Goal: Task Accomplishment & Management: Manage account settings

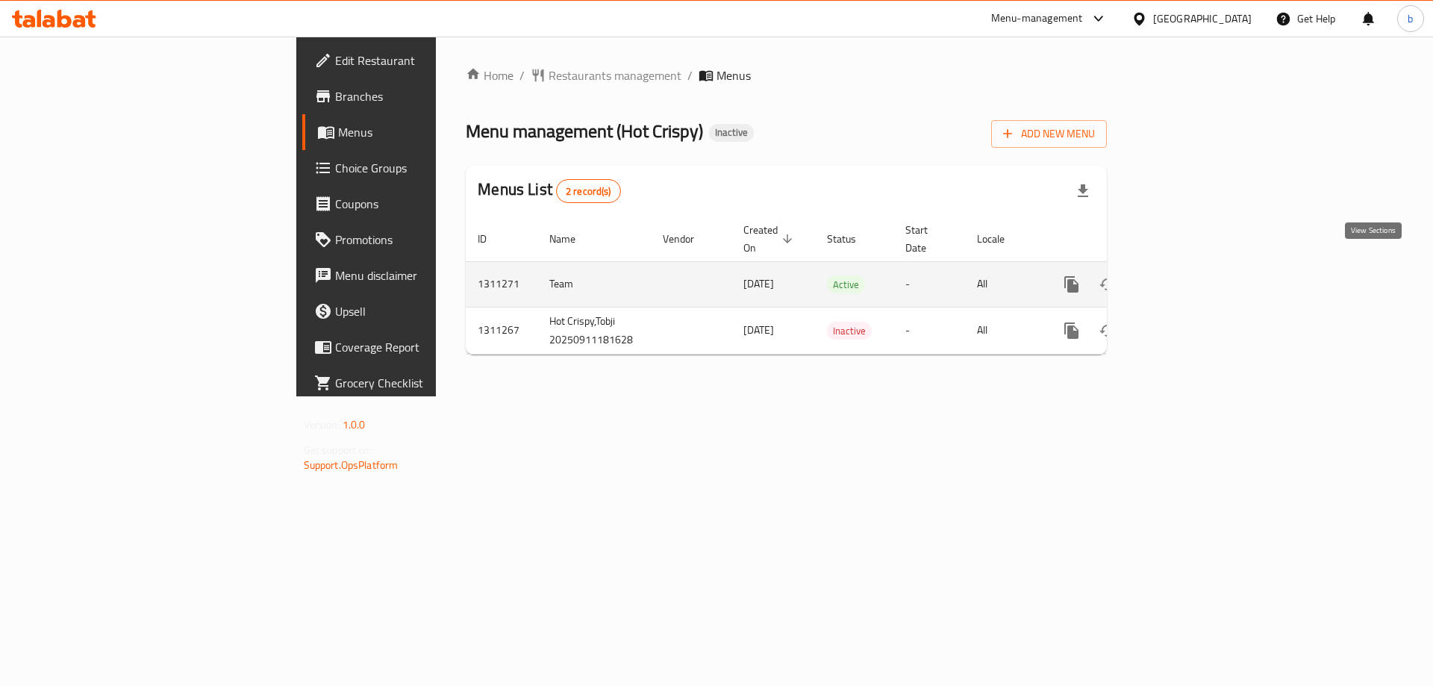
click at [1197, 267] on link "enhanced table" at bounding box center [1180, 285] width 36 height 36
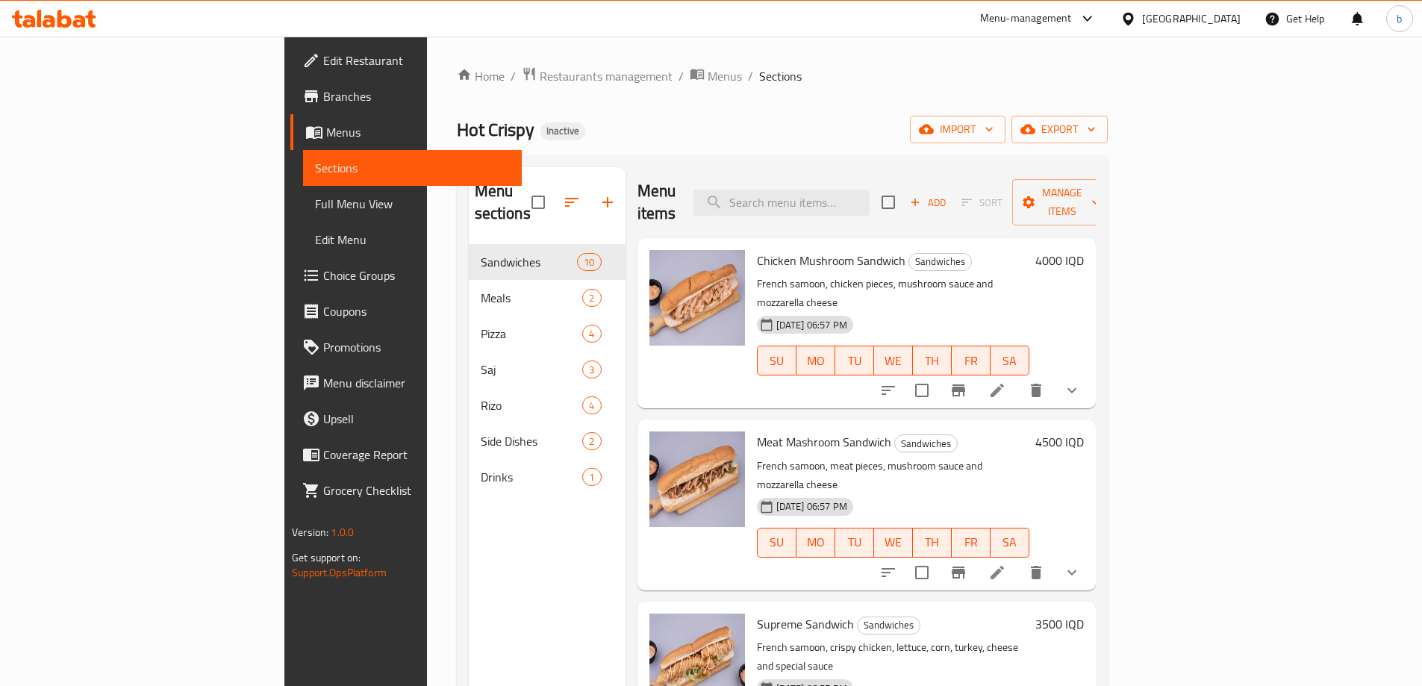
click at [323, 55] on span "Edit Restaurant" at bounding box center [416, 61] width 187 height 18
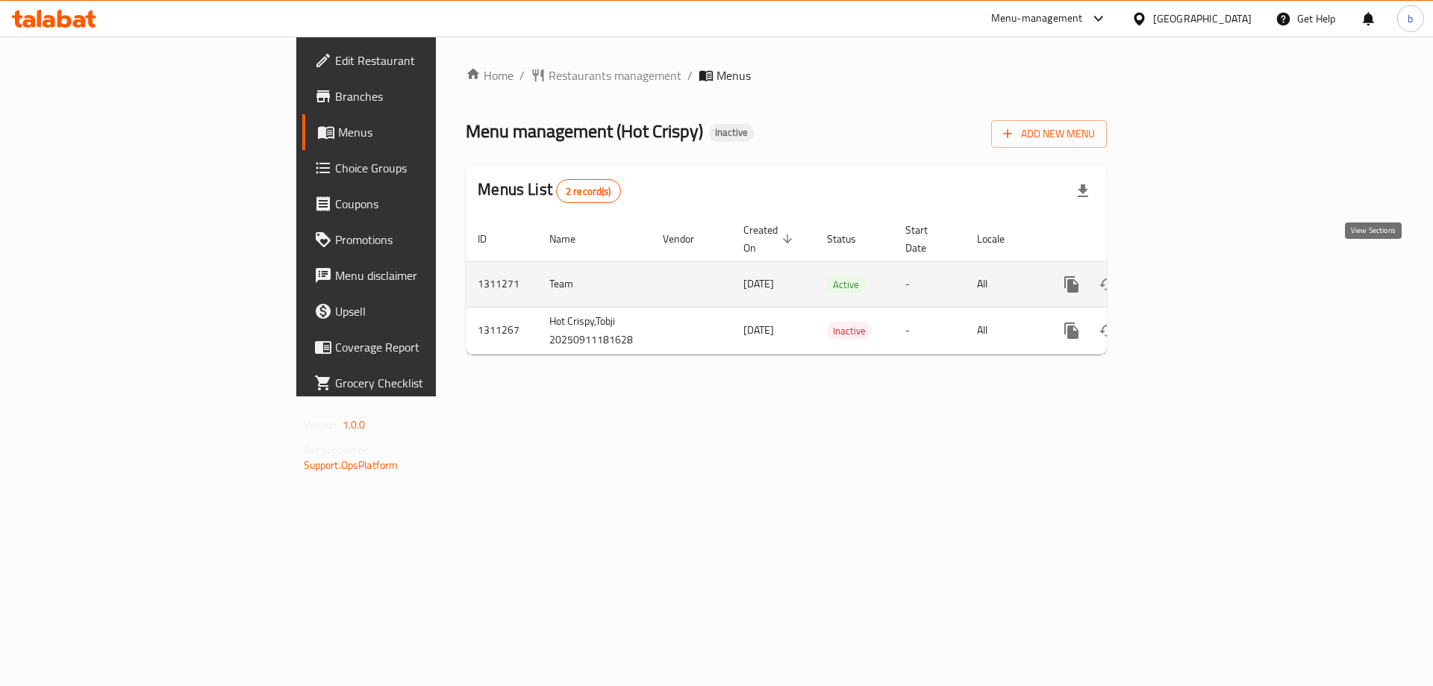
click at [1197, 267] on link "enhanced table" at bounding box center [1180, 285] width 36 height 36
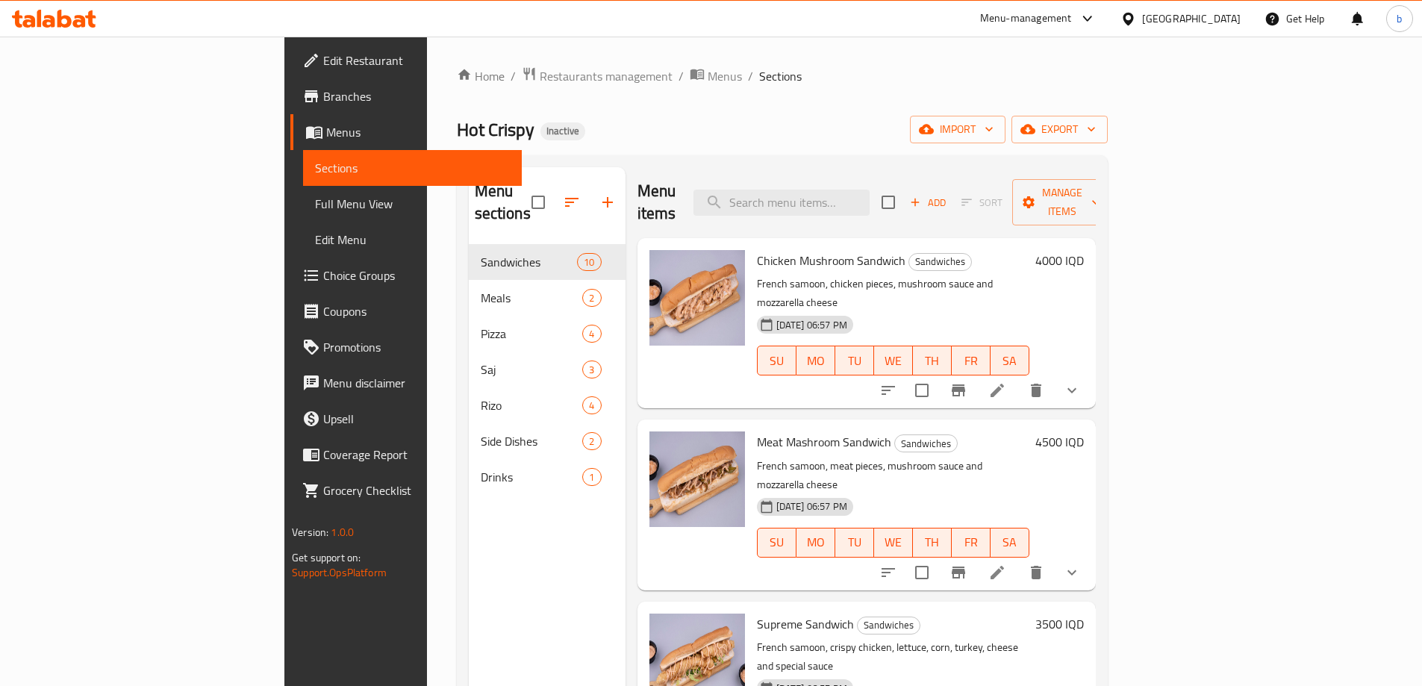
click at [323, 62] on span "Edit Restaurant" at bounding box center [416, 61] width 187 height 18
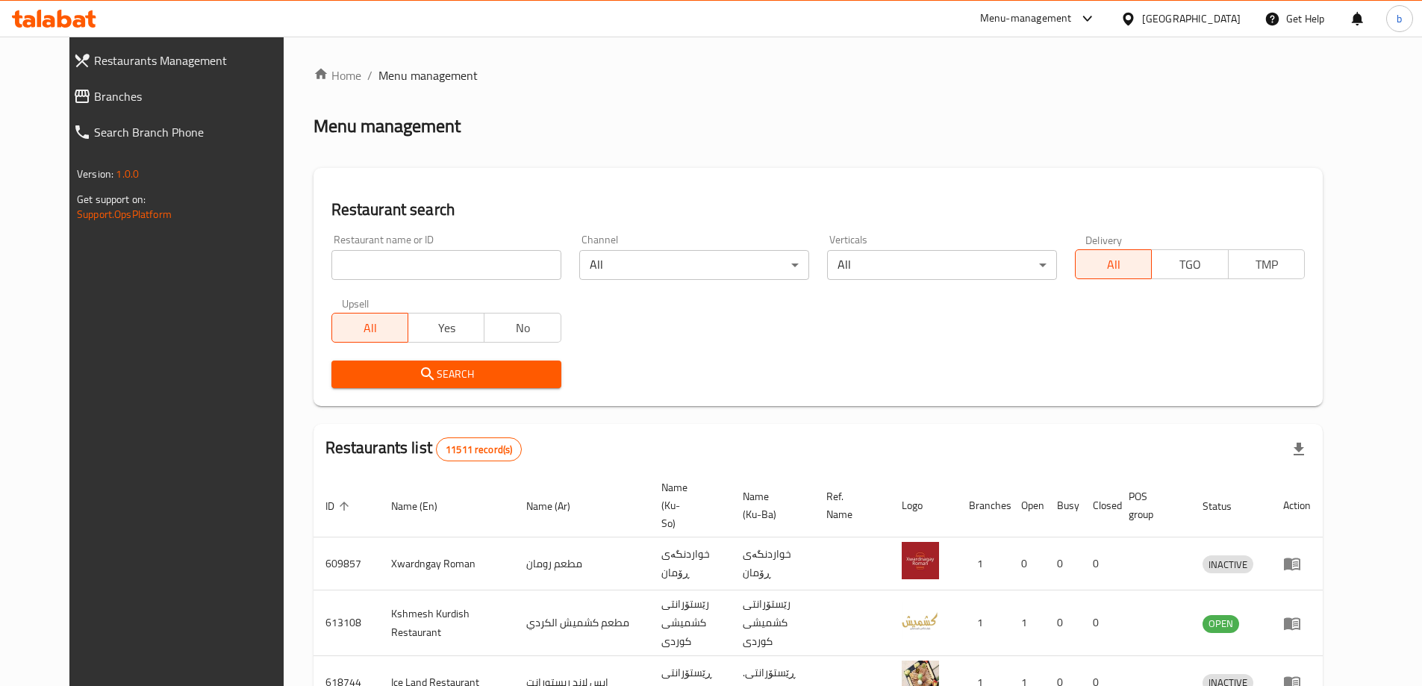
click at [61, 109] on link "Branches" at bounding box center [184, 96] width 246 height 36
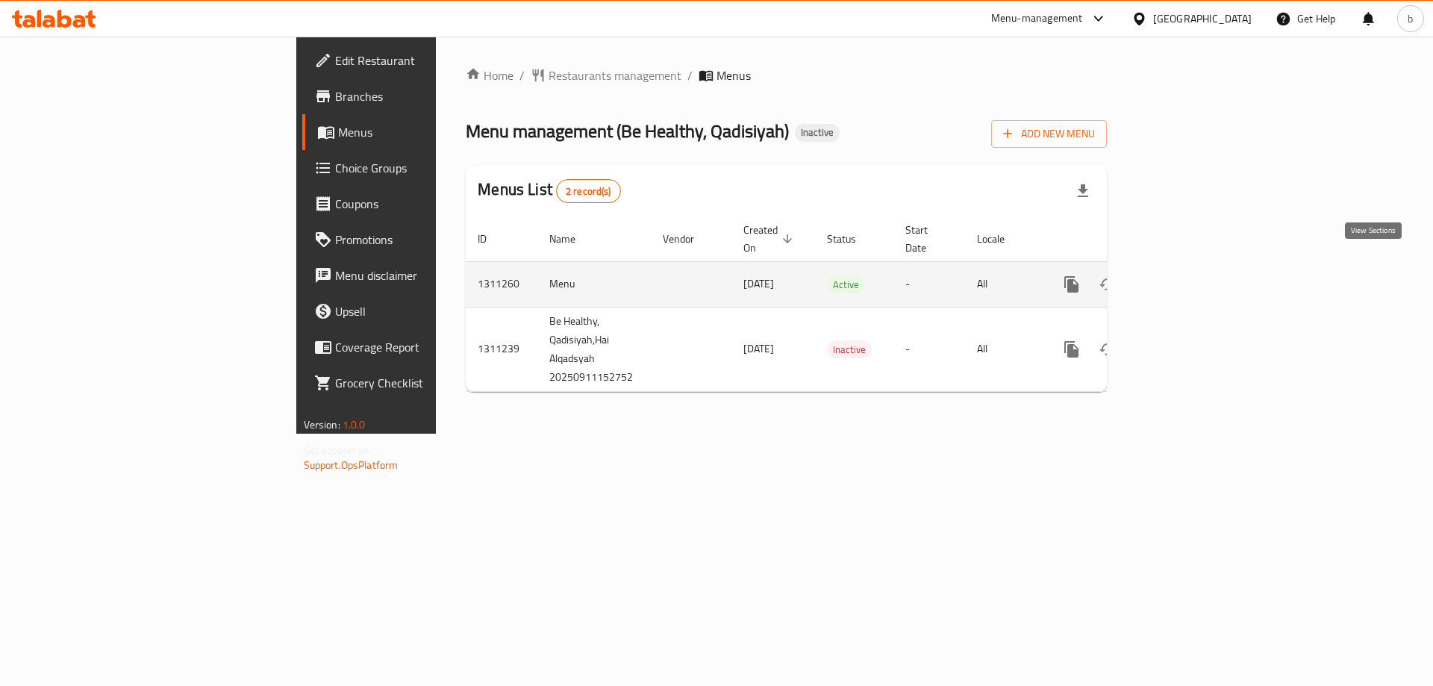
click at [1189, 275] on icon "enhanced table" at bounding box center [1180, 284] width 18 height 18
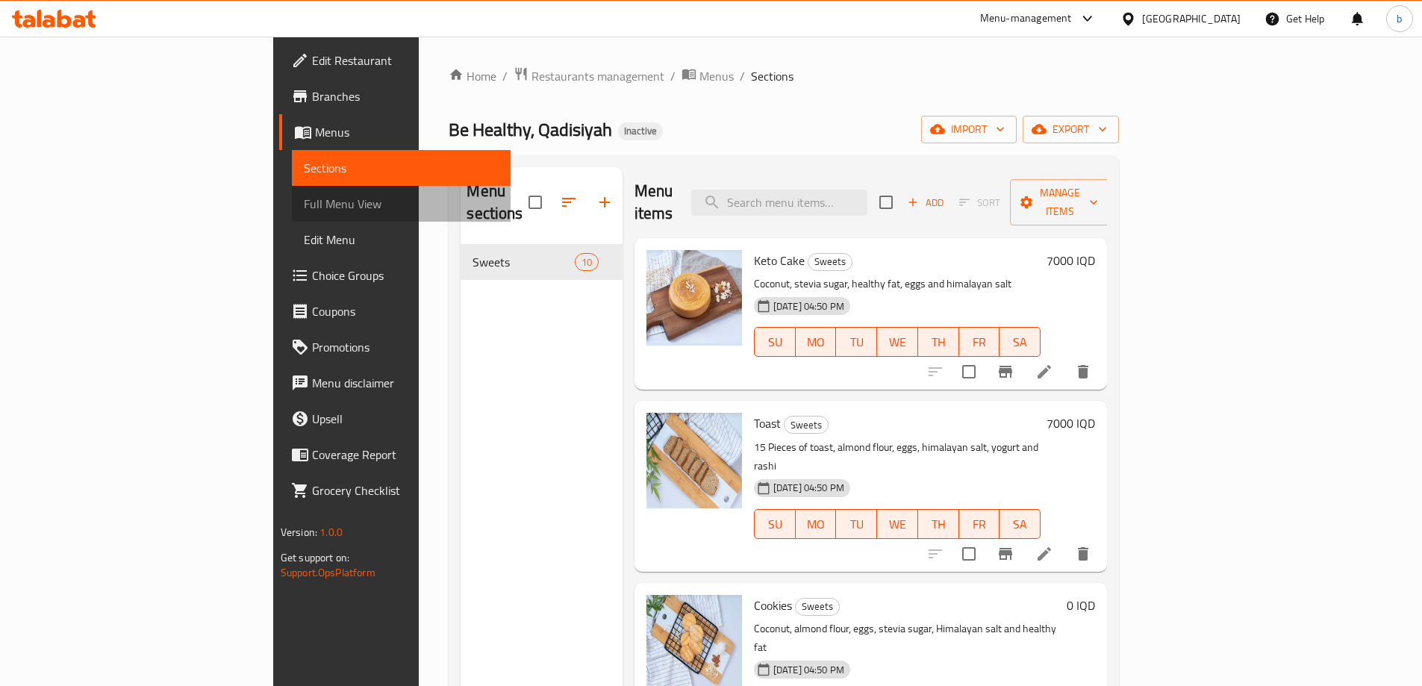
click at [304, 201] on span "Full Menu View" at bounding box center [401, 204] width 195 height 18
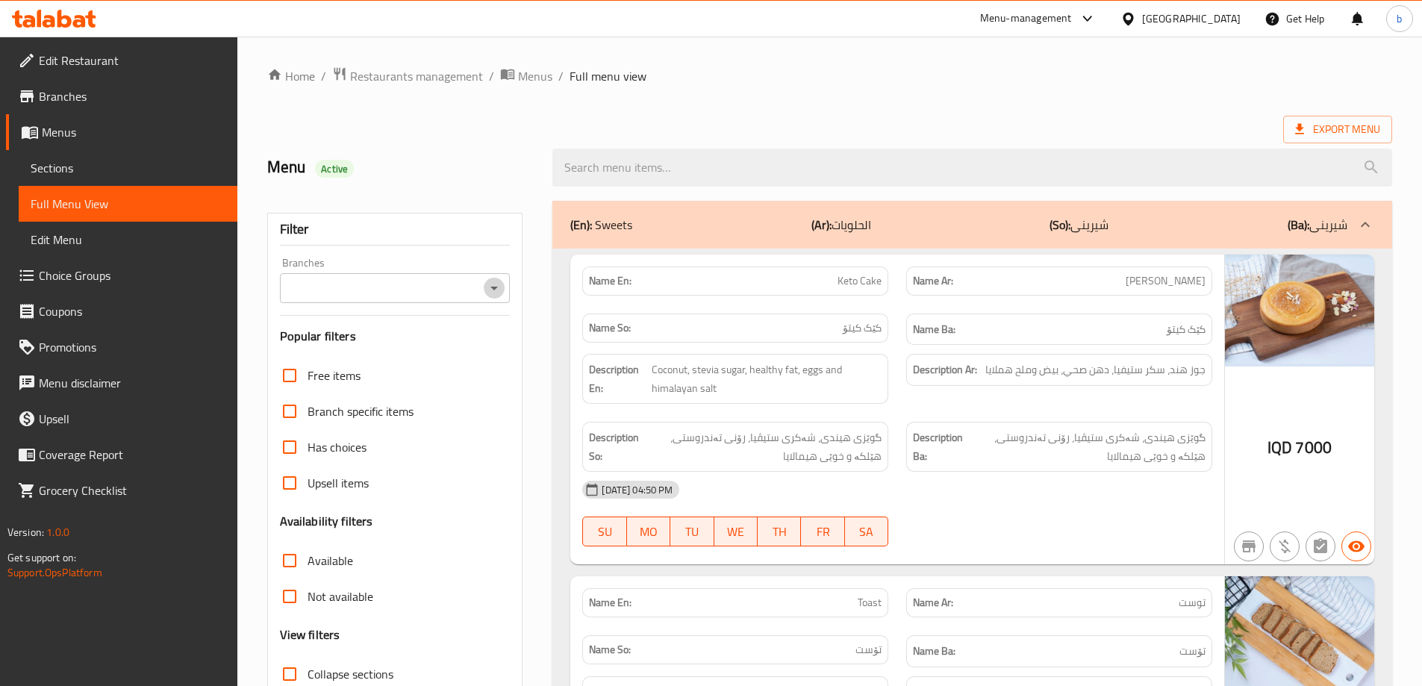
click at [488, 289] on icon "Open" at bounding box center [494, 288] width 18 height 18
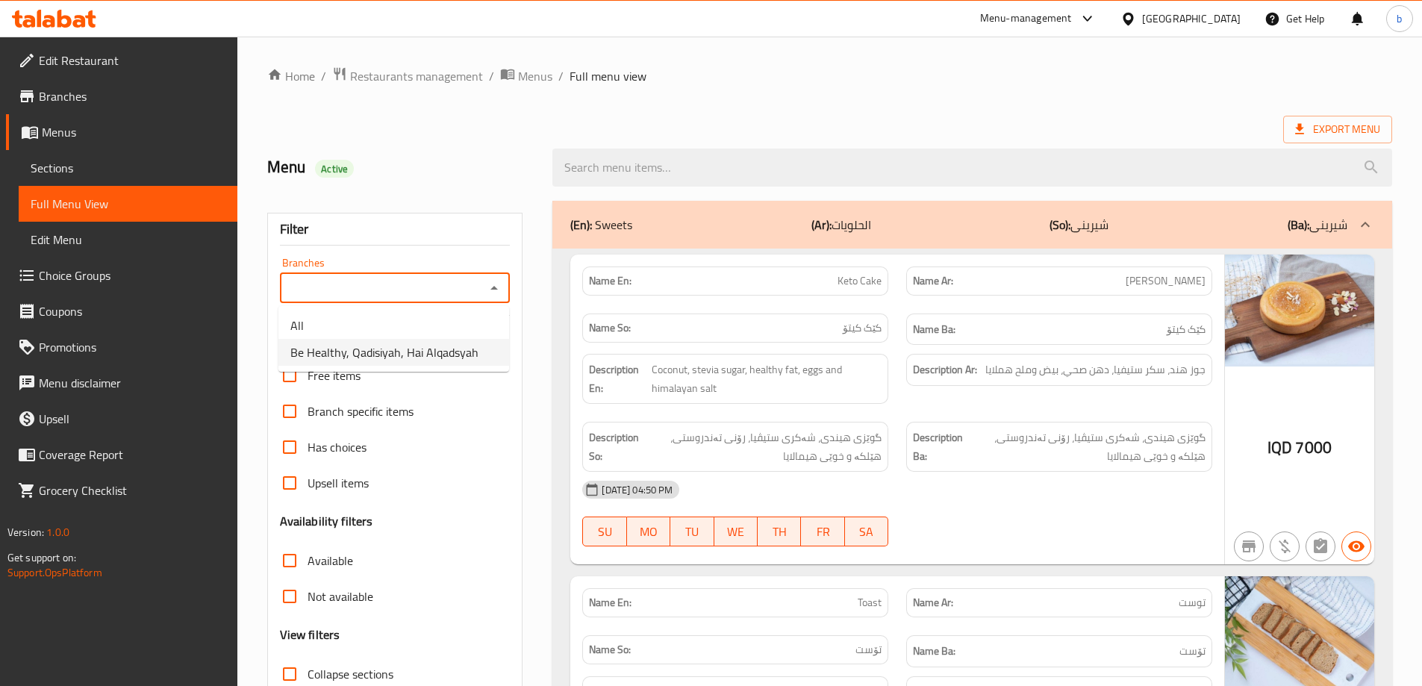
click at [381, 357] on span "Be Healthy, Qadisiyah, Hai Alqadsyah" at bounding box center [384, 352] width 188 height 18
type input "Be Healthy, Qadisiyah, Hai Alqadsyah"
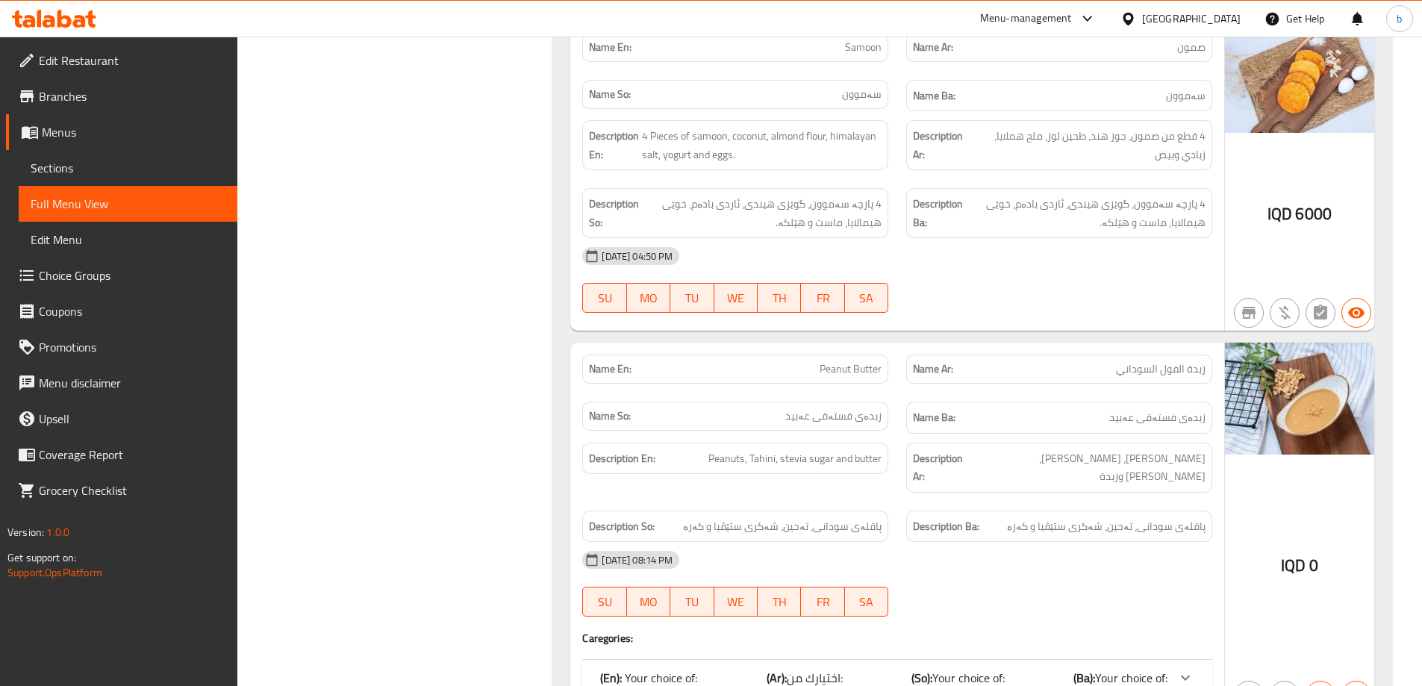
scroll to position [3000, 0]
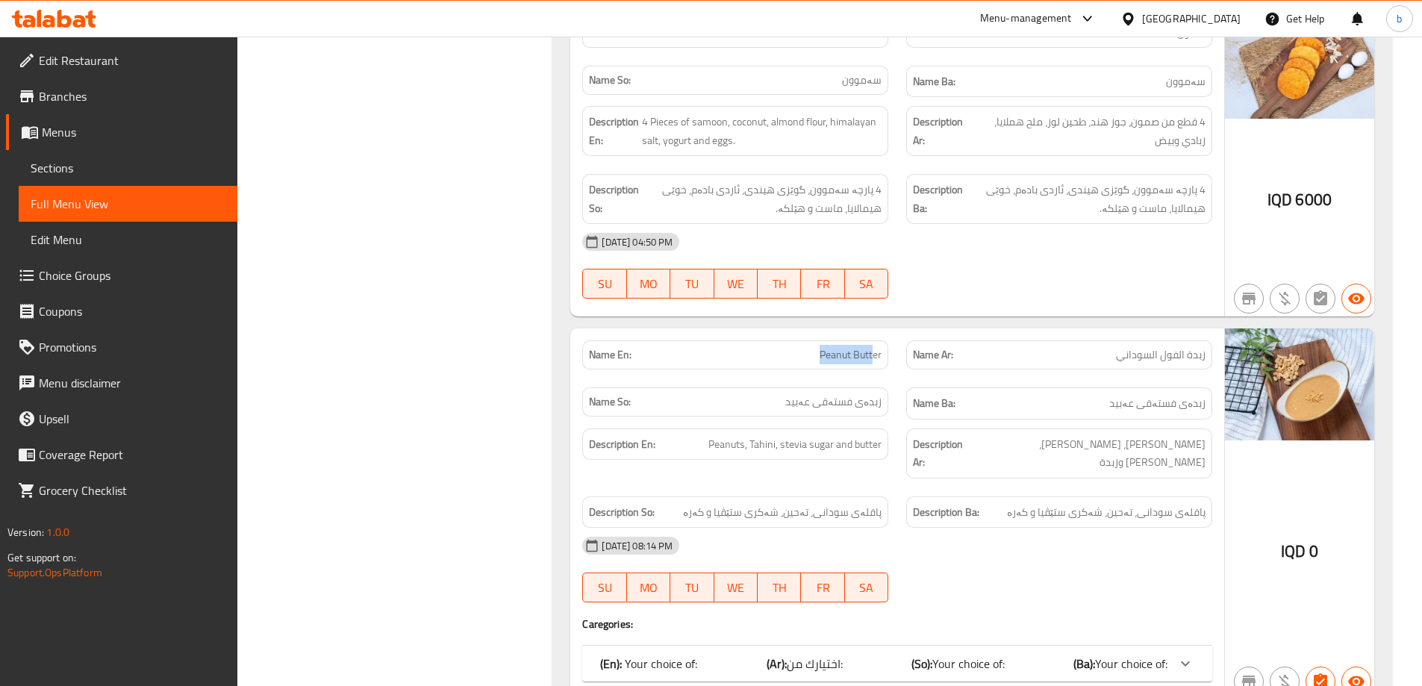
drag, startPoint x: 791, startPoint y: 292, endPoint x: 873, endPoint y: 293, distance: 82.1
click at [873, 347] on p "Name En: Peanut Butter" at bounding box center [735, 355] width 293 height 16
click at [863, 347] on span "Peanut Butter" at bounding box center [851, 355] width 62 height 16
click at [816, 347] on p "Name En: Peanut Butter" at bounding box center [735, 355] width 293 height 16
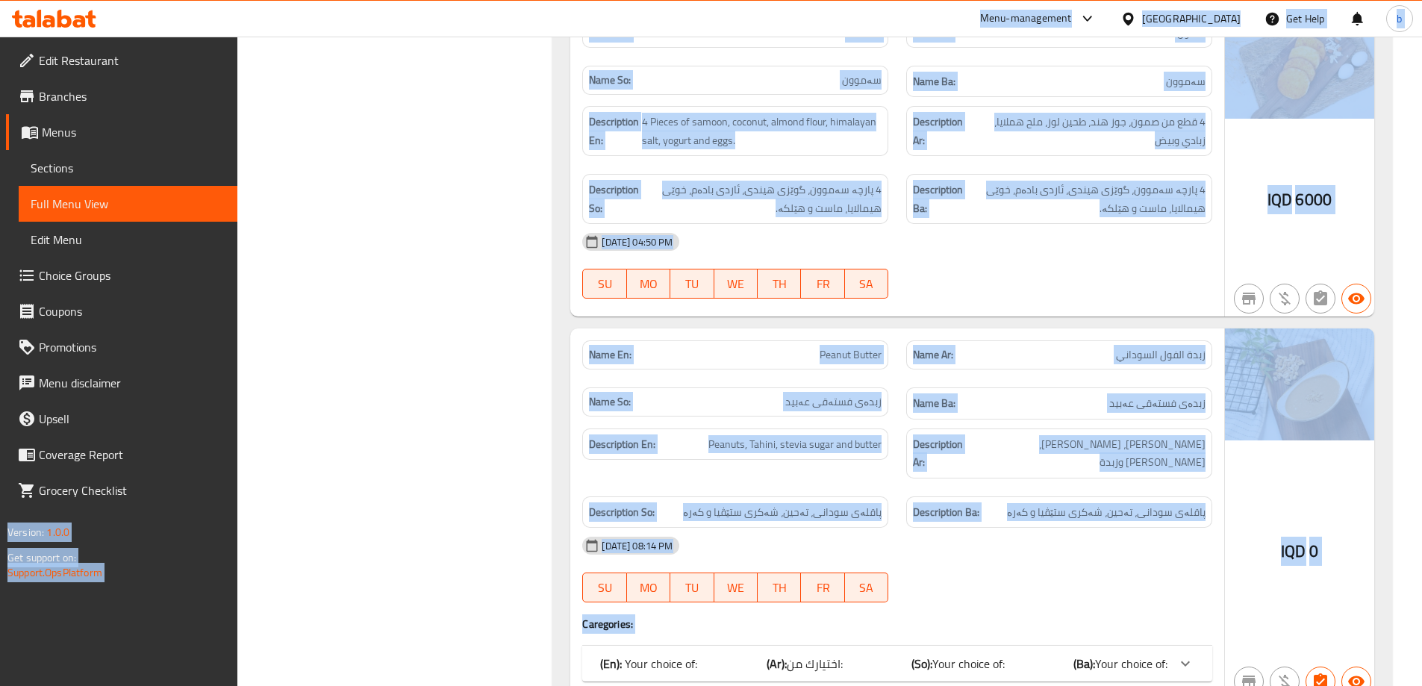
copy body "Lore-ipsumdolor Sita Con Adip e Sedd Eiusmodtem Incididu Utlab Etdolore Magn Al…"
click at [856, 340] on div "Name En: Peanut Butter" at bounding box center [735, 354] width 306 height 29
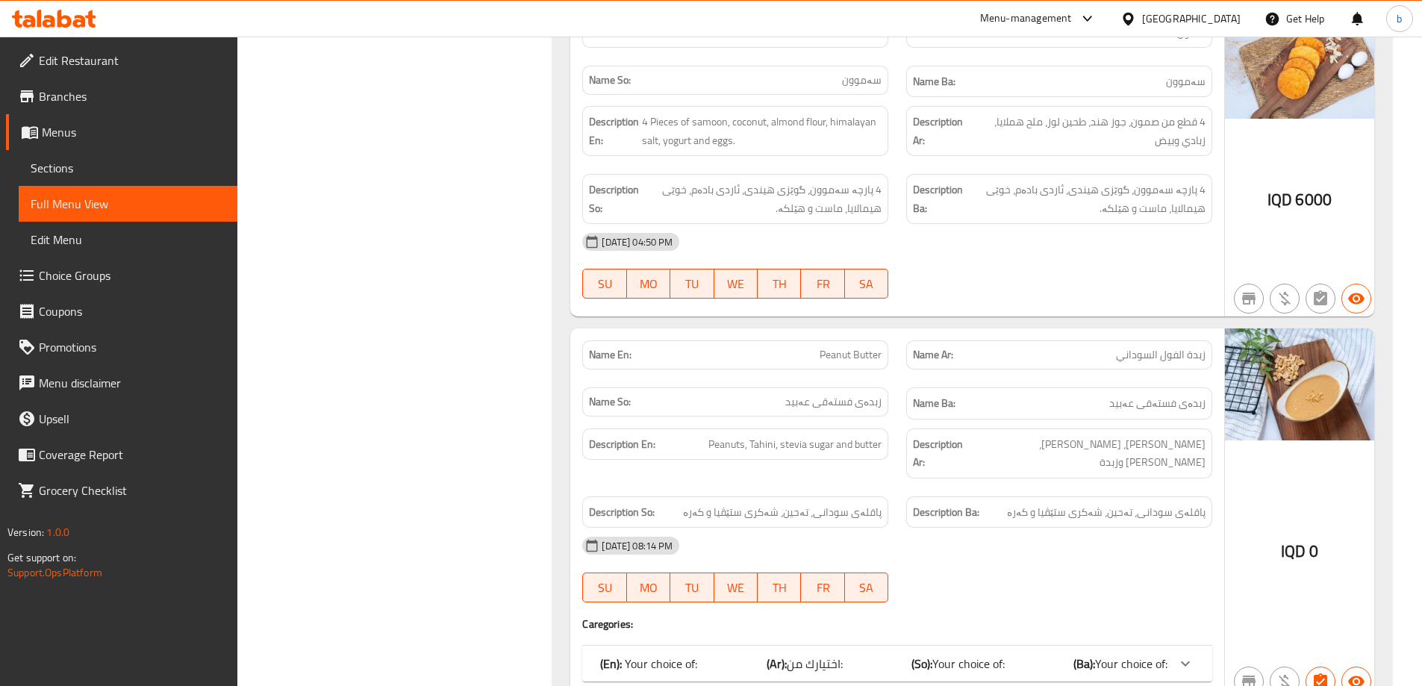
click at [853, 347] on span "Peanut Butter" at bounding box center [851, 355] width 62 height 16
copy span "Peanut Butter"
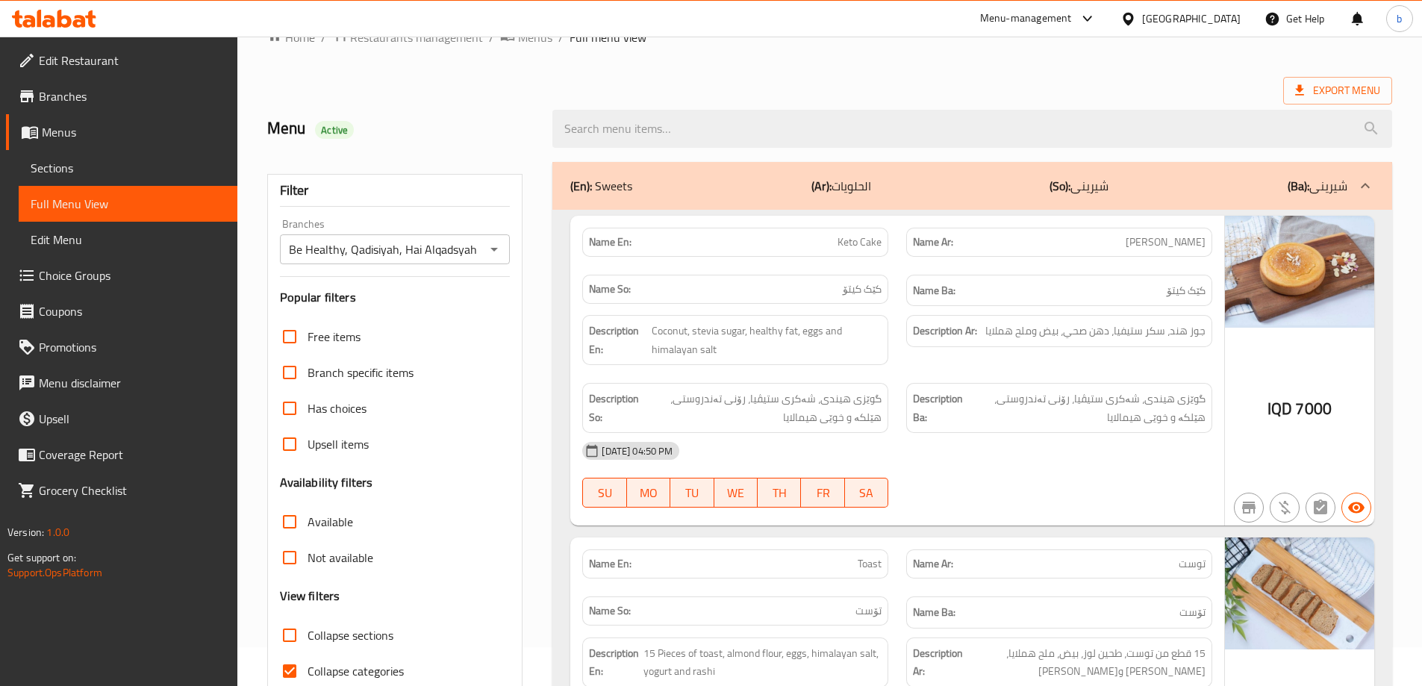
scroll to position [0, 0]
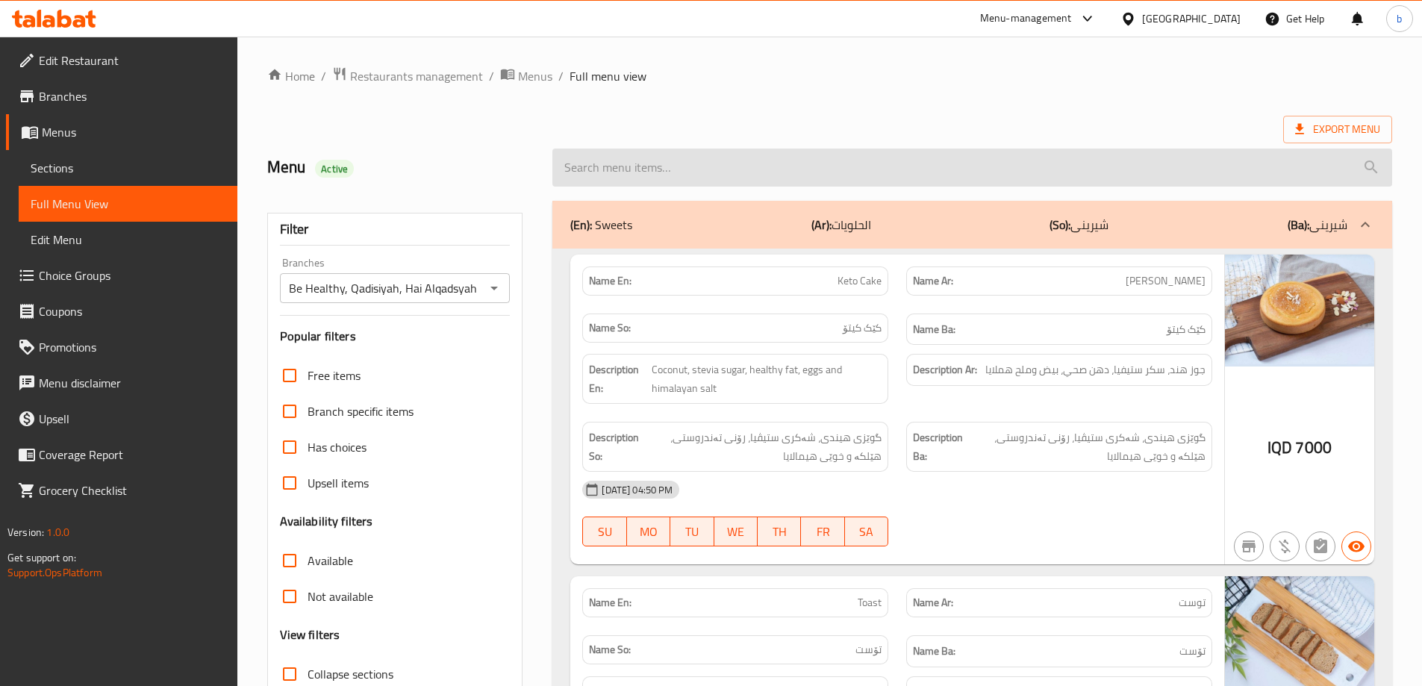
click at [736, 153] on input "search" at bounding box center [972, 168] width 840 height 38
paste input "Peanut Butter"
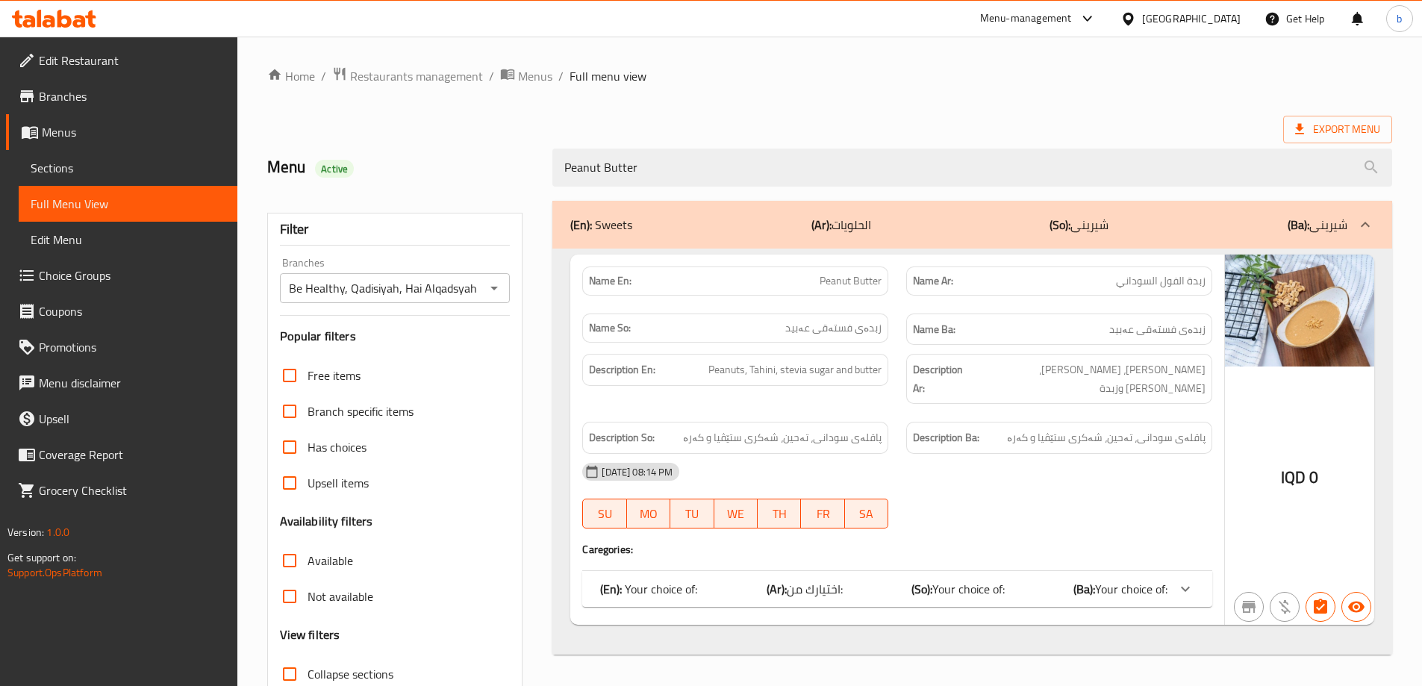
type input "Peanut Butter"
click at [885, 90] on div "Home / Restaurants management / Menus / Full menu view Export Menu Menu Active …" at bounding box center [829, 415] width 1125 height 698
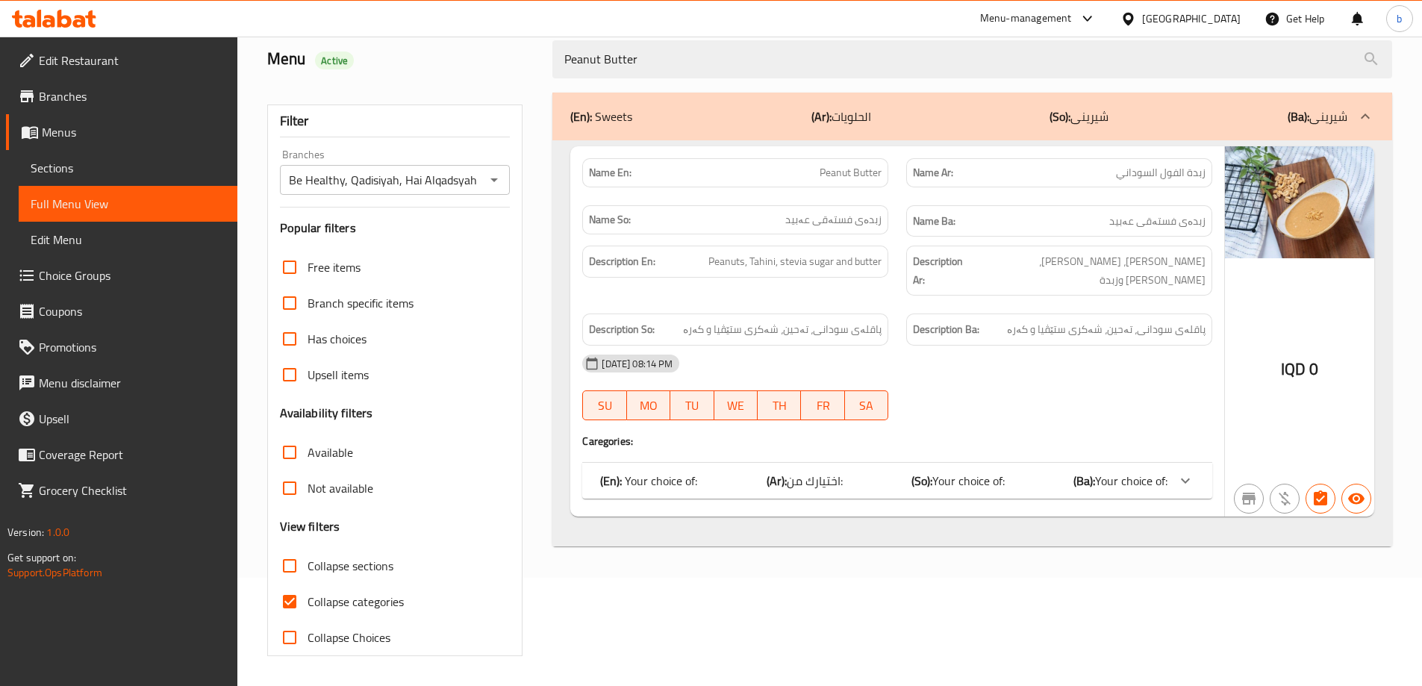
click at [290, 601] on input "Collapse categories" at bounding box center [290, 602] width 36 height 36
checkbox input "false"
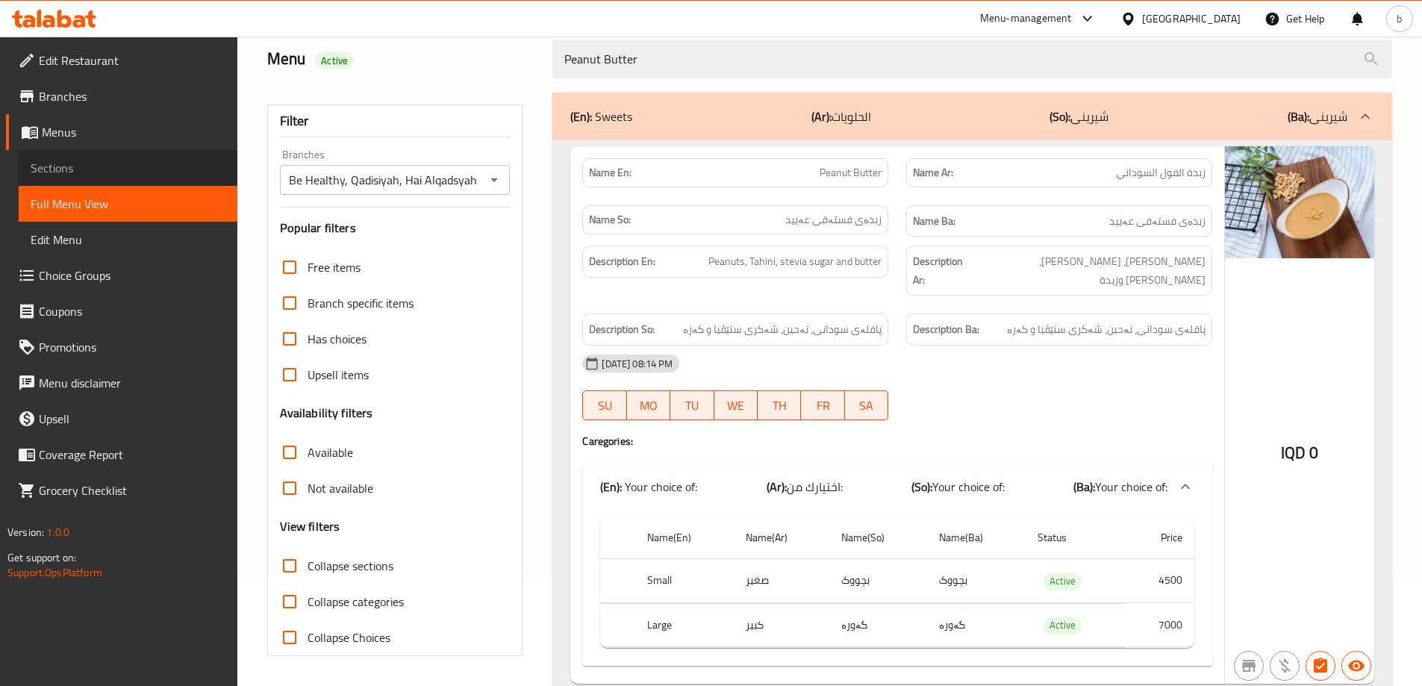
click at [96, 161] on span "Sections" at bounding box center [128, 168] width 195 height 18
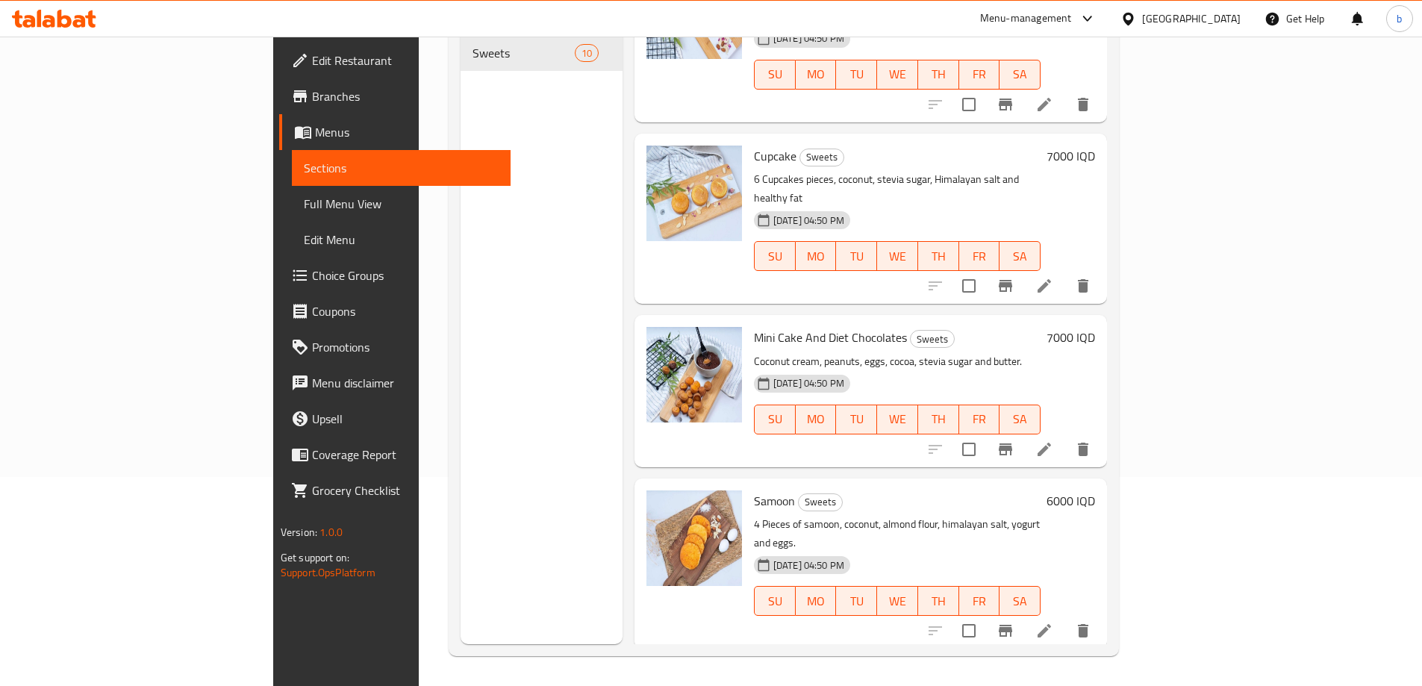
scroll to position [982, 0]
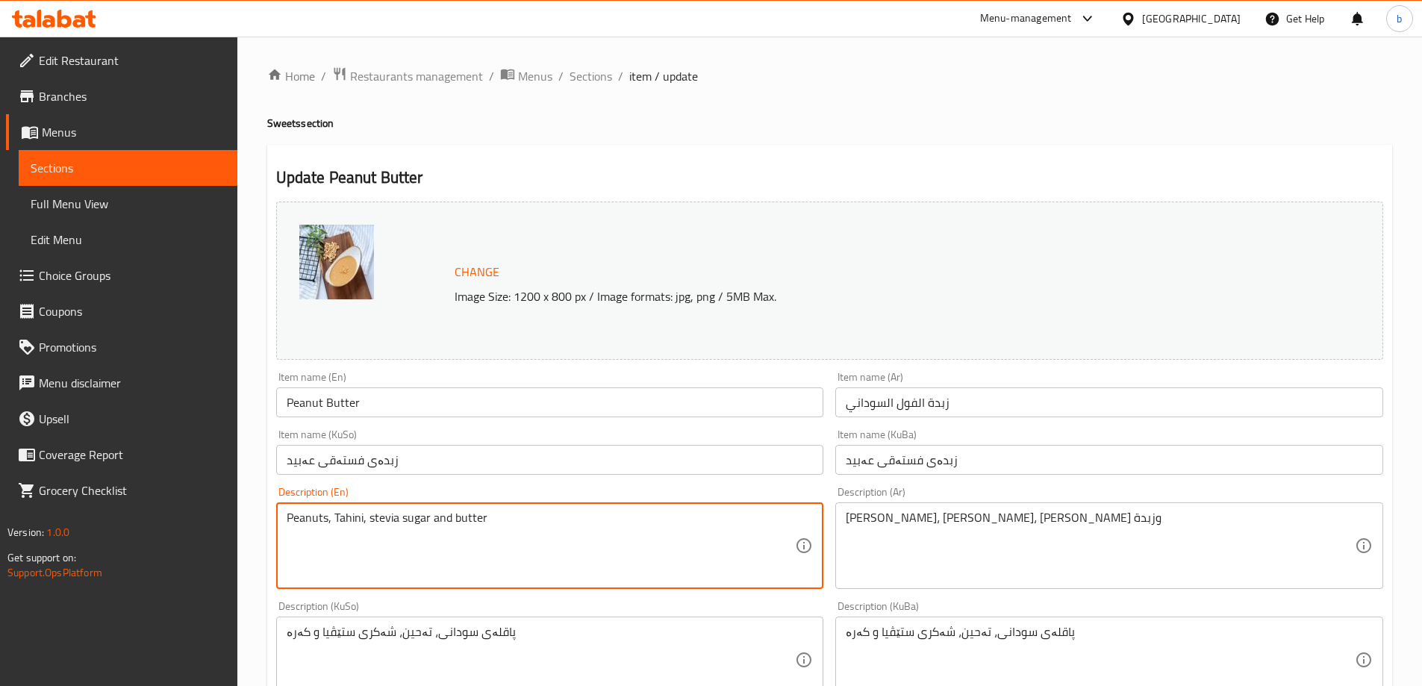
click at [345, 523] on textarea "Peanuts, Tahini, stevia sugar and butter" at bounding box center [541, 546] width 509 height 71
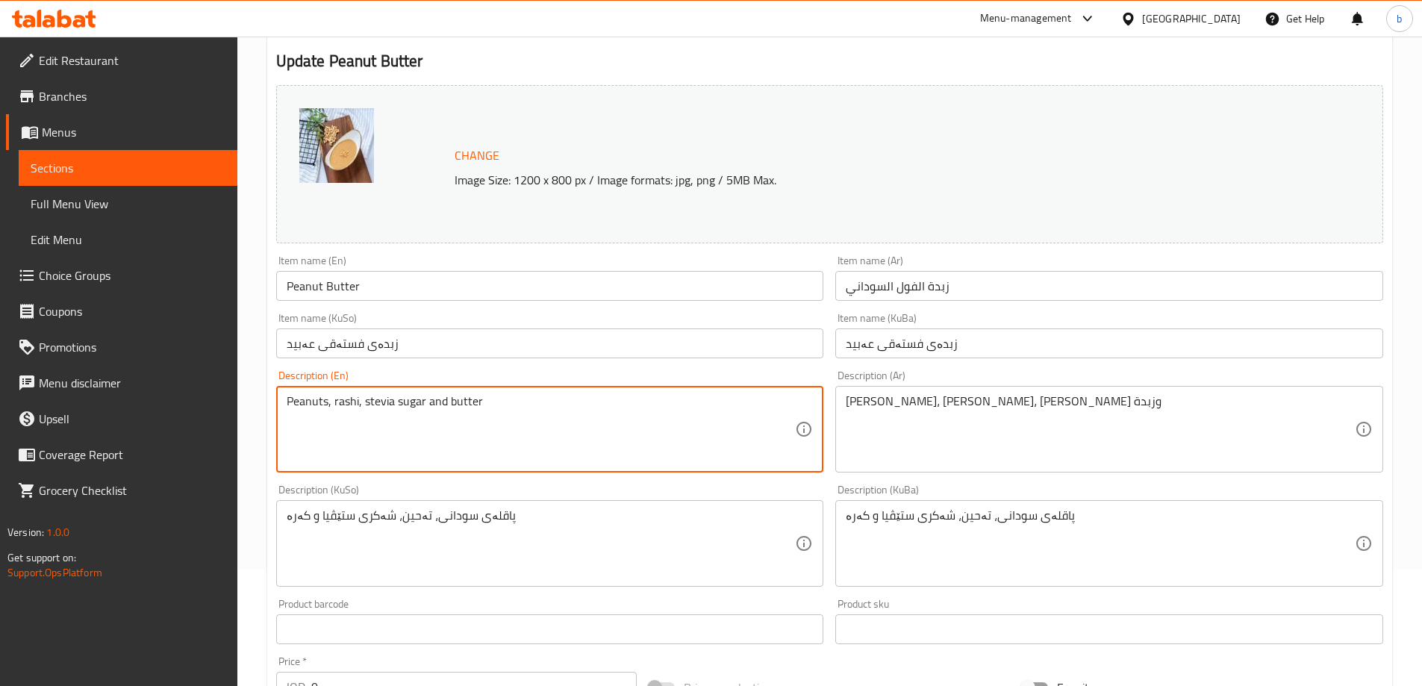
scroll to position [174, 0]
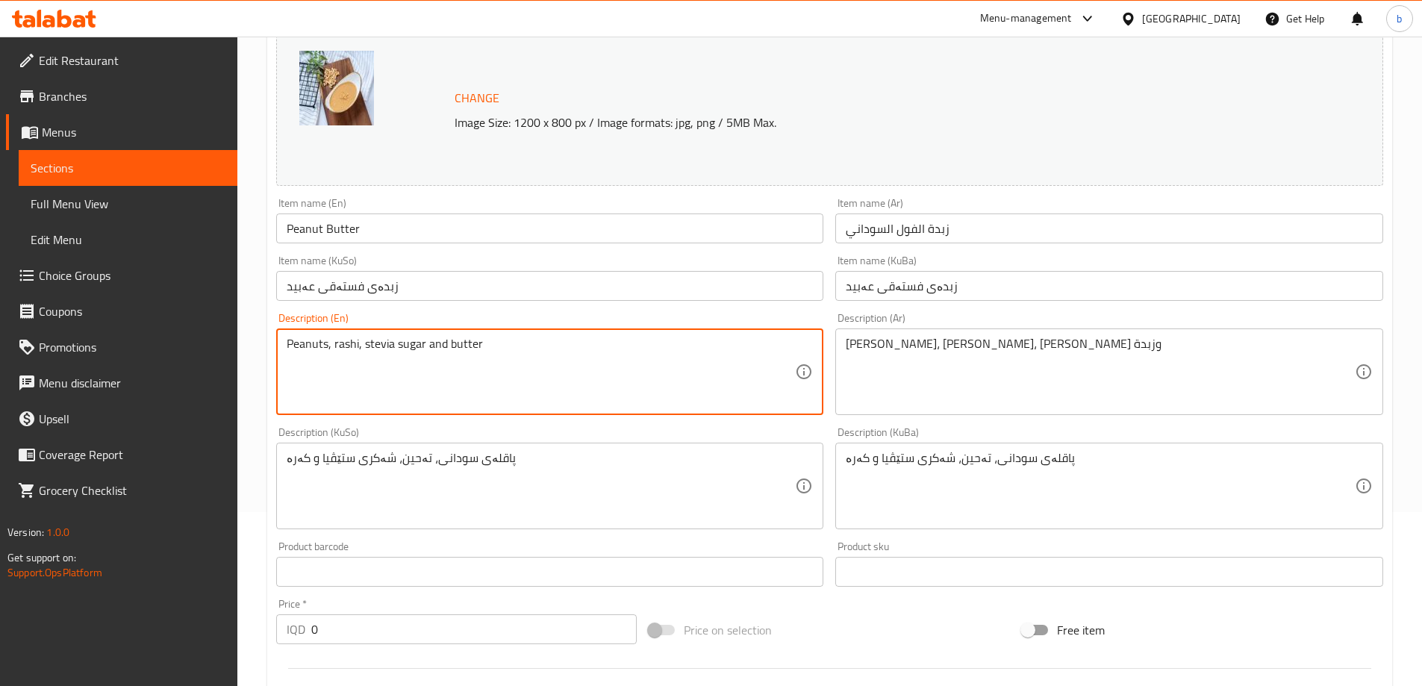
type textarea "Peanuts, rashi, stevia sugar and butter"
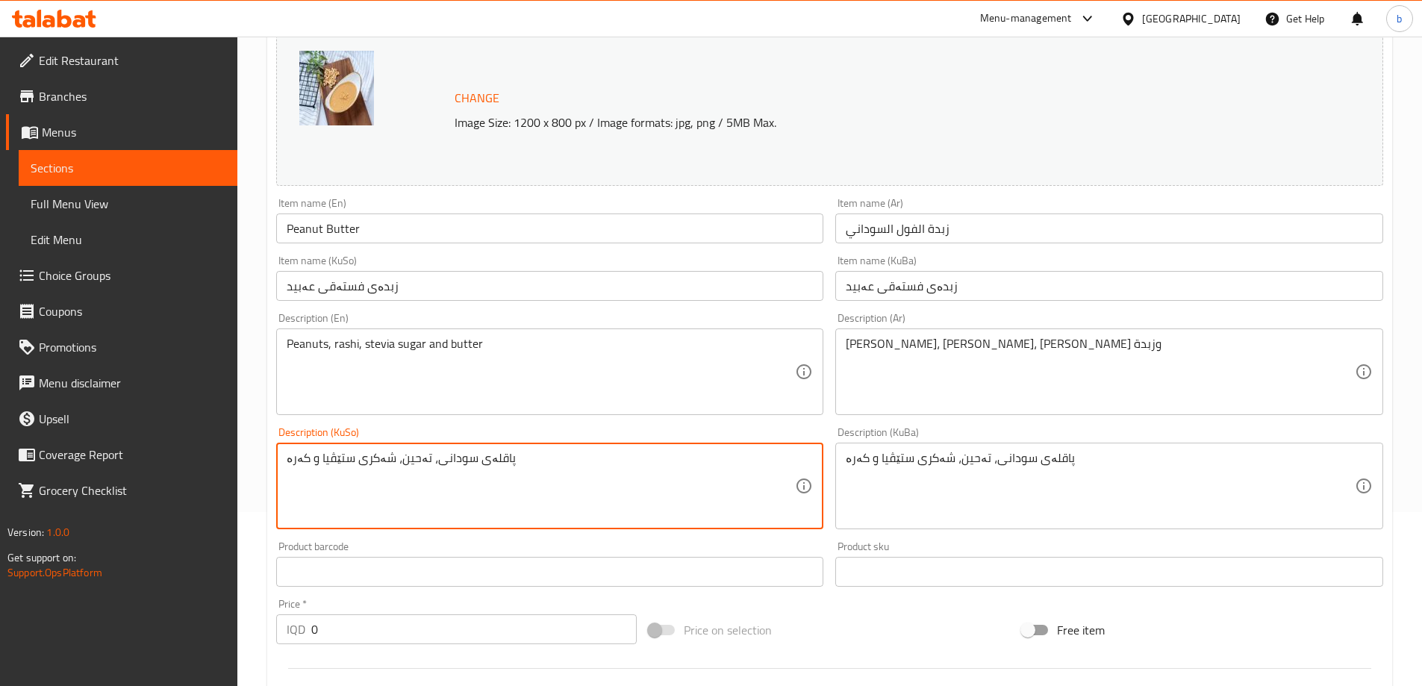
click at [402, 460] on textarea "پاقلەی سودانی، تەحین، شەکری ستێڤیا و کەرە" at bounding box center [541, 486] width 509 height 71
type textarea "پاقلەی سودانی، ڕاشی، شەکری ستێڤیا و کەرە"
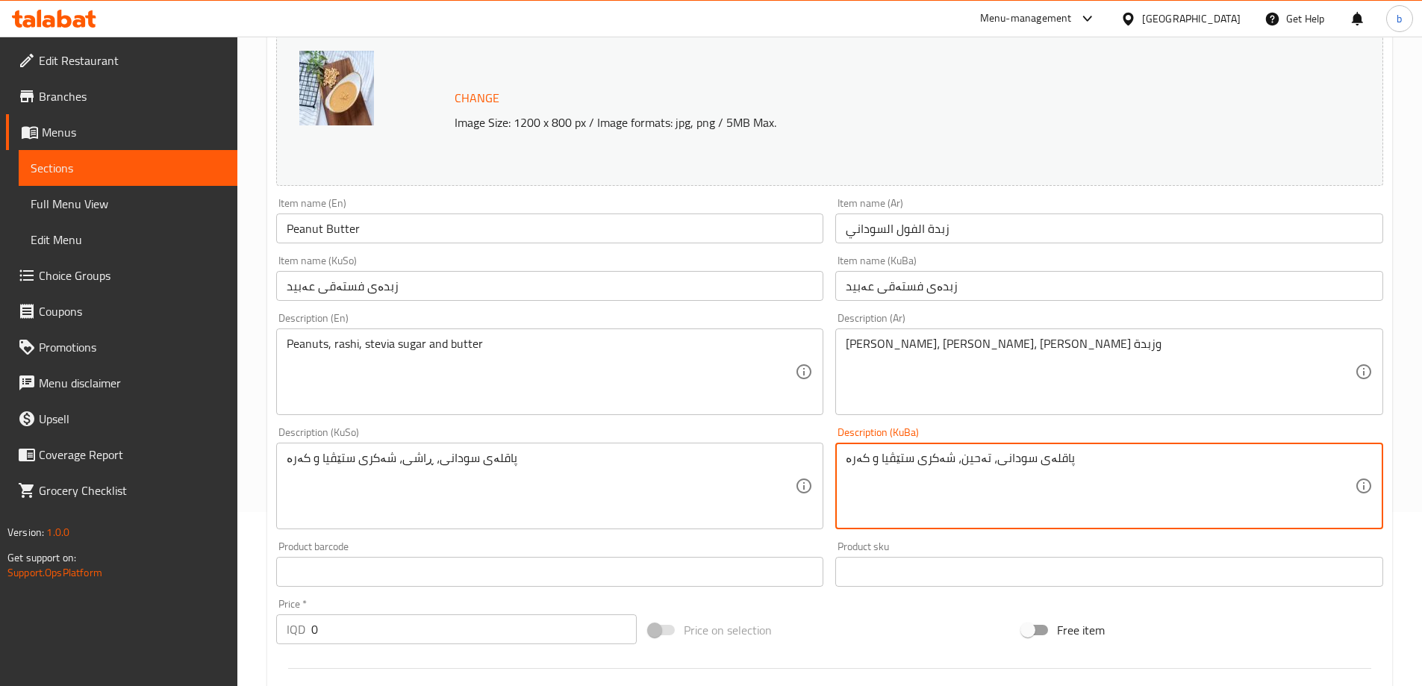
paste textarea "ڕاشی"
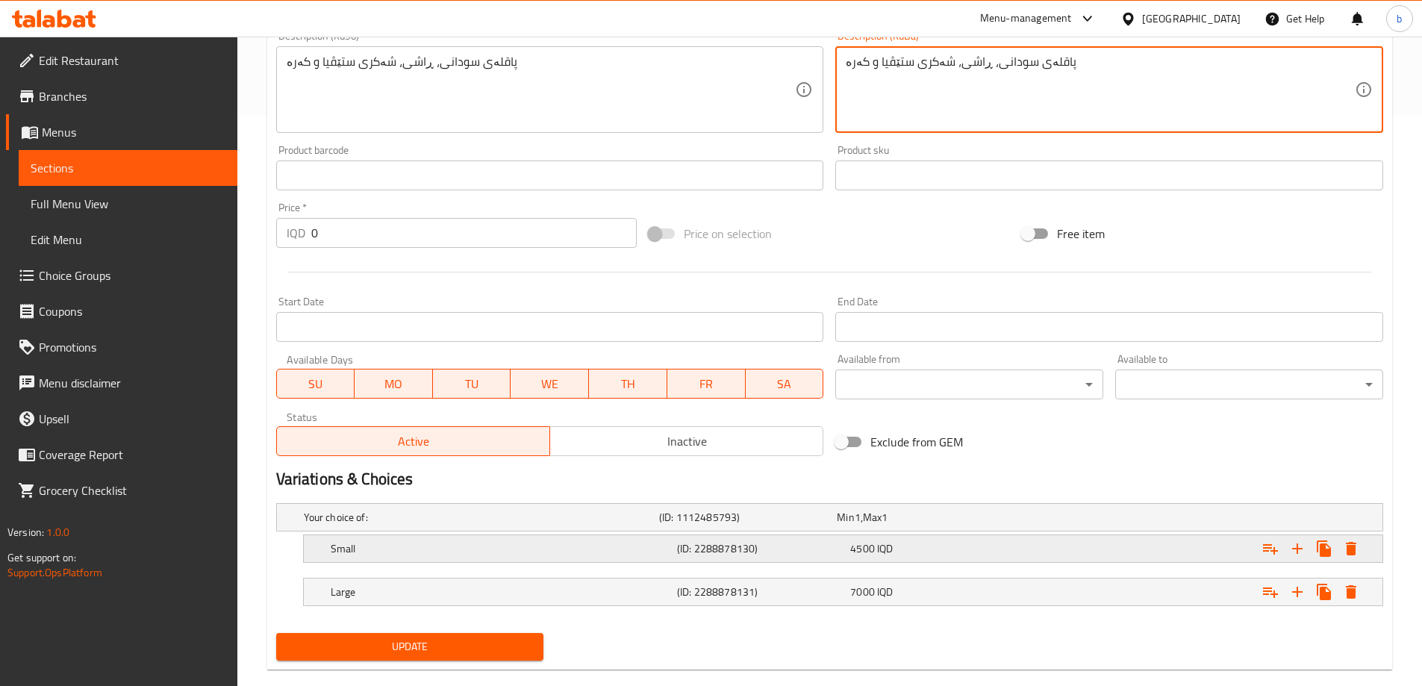
scroll to position [596, 0]
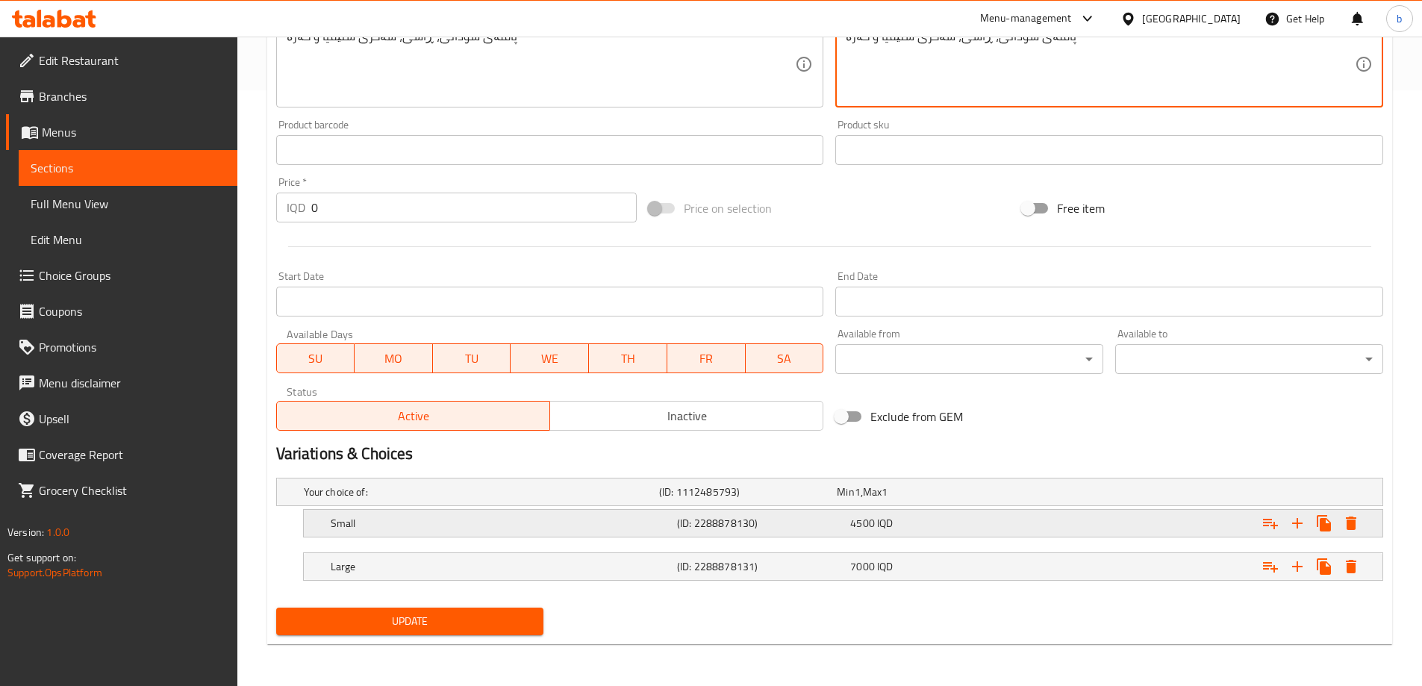
type textarea "پاقلەی سودانی، ڕاشی، شەکری ستێڤیا و کەرە"
click at [679, 525] on h5 "(ID: 2288878130)" at bounding box center [760, 523] width 167 height 15
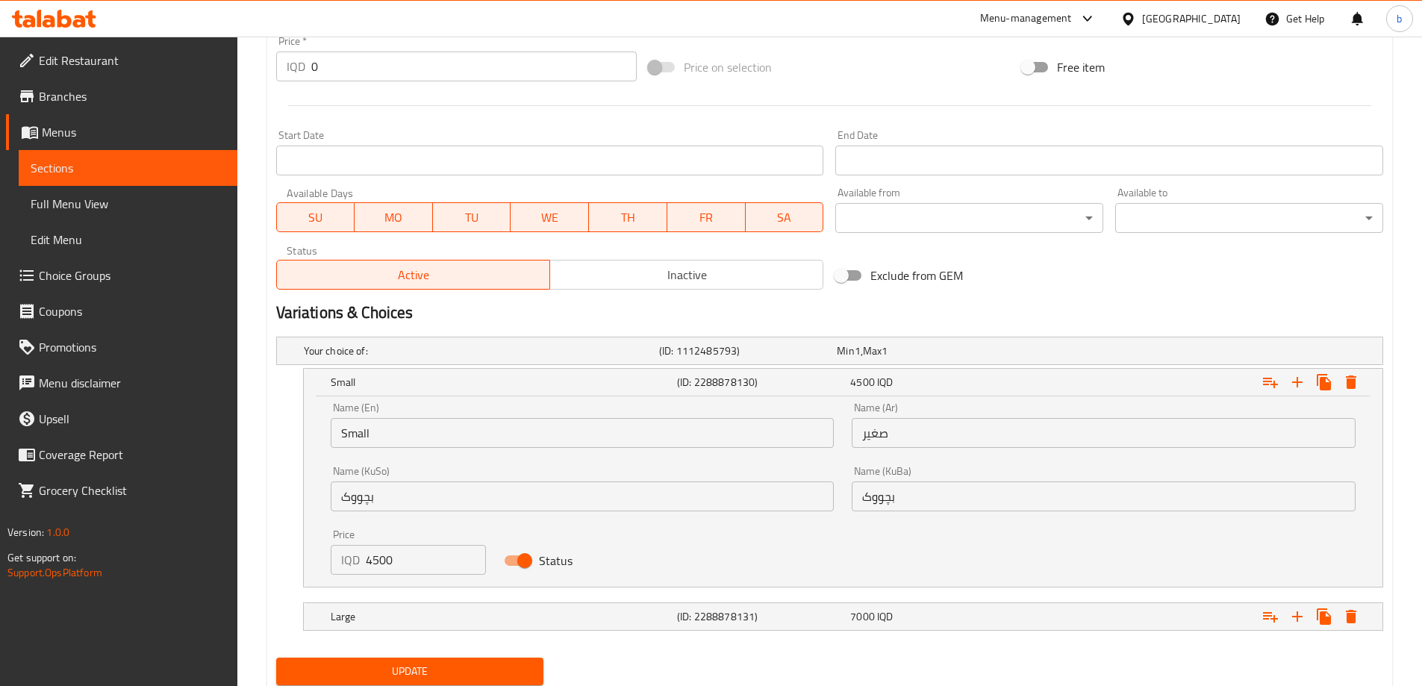
scroll to position [770, 0]
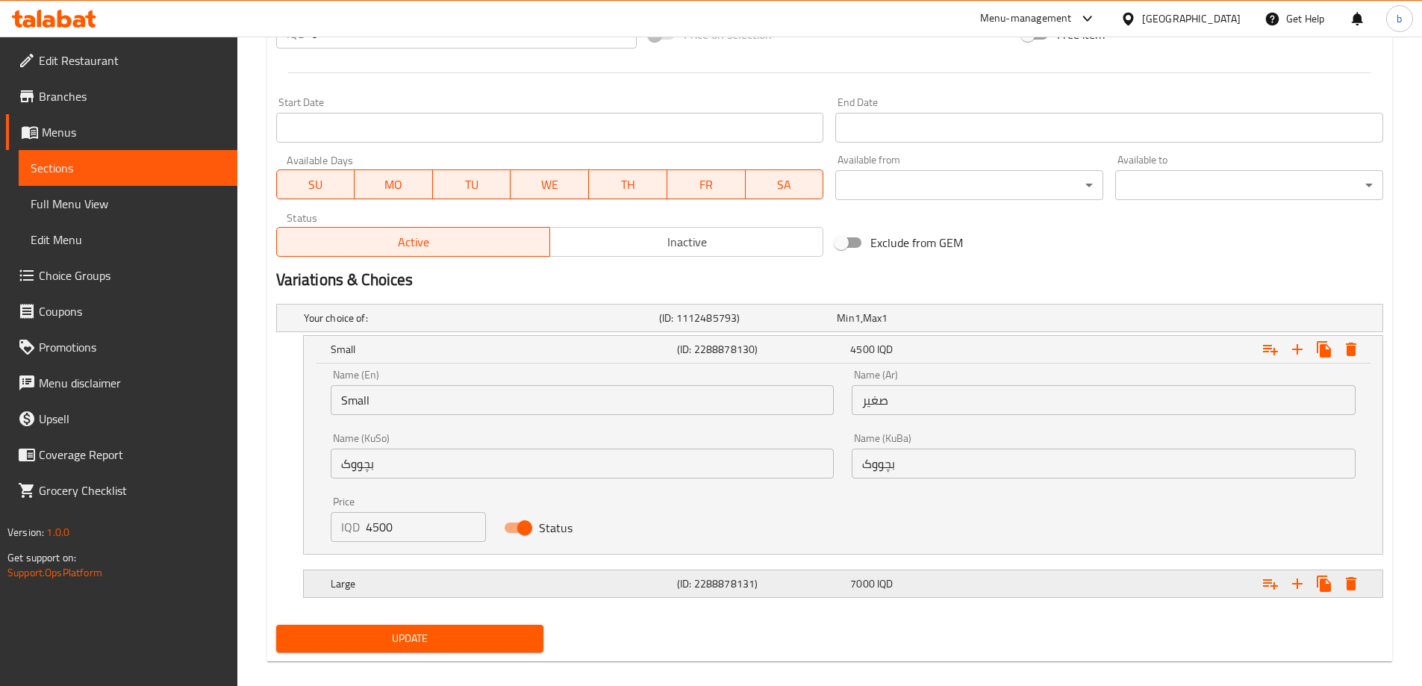
click at [729, 585] on h5 "(ID: 2288878131)" at bounding box center [760, 583] width 167 height 15
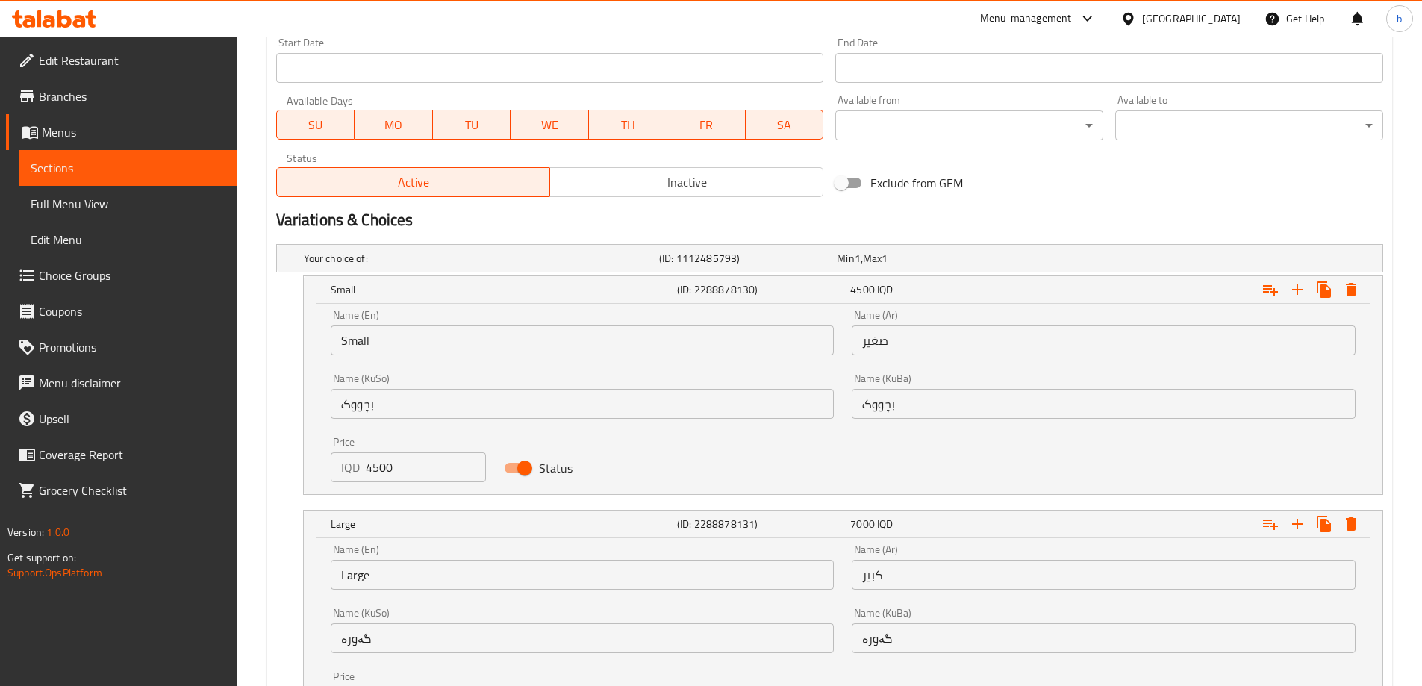
scroll to position [804, 0]
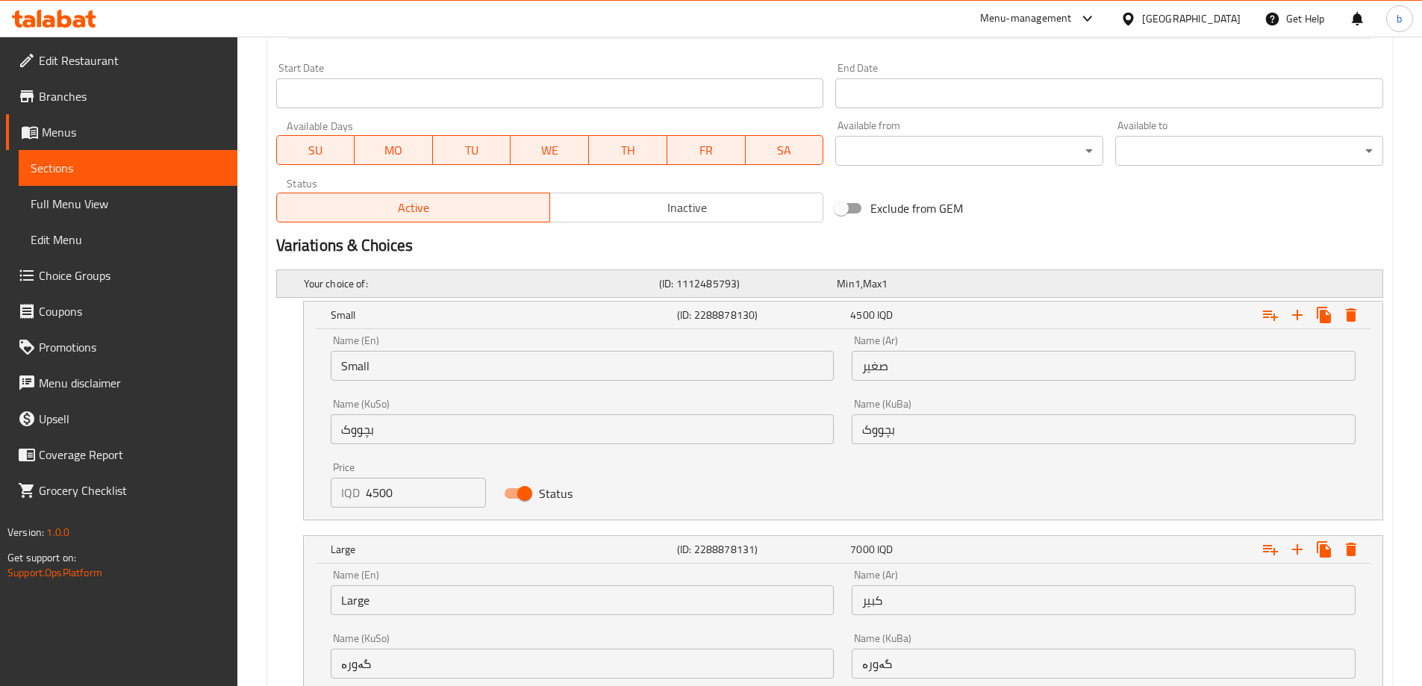
click at [577, 289] on h5 "Your choice of:" at bounding box center [478, 283] width 349 height 15
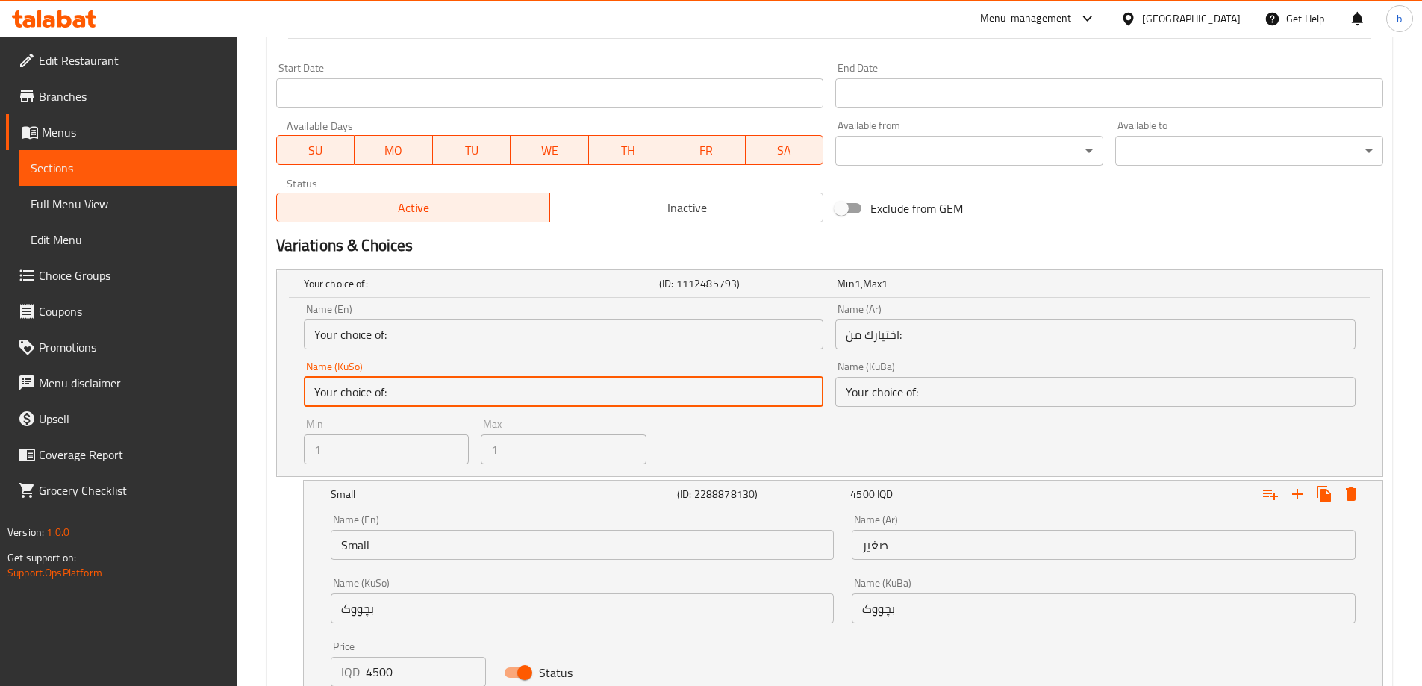
drag, startPoint x: 533, startPoint y: 393, endPoint x: 318, endPoint y: 390, distance: 215.0
click at [318, 390] on input "Your choice of:" at bounding box center [564, 392] width 520 height 30
click at [717, 389] on input "Your choice of:" at bounding box center [564, 392] width 520 height 30
click at [584, 393] on input "Your choice of:" at bounding box center [564, 392] width 520 height 30
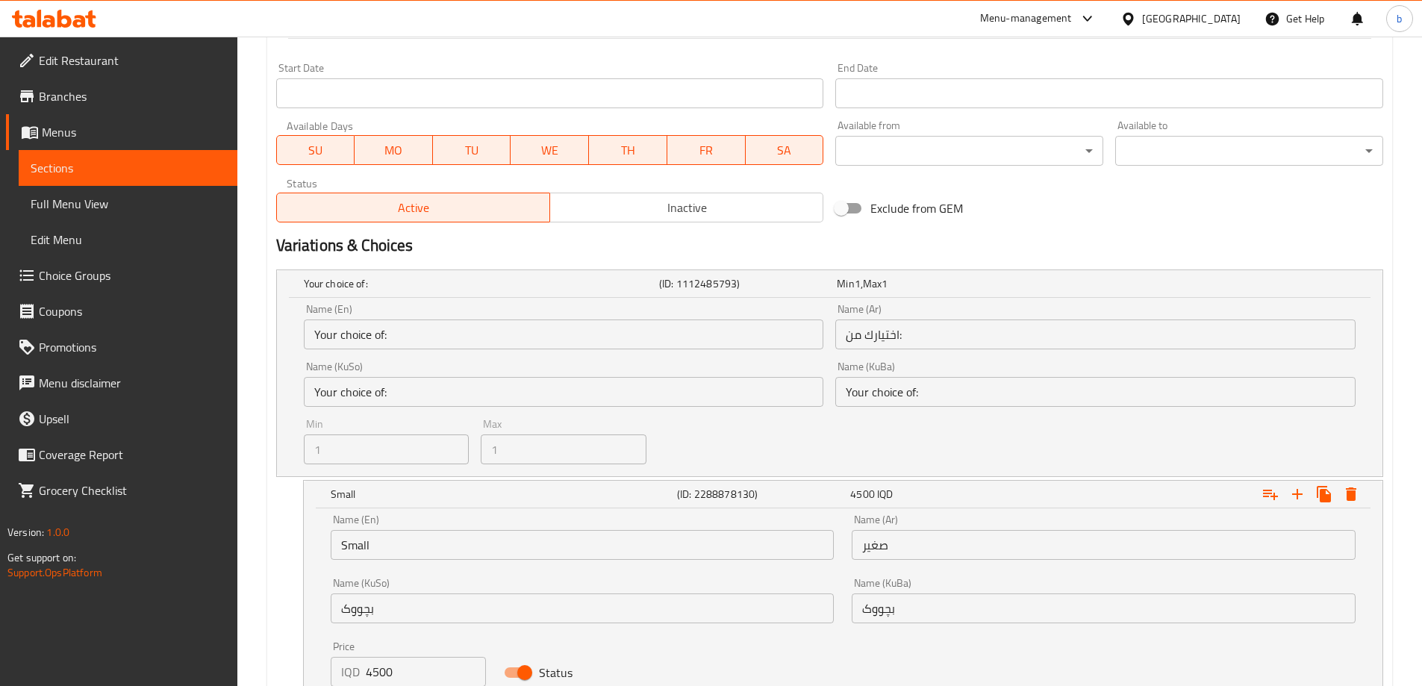
click at [553, 413] on div "Max 1 Max" at bounding box center [564, 441] width 178 height 57
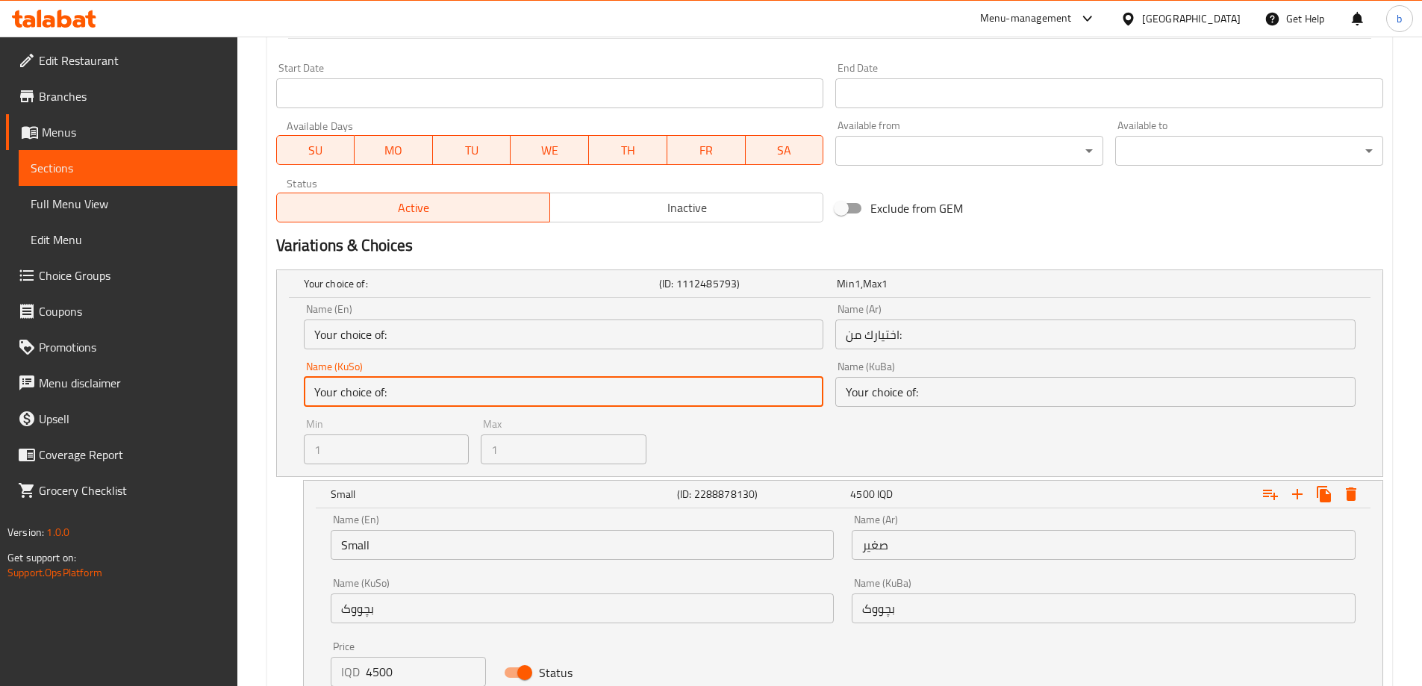
click at [476, 400] on input "Your choice of:" at bounding box center [564, 392] width 520 height 30
drag, startPoint x: 488, startPoint y: 391, endPoint x: 286, endPoint y: 387, distance: 202.4
click at [286, 387] on div "Name (En) Your choice of: Name (En) Name (Ar) اختيارك من: Name (Ar) Name (KuSo)…" at bounding box center [830, 387] width 1106 height 178
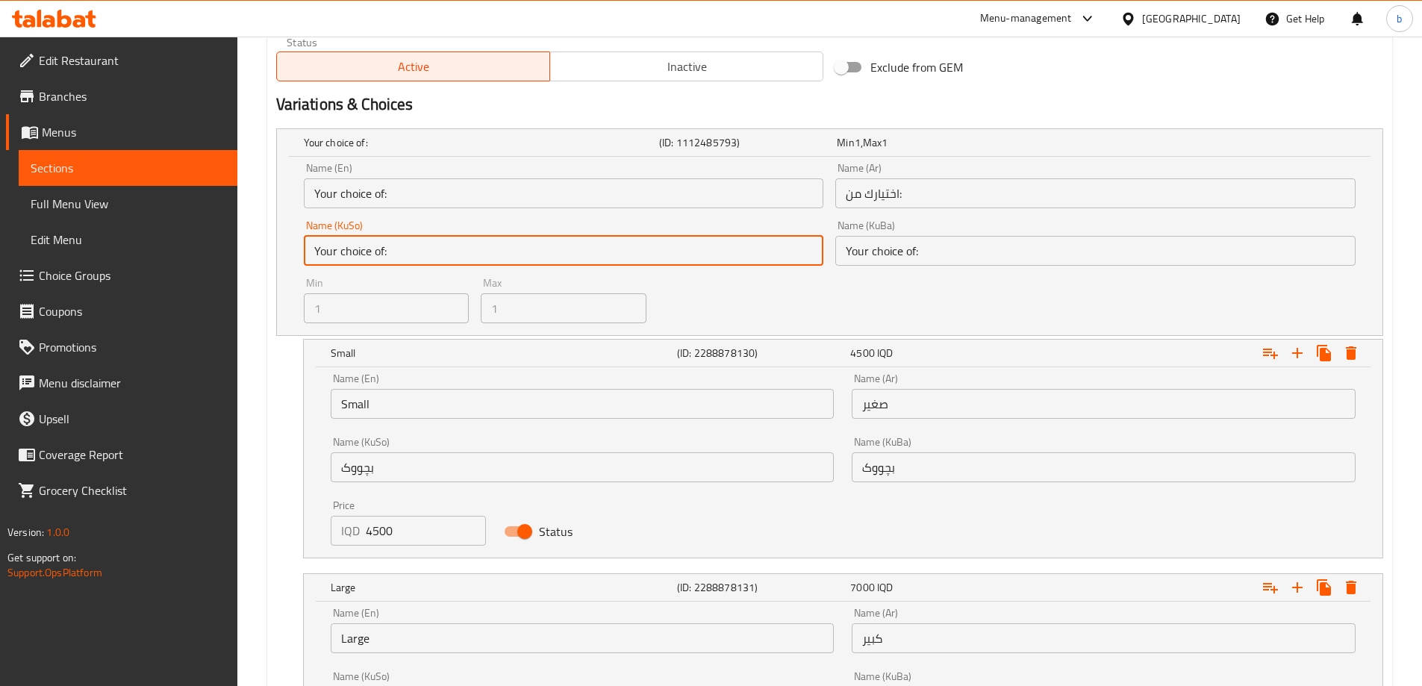
scroll to position [978, 0]
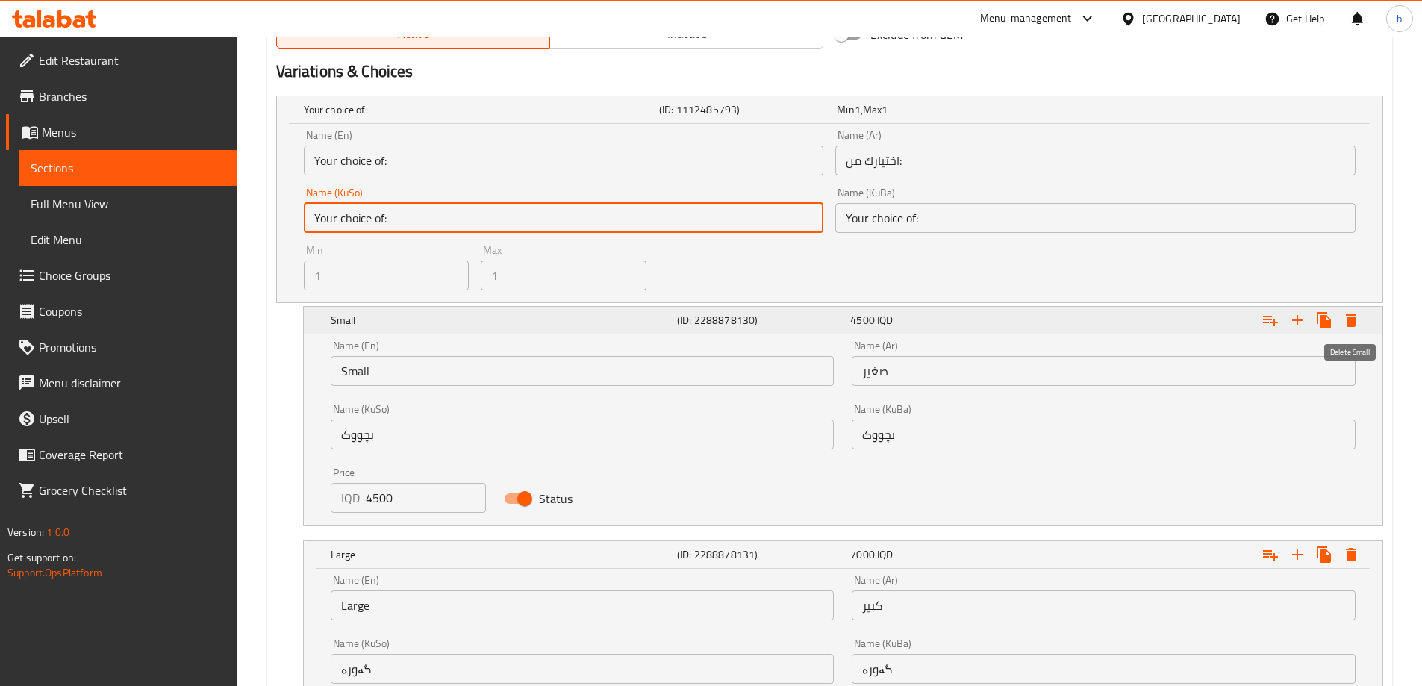
click at [1351, 318] on icon "Expand" at bounding box center [1351, 320] width 10 height 13
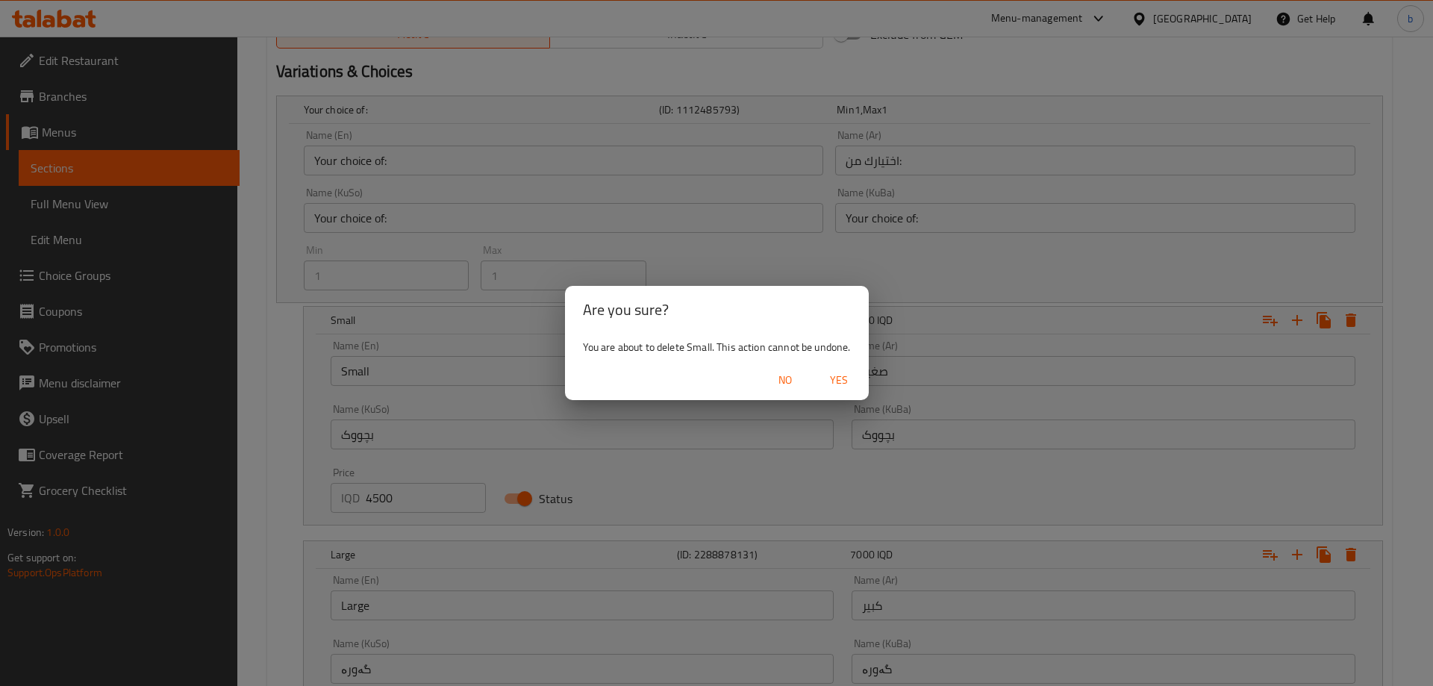
click at [786, 385] on span "No" at bounding box center [785, 380] width 36 height 19
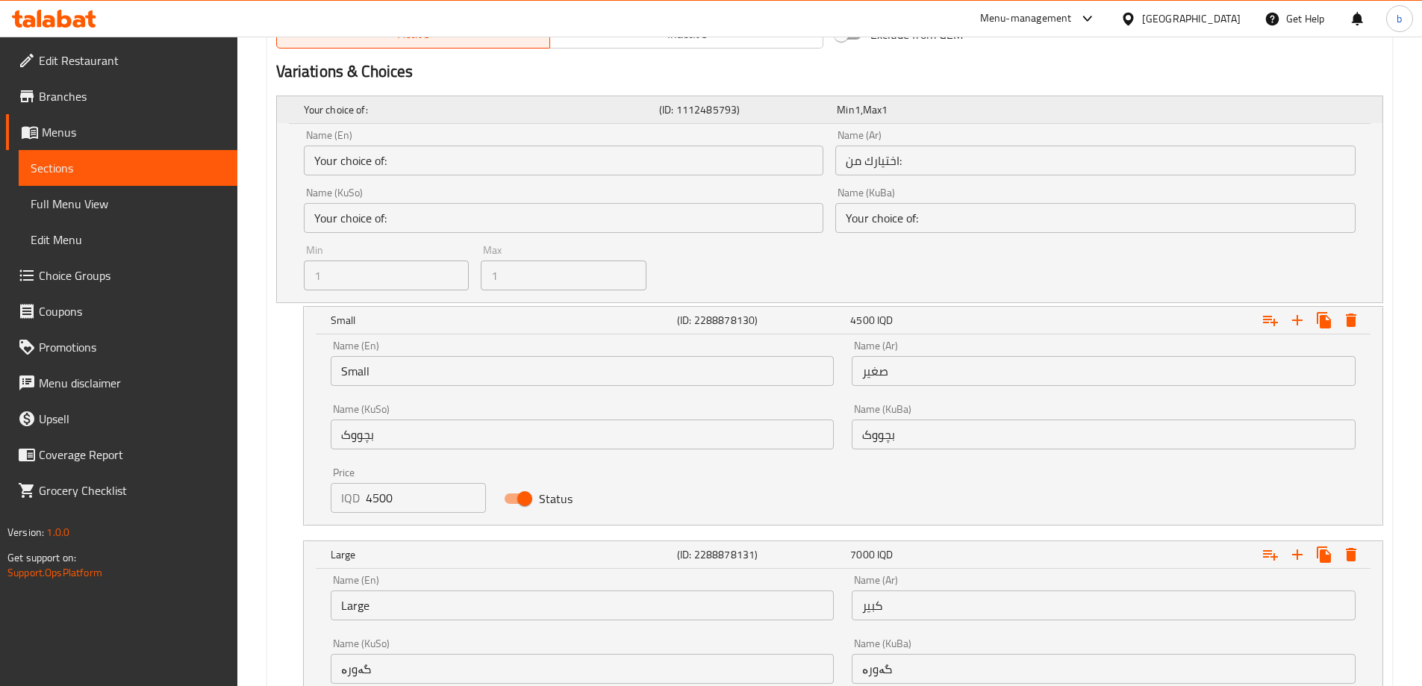
click at [1065, 121] on div "Your choice of: (ID: 1112485793) Min 1 , Max 1" at bounding box center [834, 109] width 1067 height 33
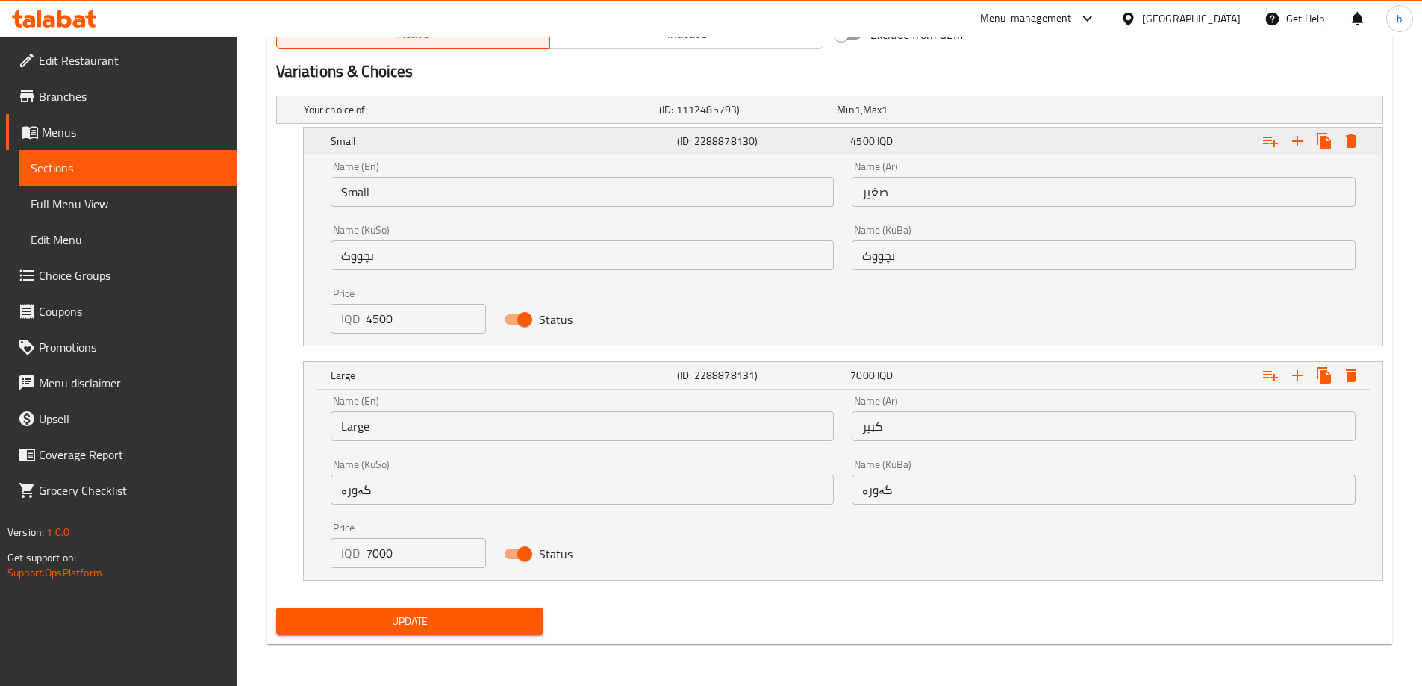
click at [1068, 152] on div "Expand" at bounding box center [1194, 141] width 346 height 33
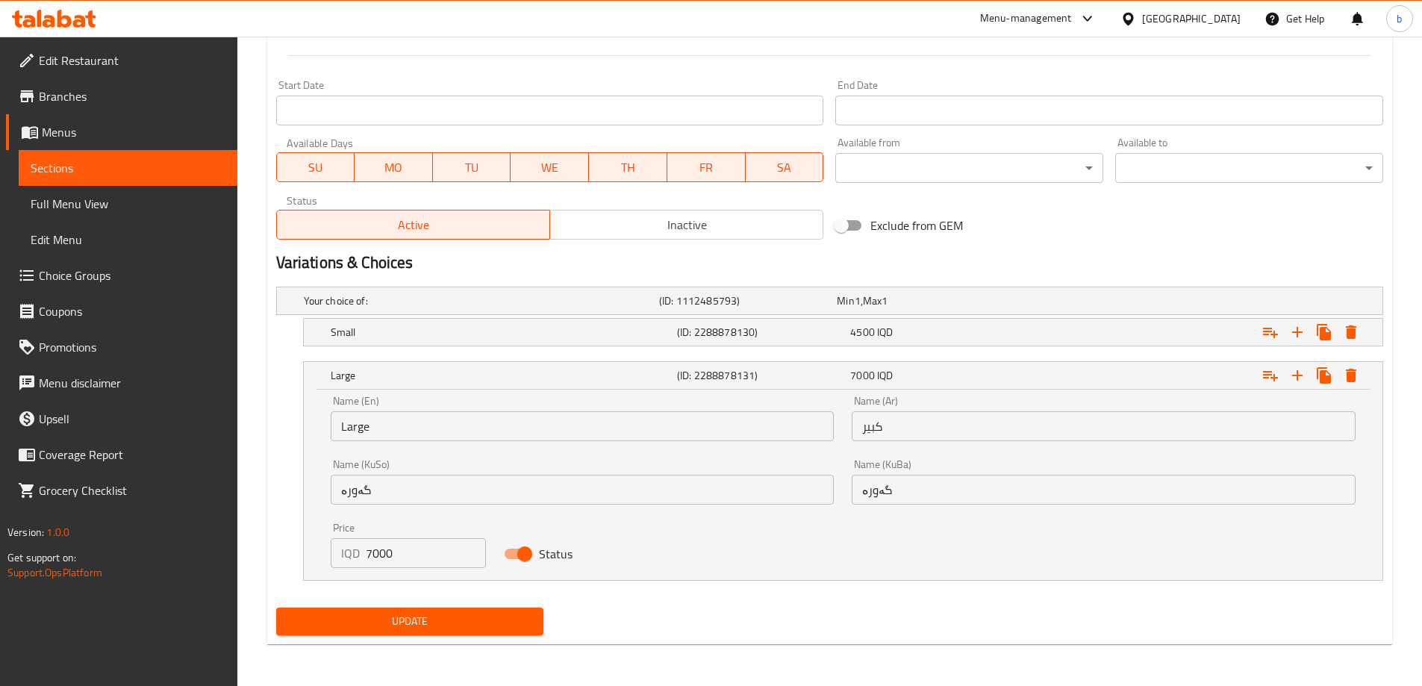
scroll to position [787, 0]
click at [989, 381] on div "7000 IQD" at bounding box center [933, 375] width 167 height 15
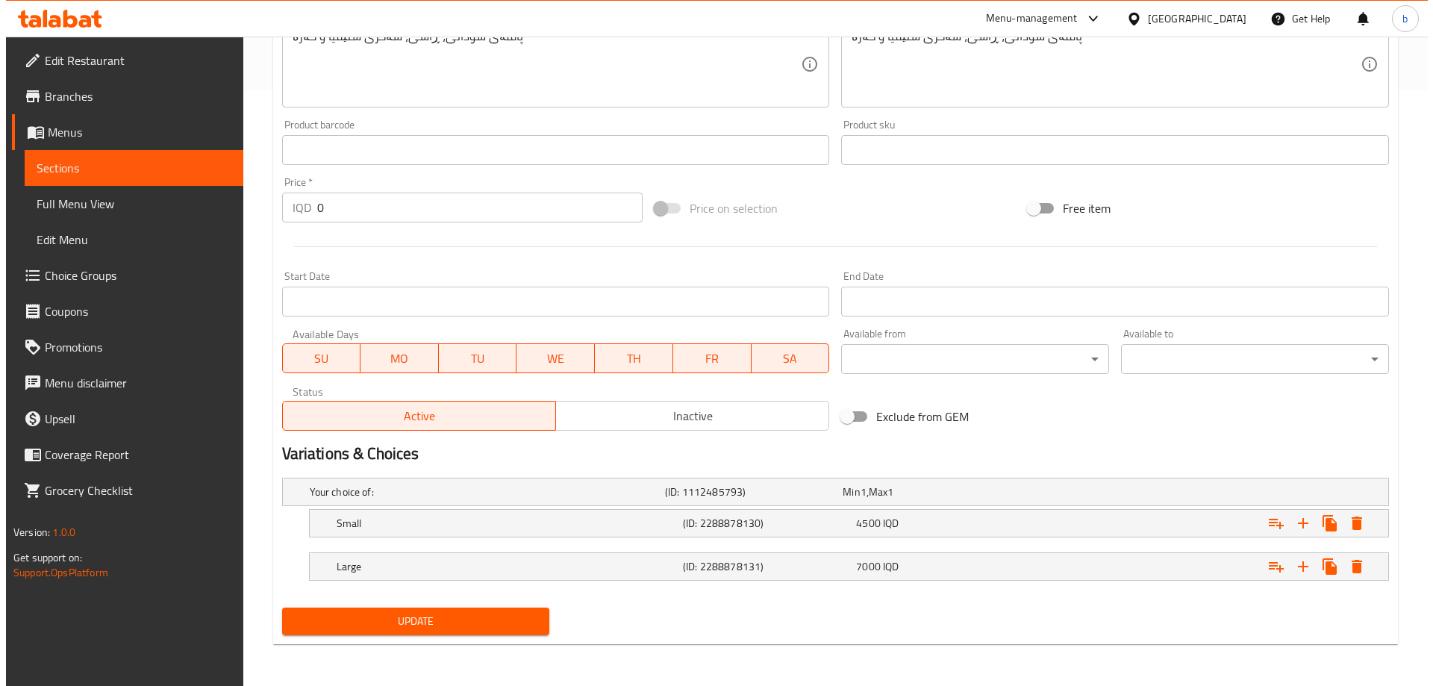
scroll to position [596, 0]
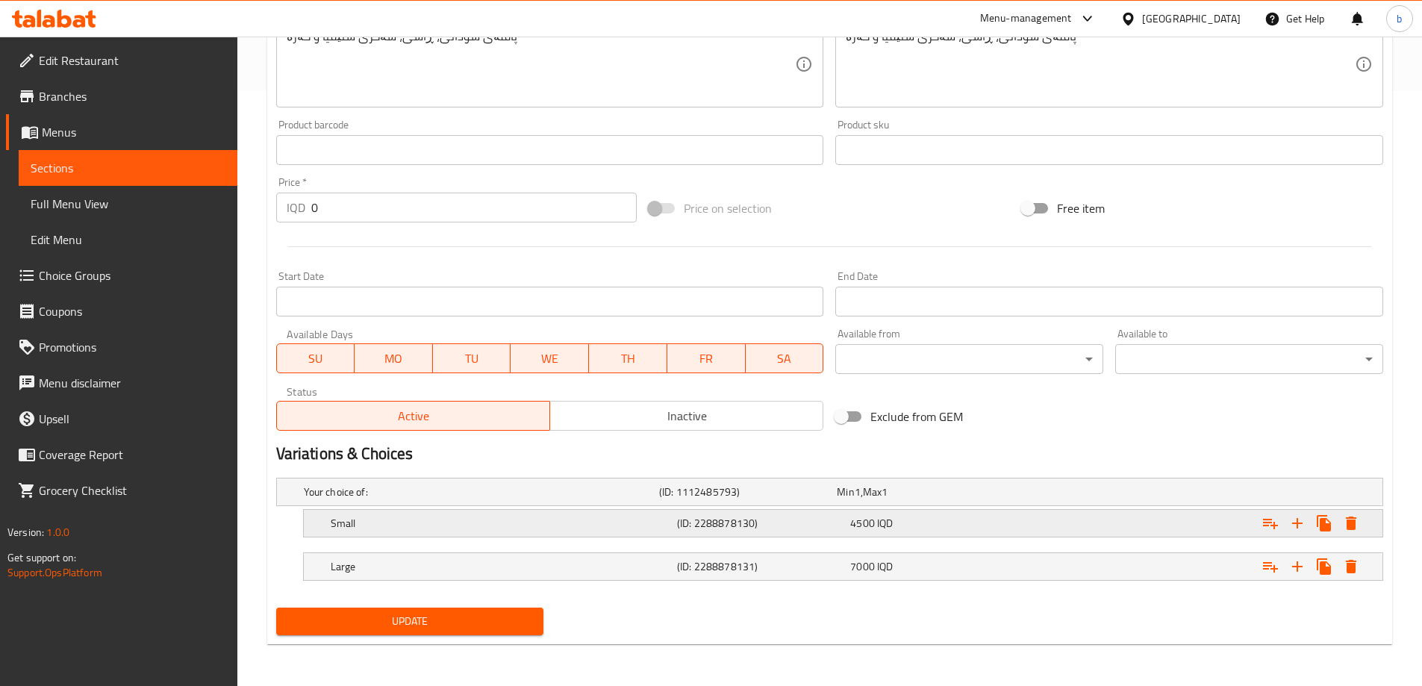
click at [1352, 533] on button "Expand" at bounding box center [1351, 523] width 27 height 27
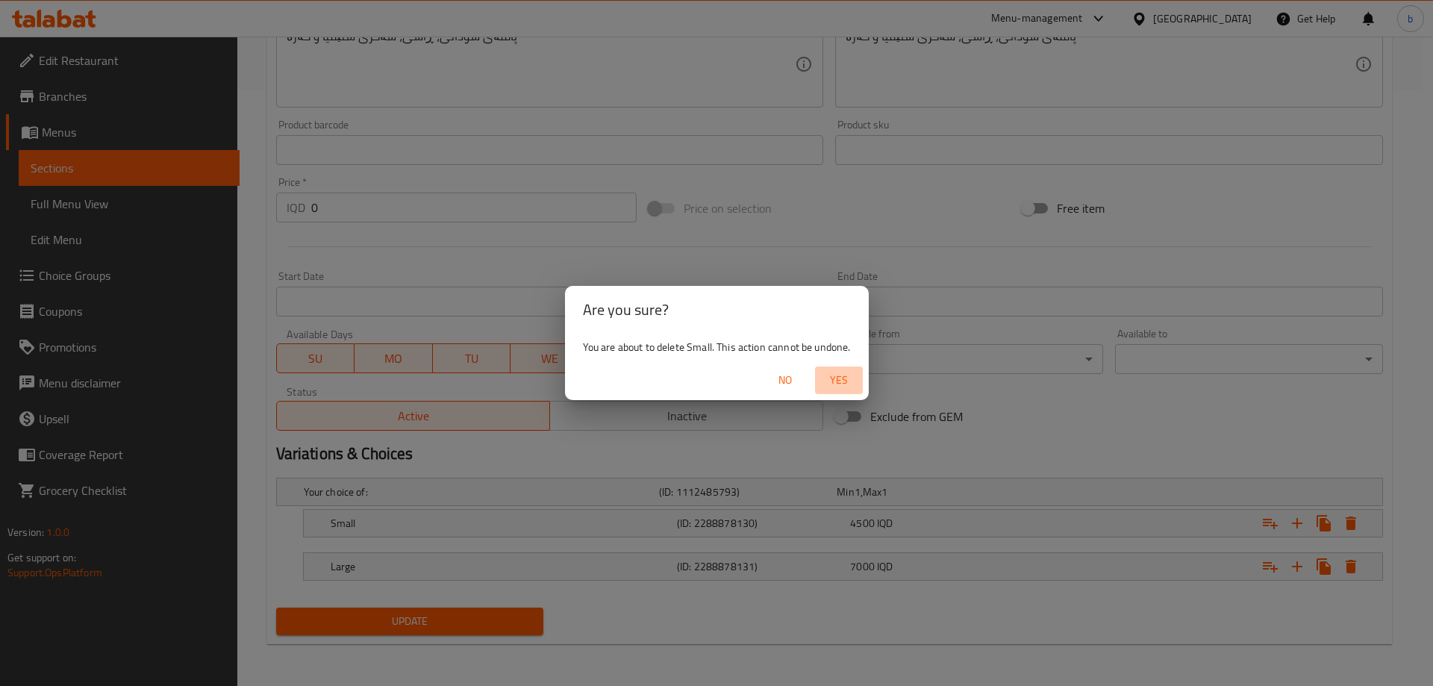
click at [835, 375] on span "Yes" at bounding box center [839, 380] width 36 height 19
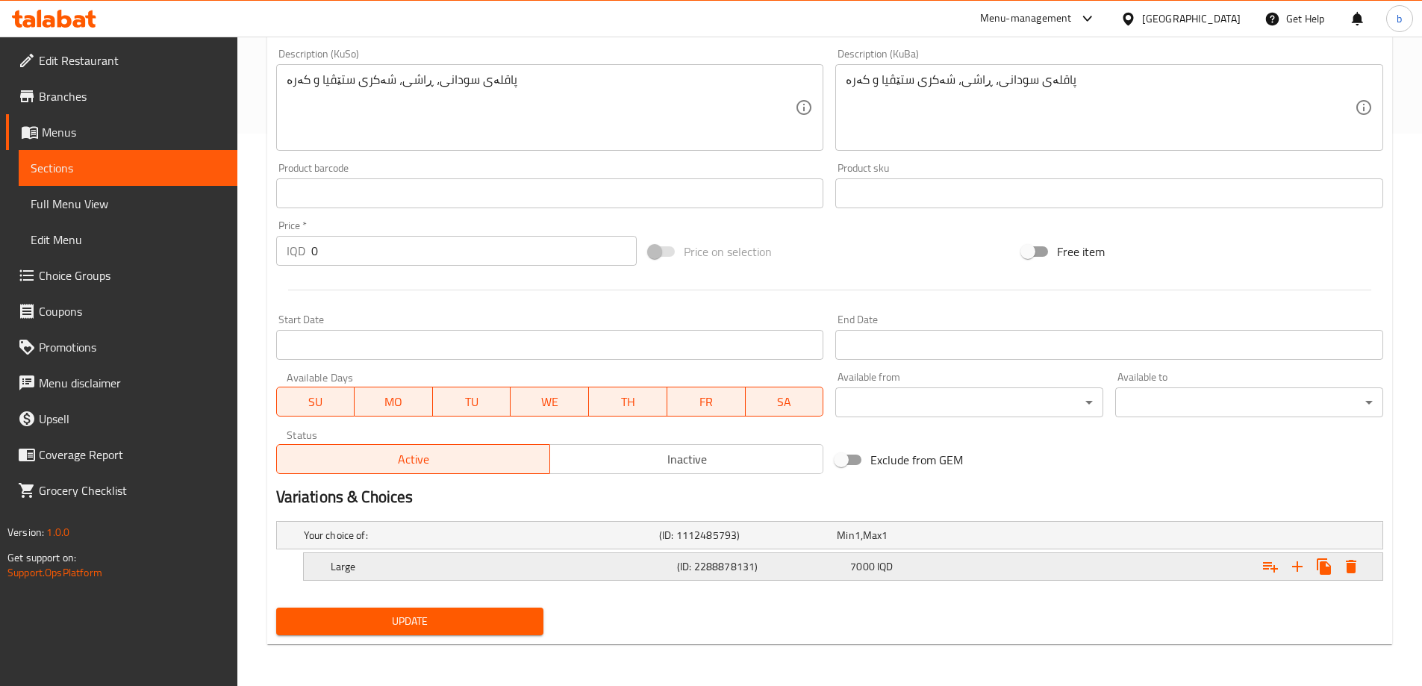
click at [1358, 567] on icon "Expand" at bounding box center [1351, 567] width 18 height 18
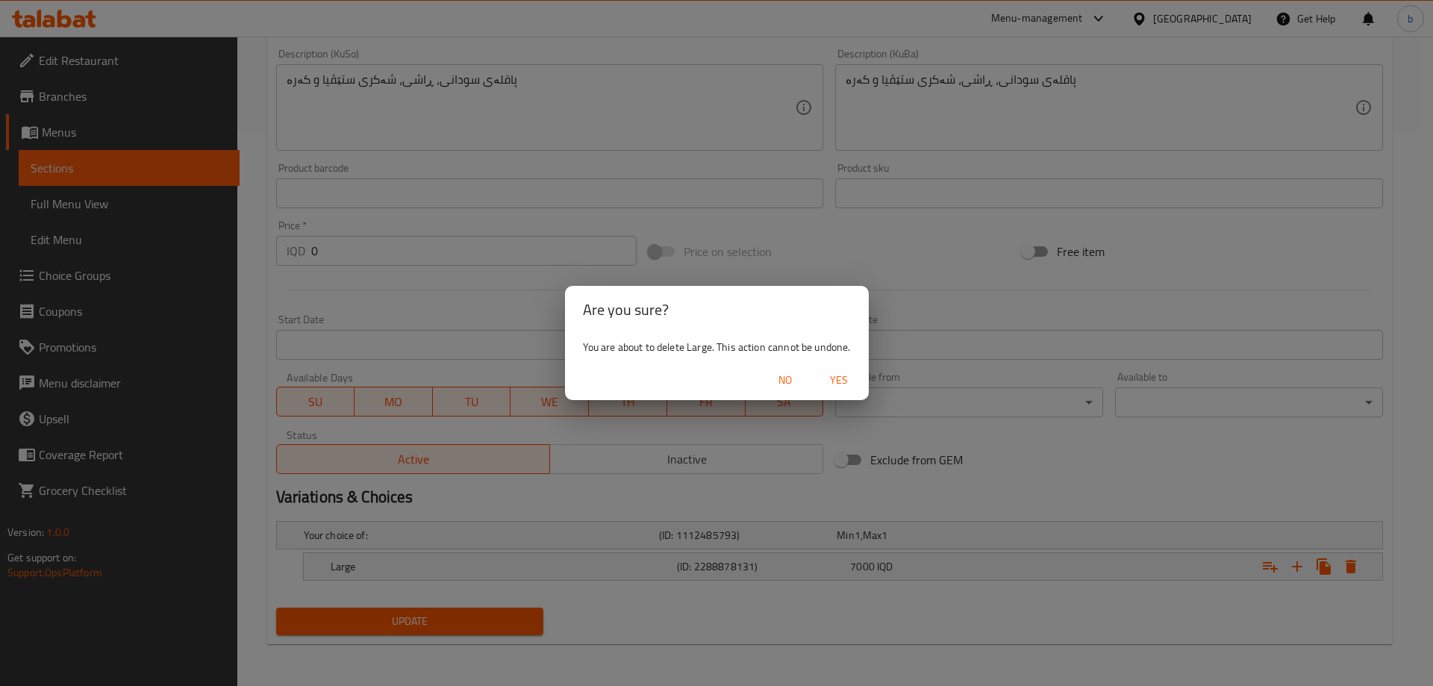
click at [837, 379] on span "Yes" at bounding box center [839, 380] width 36 height 19
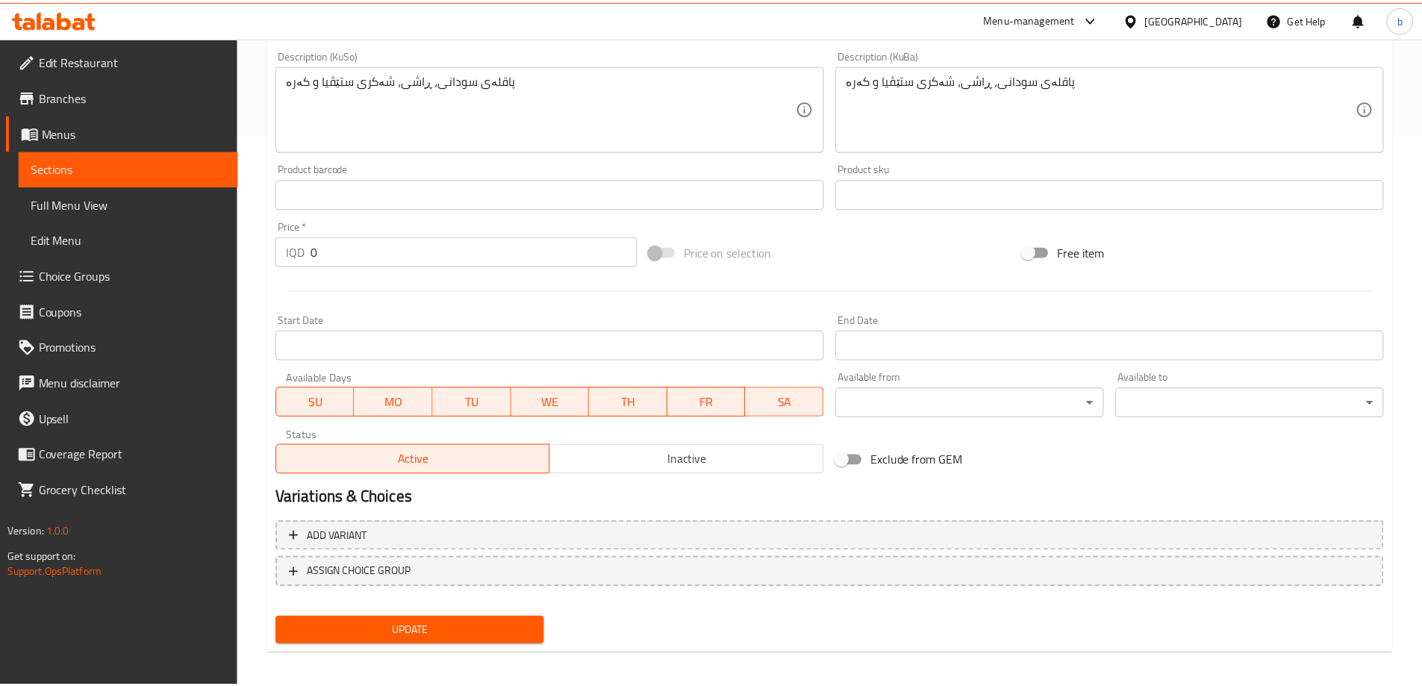
scroll to position [547, 0]
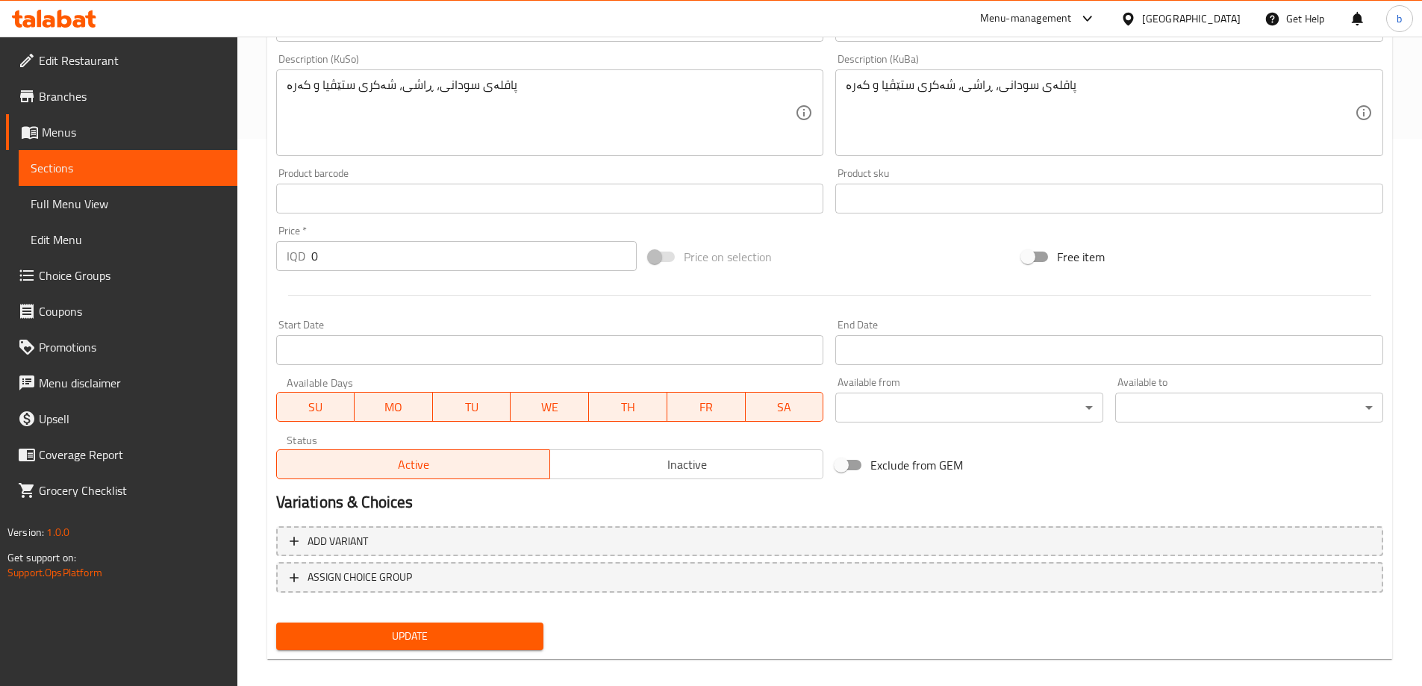
click at [507, 635] on span "Update" at bounding box center [410, 636] width 244 height 19
click at [116, 275] on span "Choice Groups" at bounding box center [132, 276] width 187 height 18
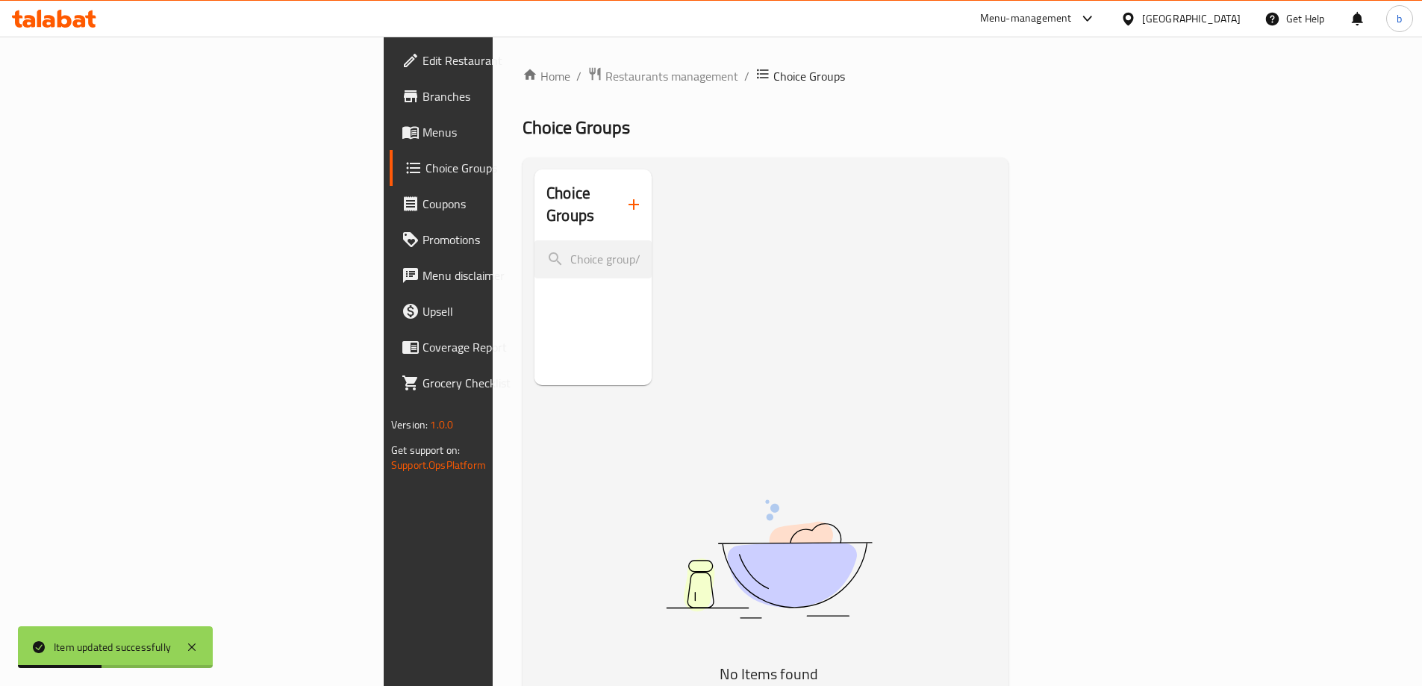
click at [625, 201] on icon "button" at bounding box center [634, 205] width 18 height 18
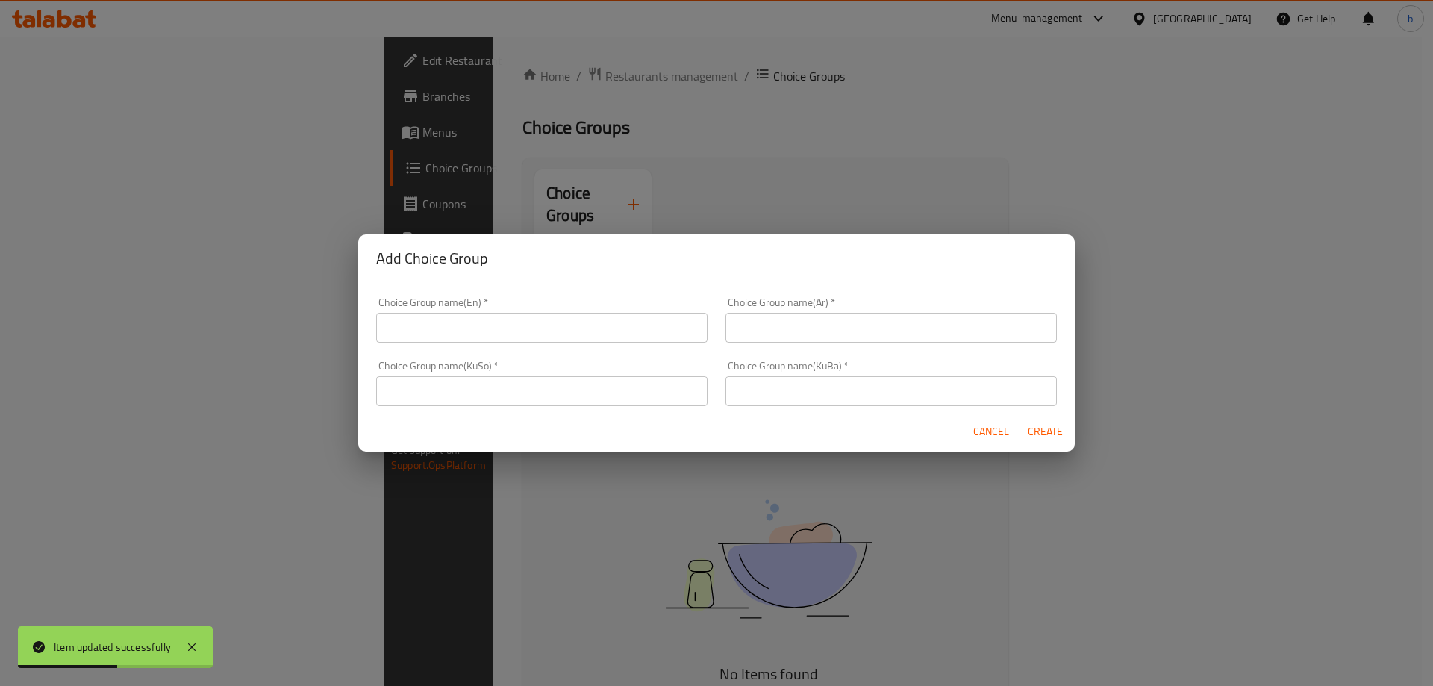
click at [605, 335] on input "text" at bounding box center [541, 328] width 331 height 30
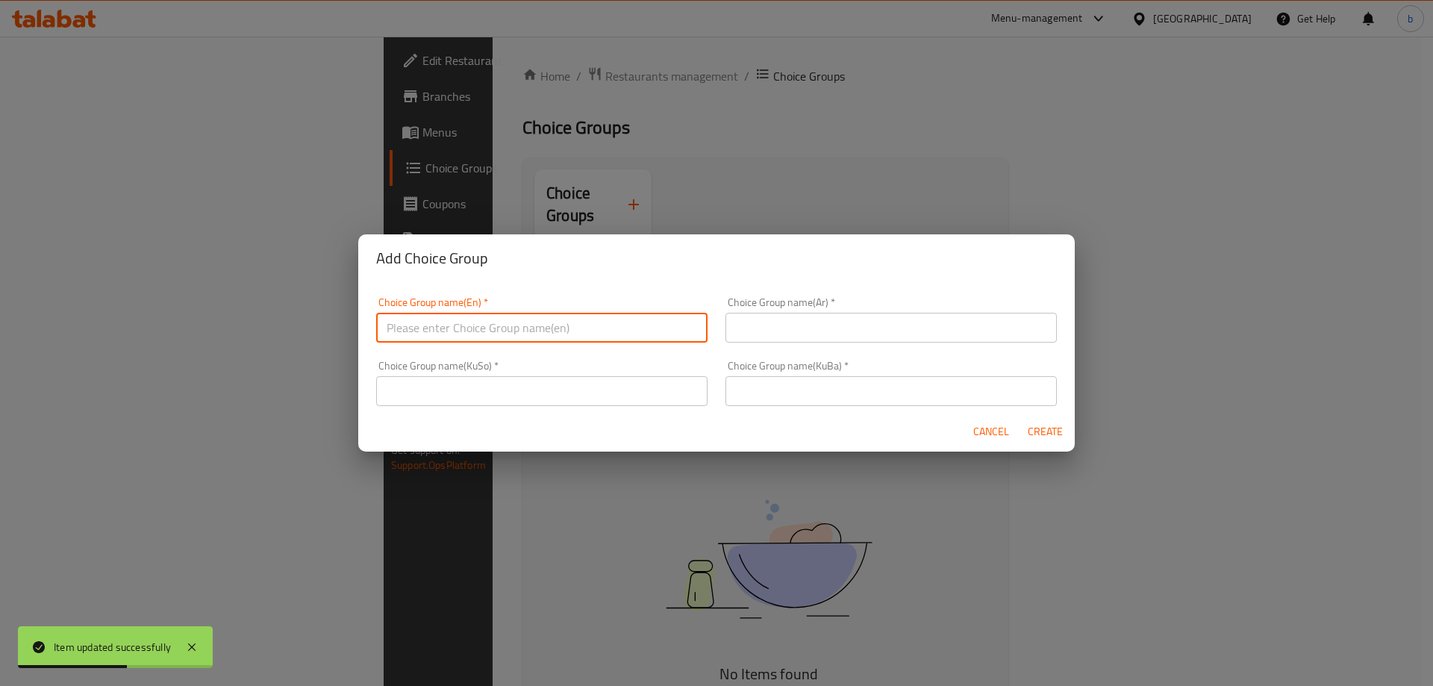
type input "Your Choice Of:"
click at [850, 320] on input "text" at bounding box center [891, 328] width 331 height 30
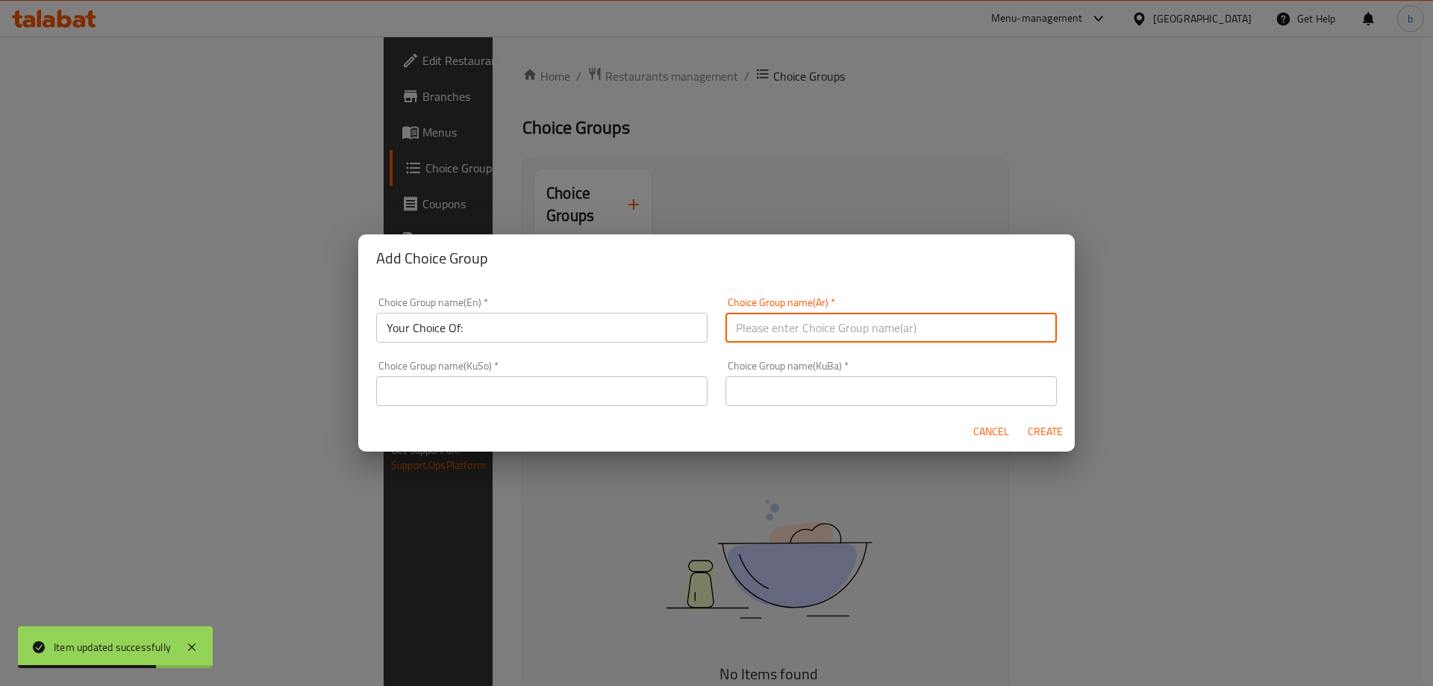
type input "إختيارك من:"
click at [544, 388] on input "text" at bounding box center [541, 391] width 331 height 30
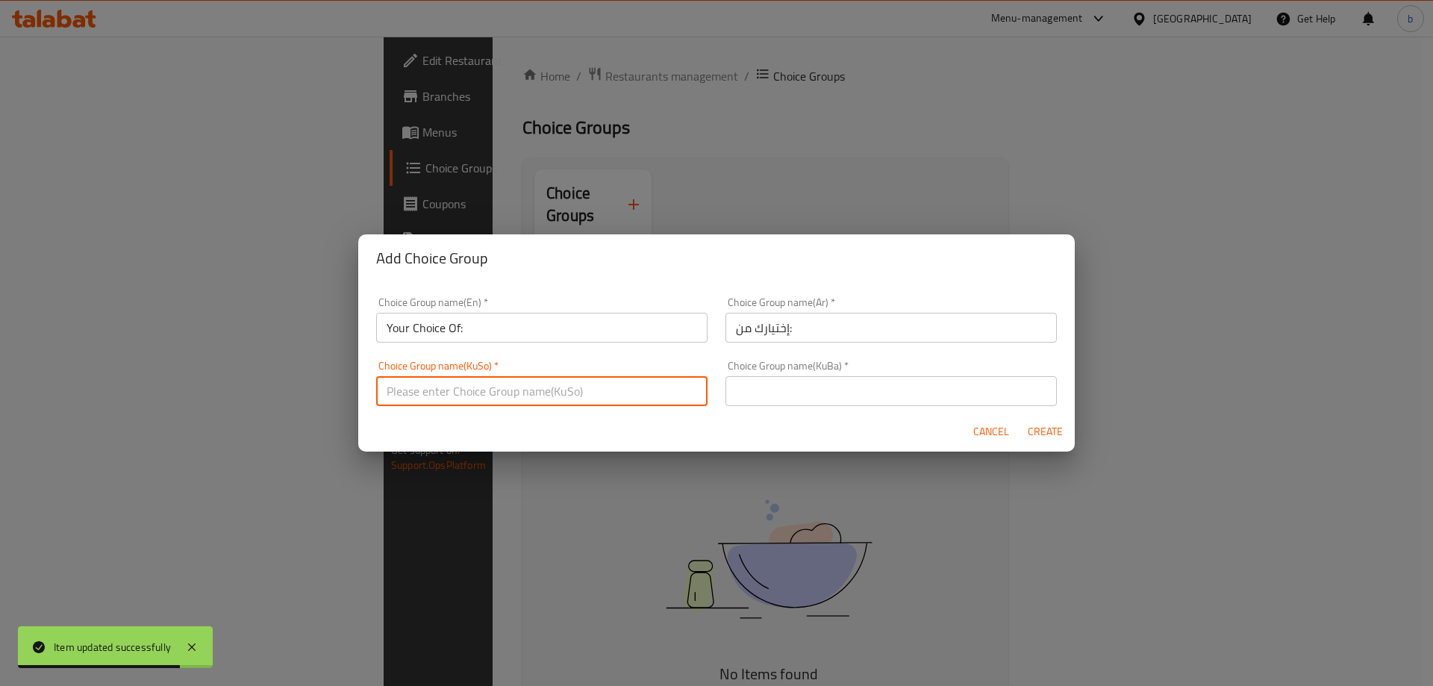
type input "هەڵبژاردنت لە:"
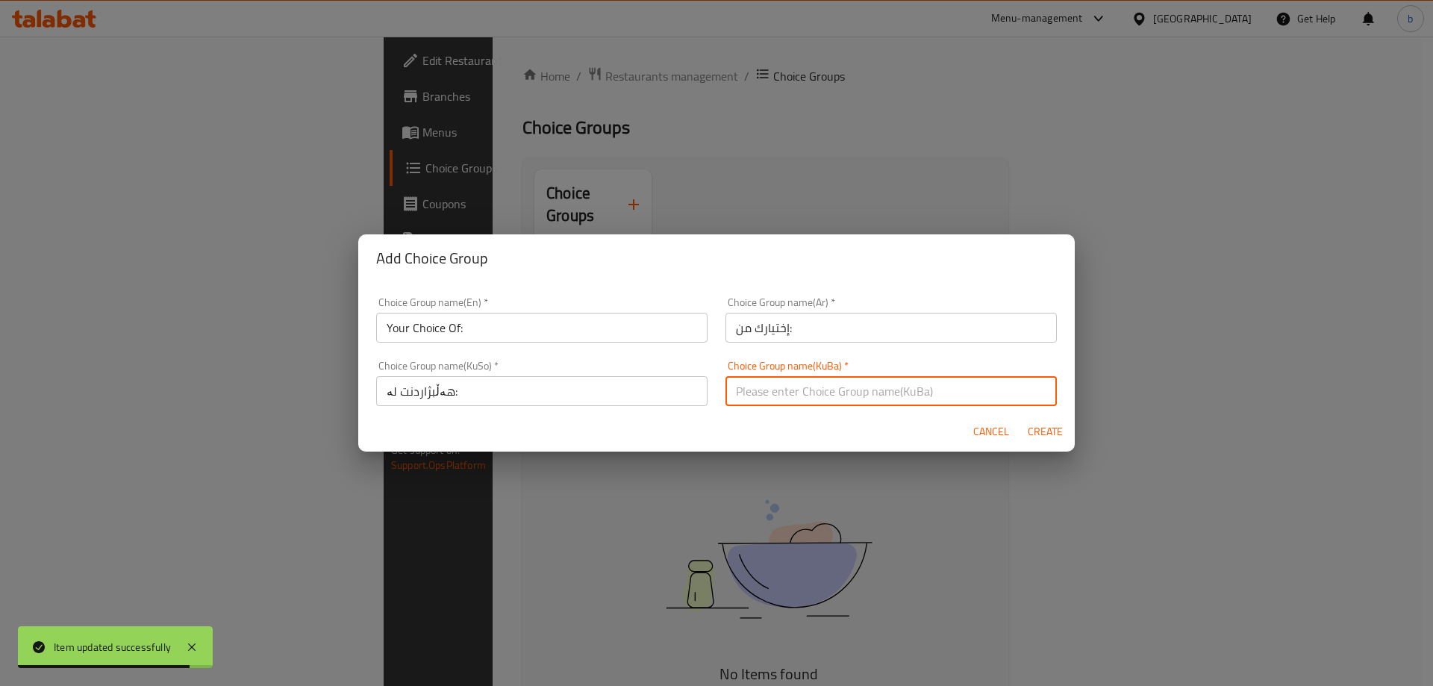
click at [870, 399] on input "text" at bounding box center [891, 391] width 331 height 30
type input "هەڵبژاردنت لە:"
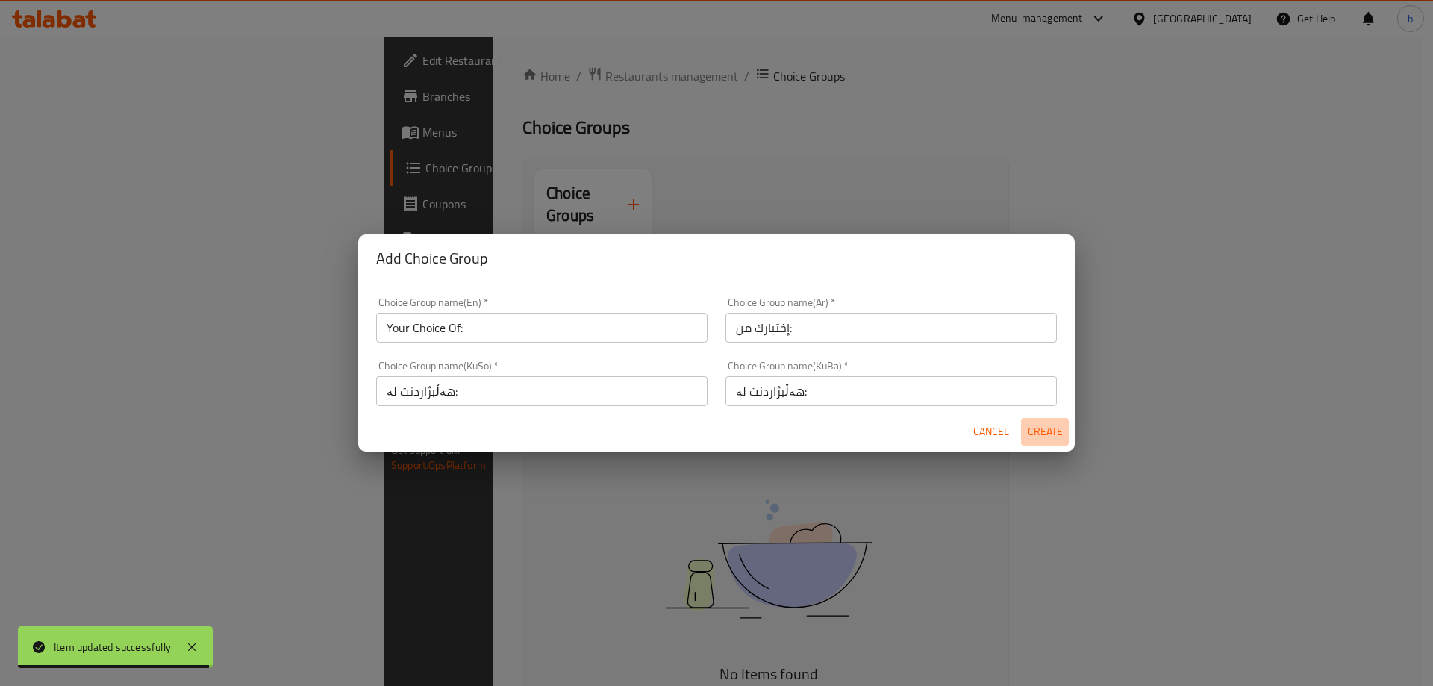
click at [1067, 425] on button "Create" at bounding box center [1045, 432] width 48 height 28
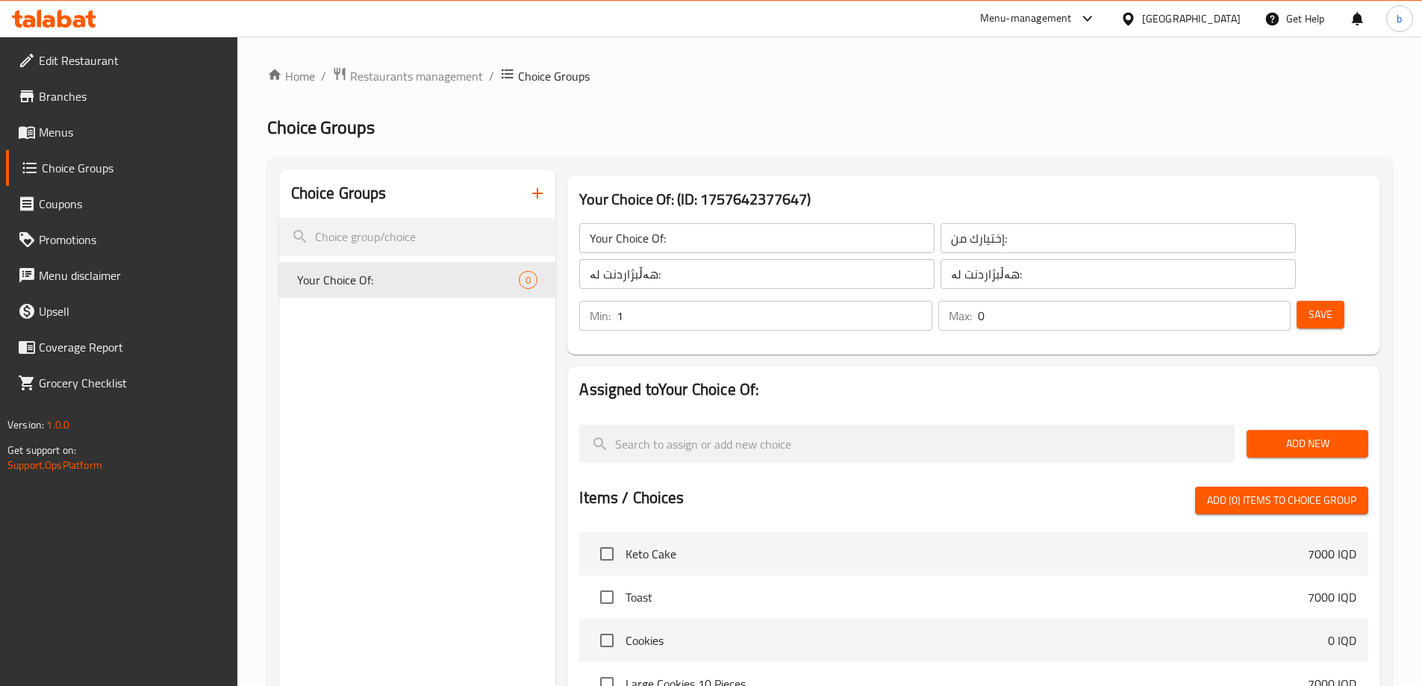
type input "1"
click at [932, 301] on input "1" at bounding box center [774, 316] width 315 height 30
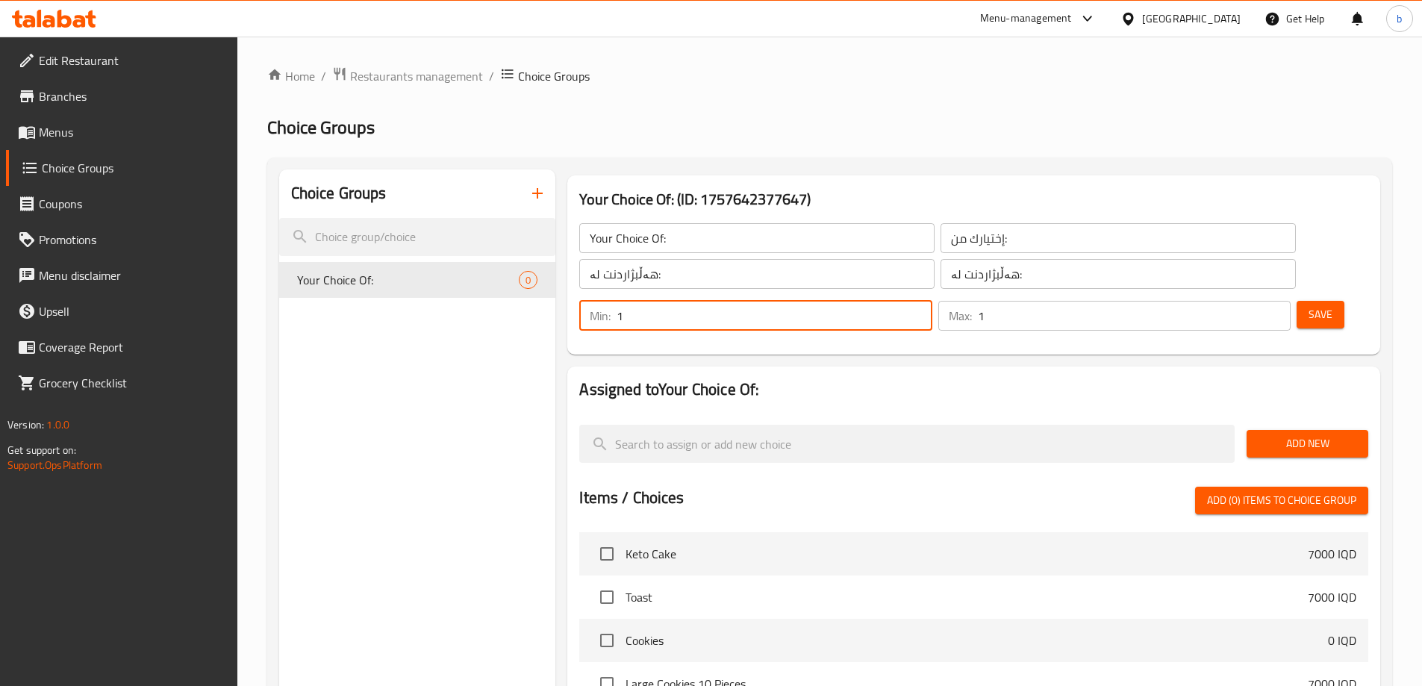
type input "1"
click at [1251, 301] on input "1" at bounding box center [1134, 316] width 313 height 30
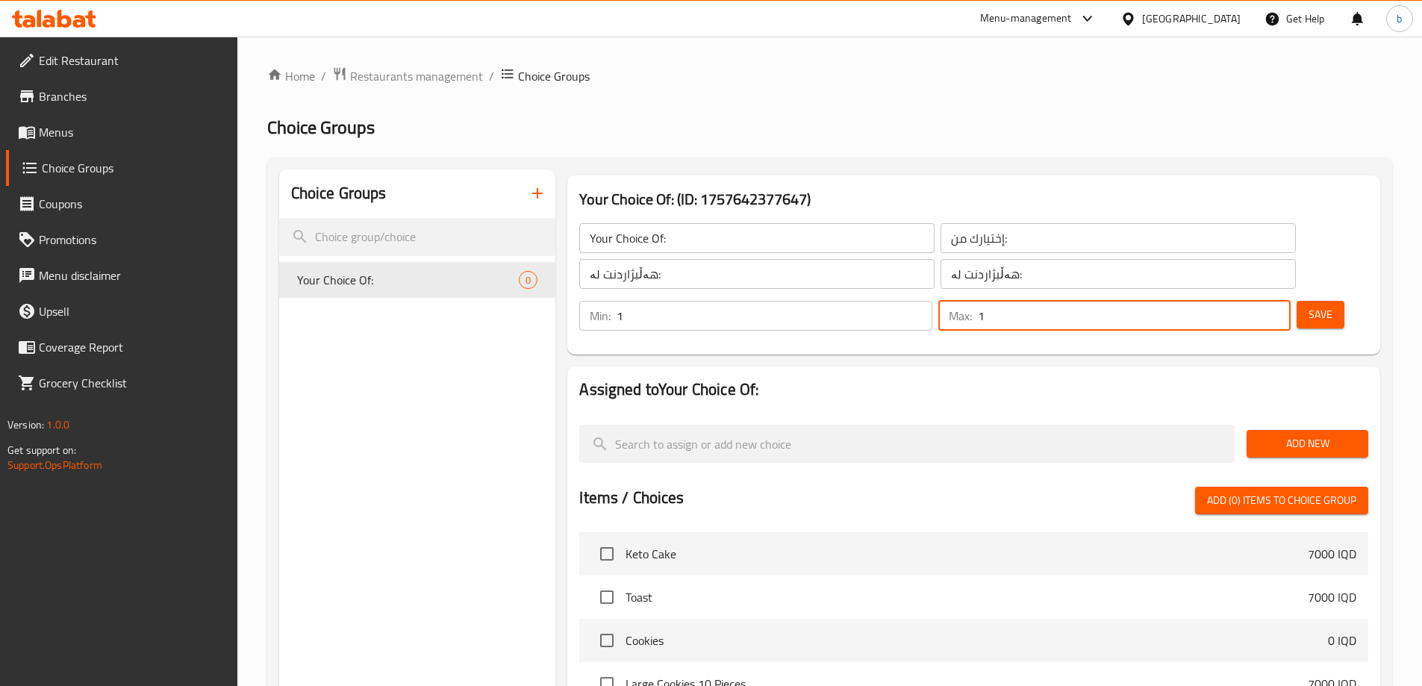
click at [1309, 305] on span "Save" at bounding box center [1321, 314] width 24 height 19
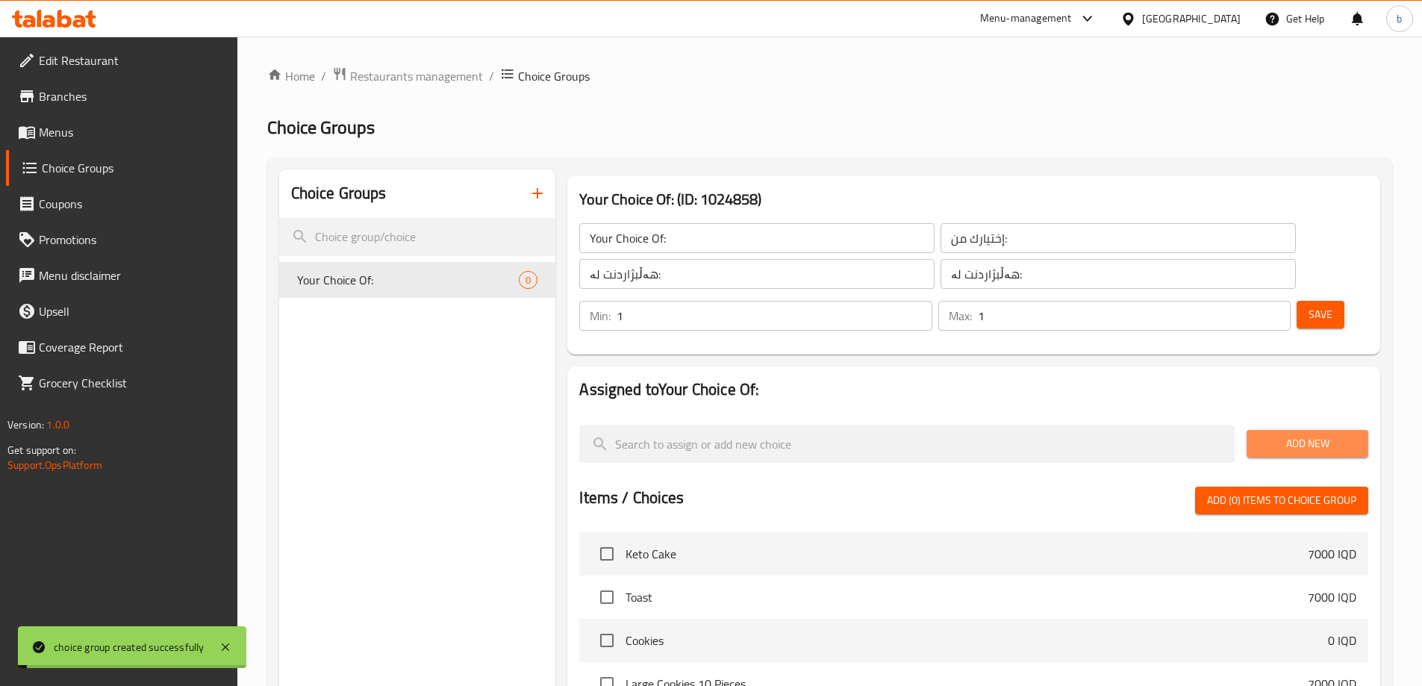
click at [1285, 430] on button "Add New" at bounding box center [1308, 444] width 122 height 28
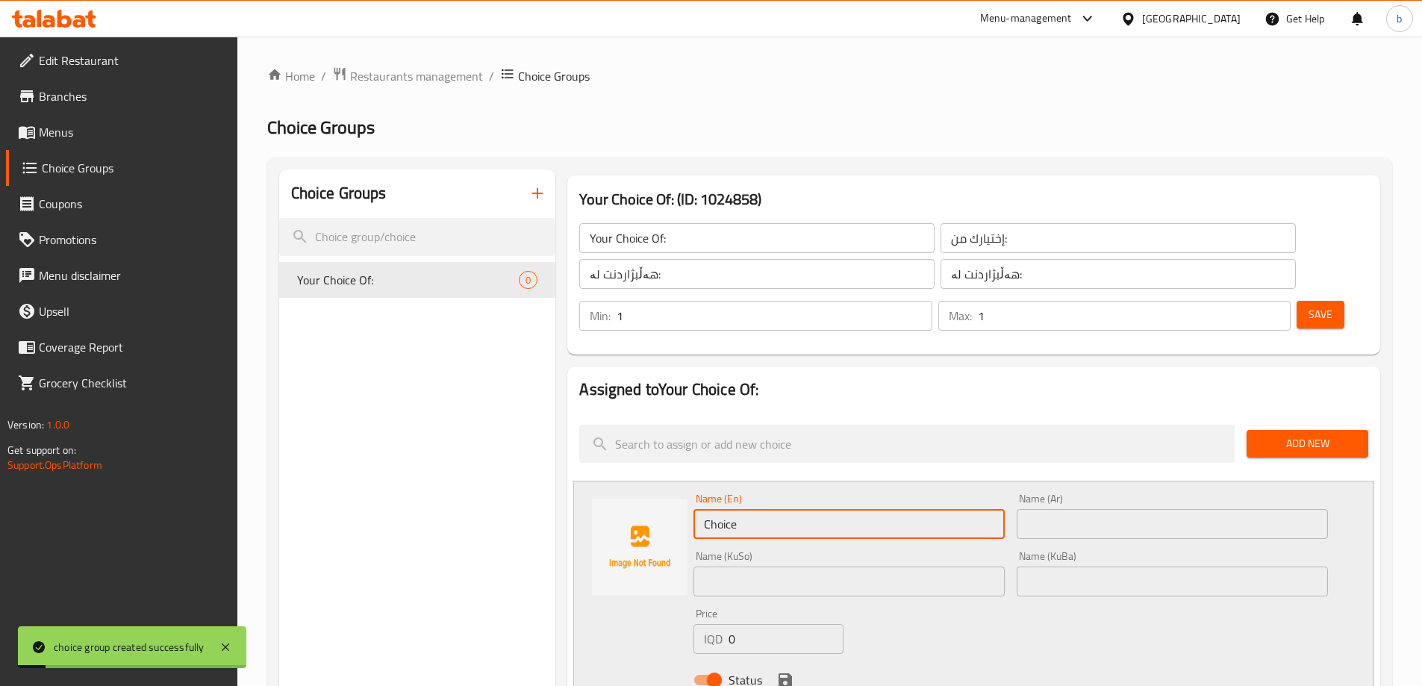
drag, startPoint x: 876, startPoint y: 484, endPoint x: 641, endPoint y: 477, distance: 235.3
click at [646, 481] on div "Name (En) Choice Name (En) Name (Ar) Name (Ar) Name (KuSo) Name (KuSo) Name (Ku…" at bounding box center [973, 594] width 801 height 226
type input "ش"
type input "Small"
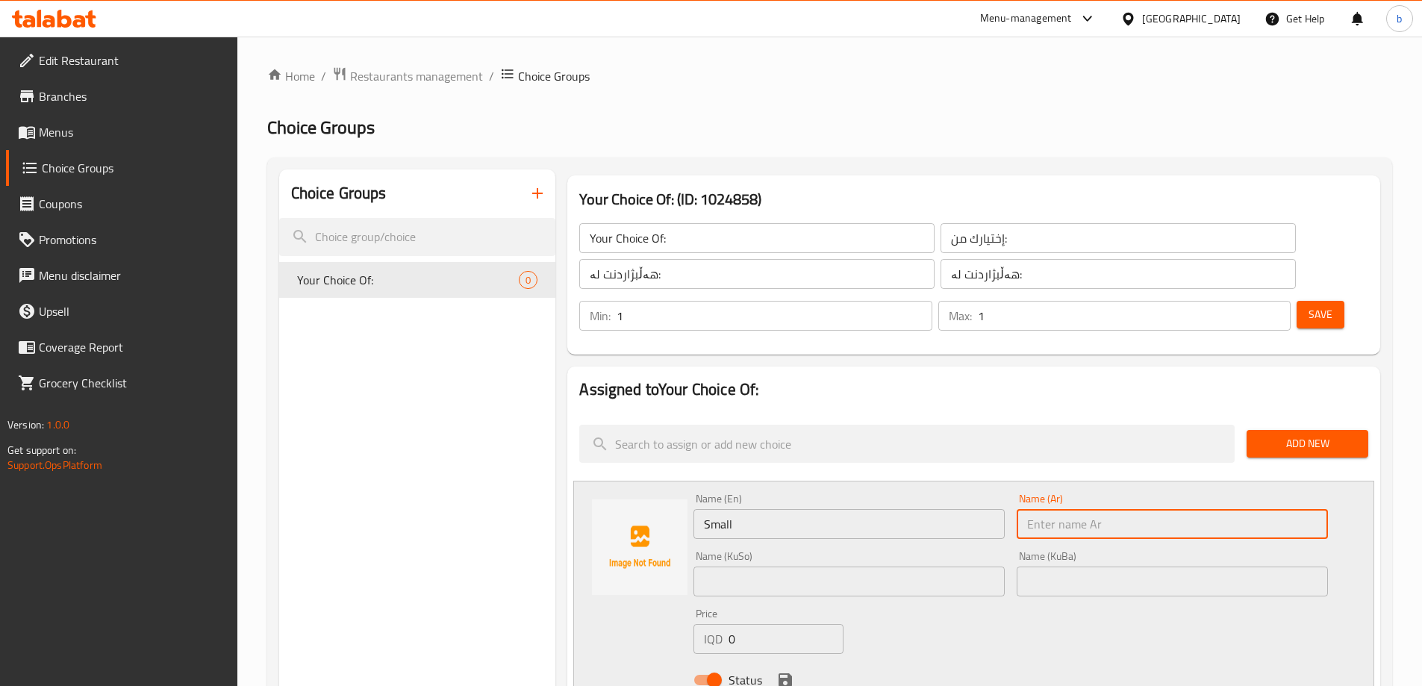
type input "ش"
type input "صغير"
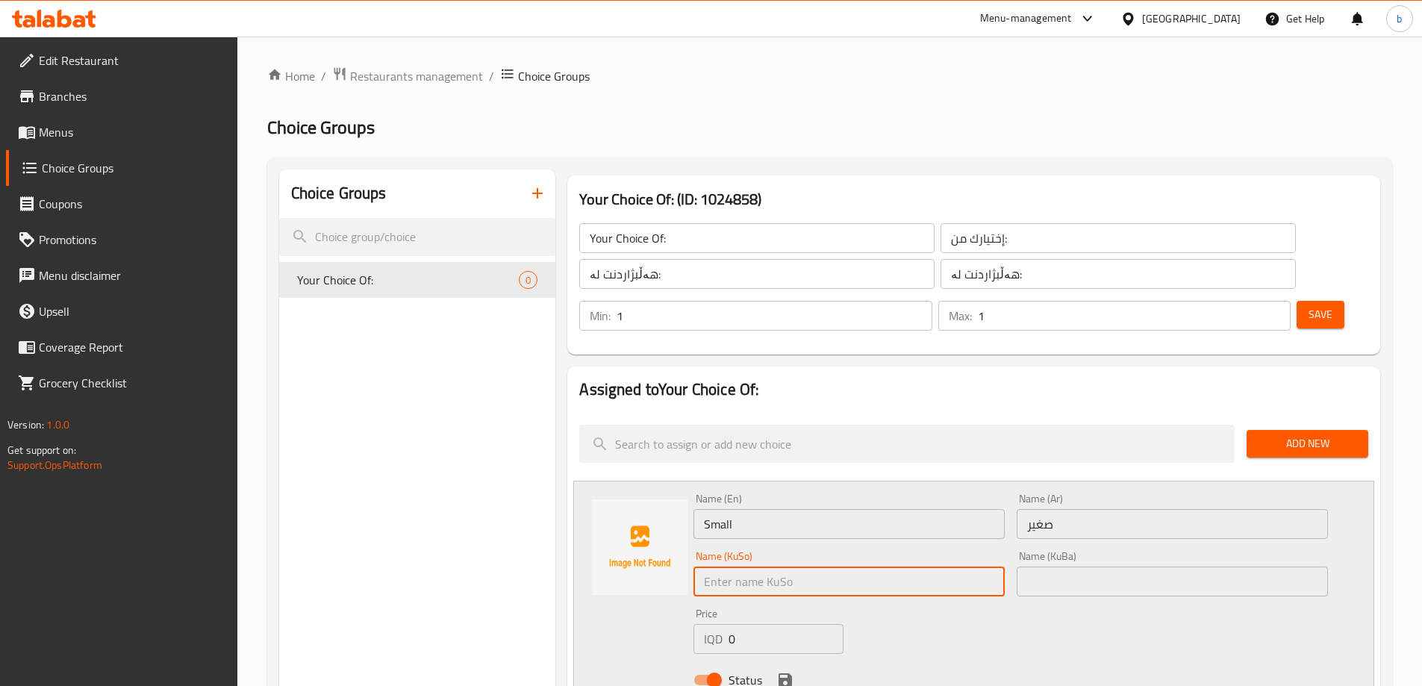
type input "ن"
type input "بچووک"
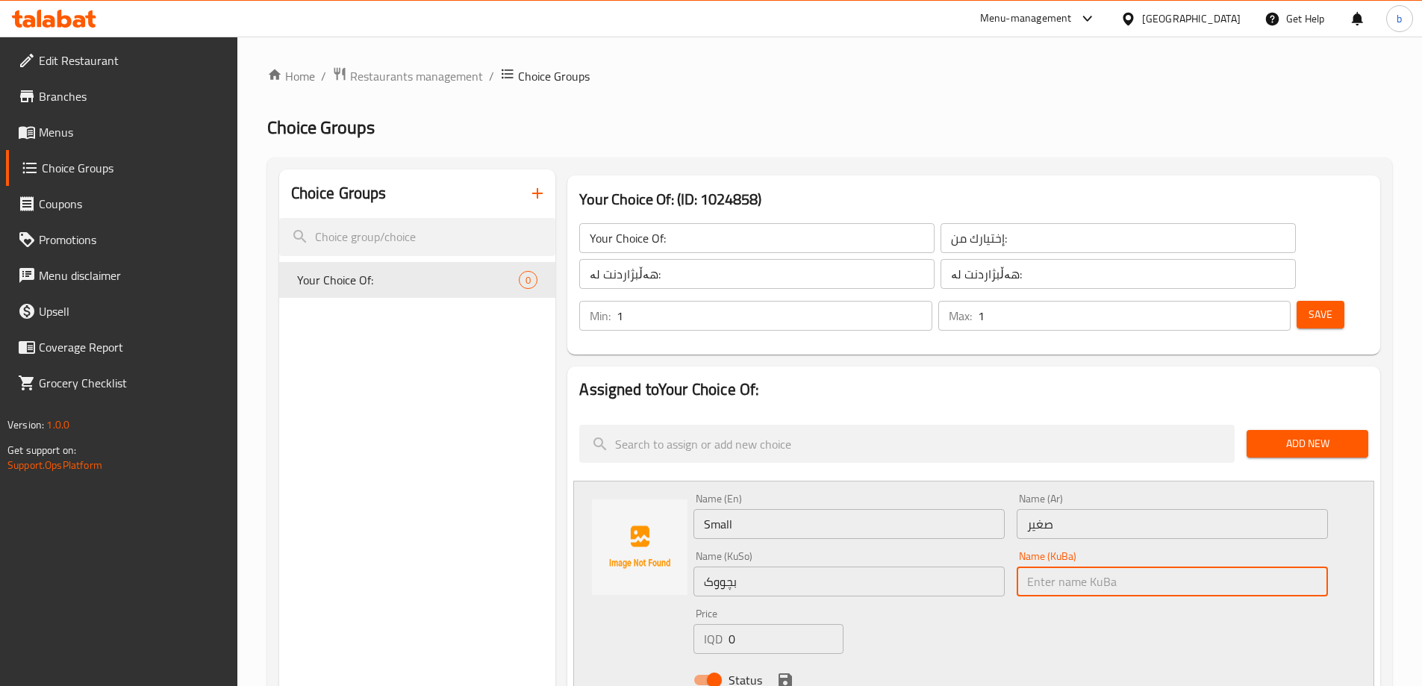
paste input "بچووک"
type input "بچووک"
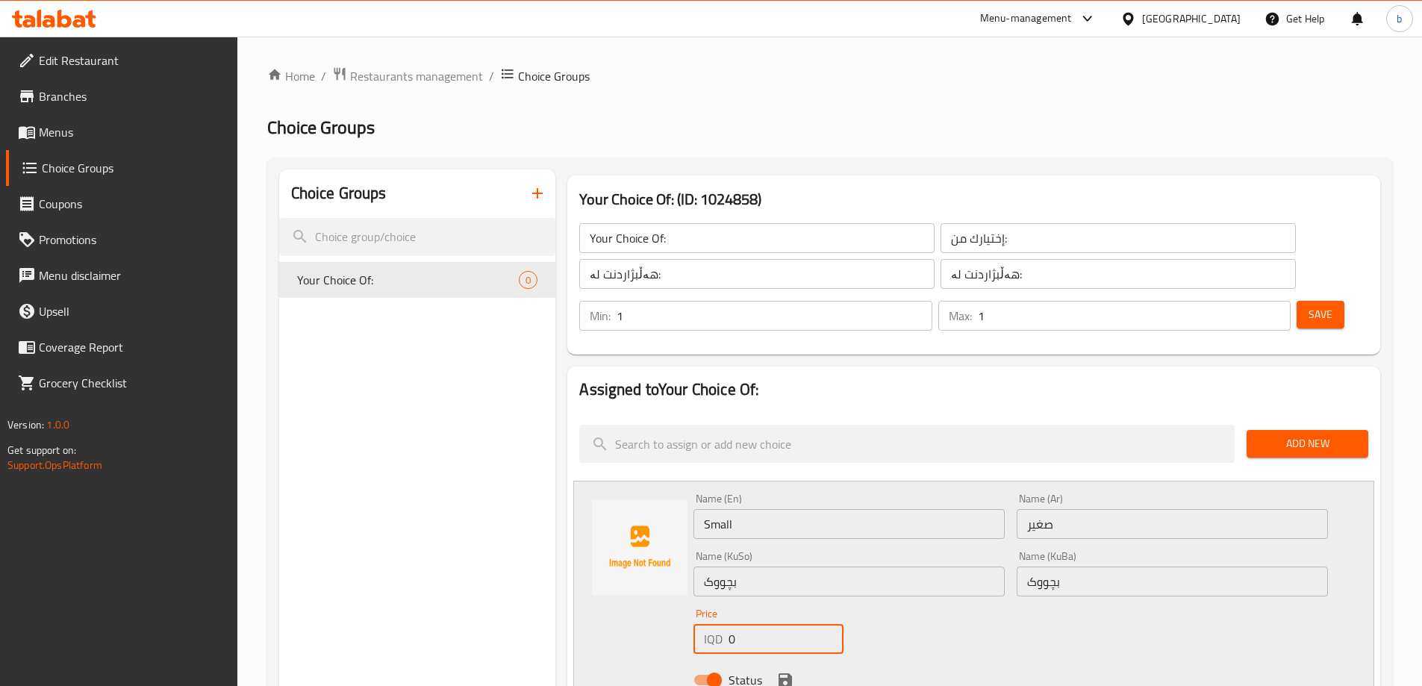
drag, startPoint x: 760, startPoint y: 605, endPoint x: 658, endPoint y: 594, distance: 102.8
click at [658, 594] on div "Name (En) Small Name (En) Name (Ar) صغير Name (Ar) Name (KuSo) بچووک Name (KuSo…" at bounding box center [973, 594] width 801 height 226
type input "4500"
click at [782, 673] on icon "save" at bounding box center [785, 679] width 13 height 13
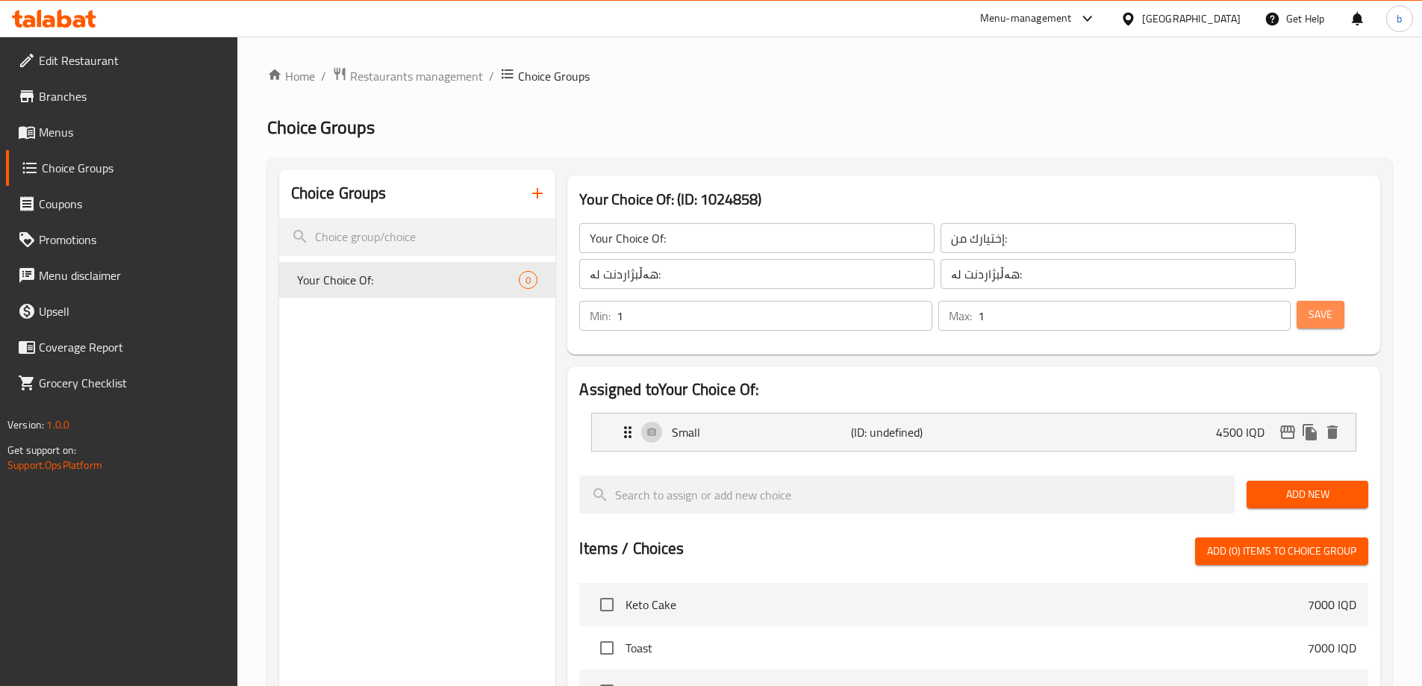
click at [1312, 301] on button "Save" at bounding box center [1321, 315] width 48 height 28
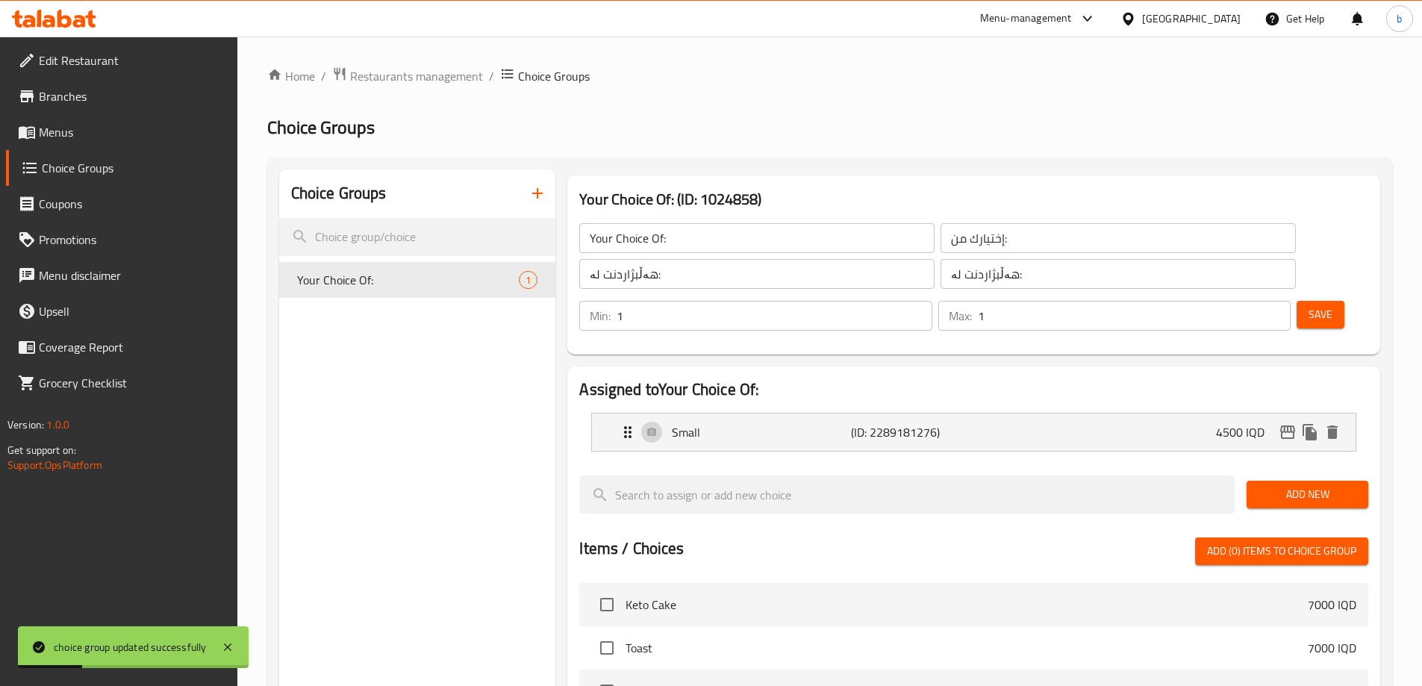
click at [1288, 485] on span "Add New" at bounding box center [1308, 494] width 98 height 19
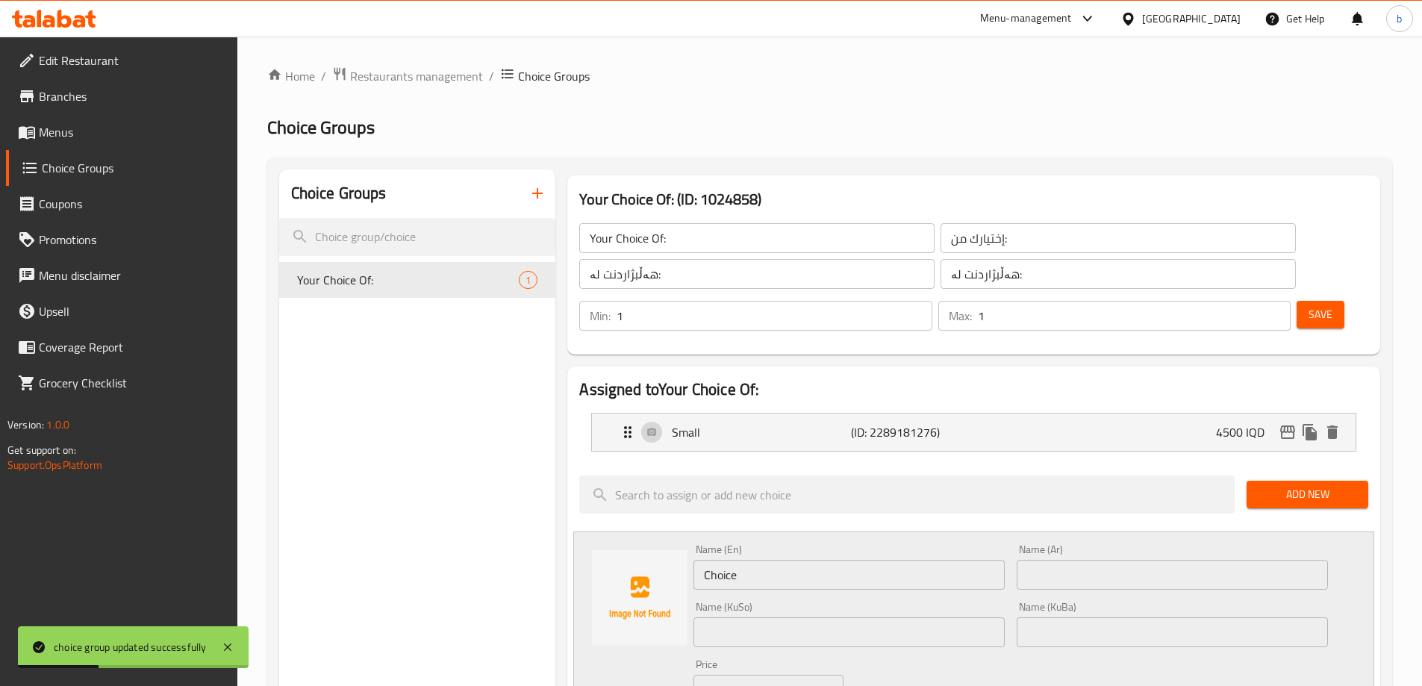
drag, startPoint x: 814, startPoint y: 540, endPoint x: 659, endPoint y: 542, distance: 154.6
click at [659, 542] on div "Name (En) Choice Name (En) Name (Ar) Name (Ar) Name (KuSo) Name (KuSo) Name (Ku…" at bounding box center [973, 645] width 801 height 226
type input "Large"
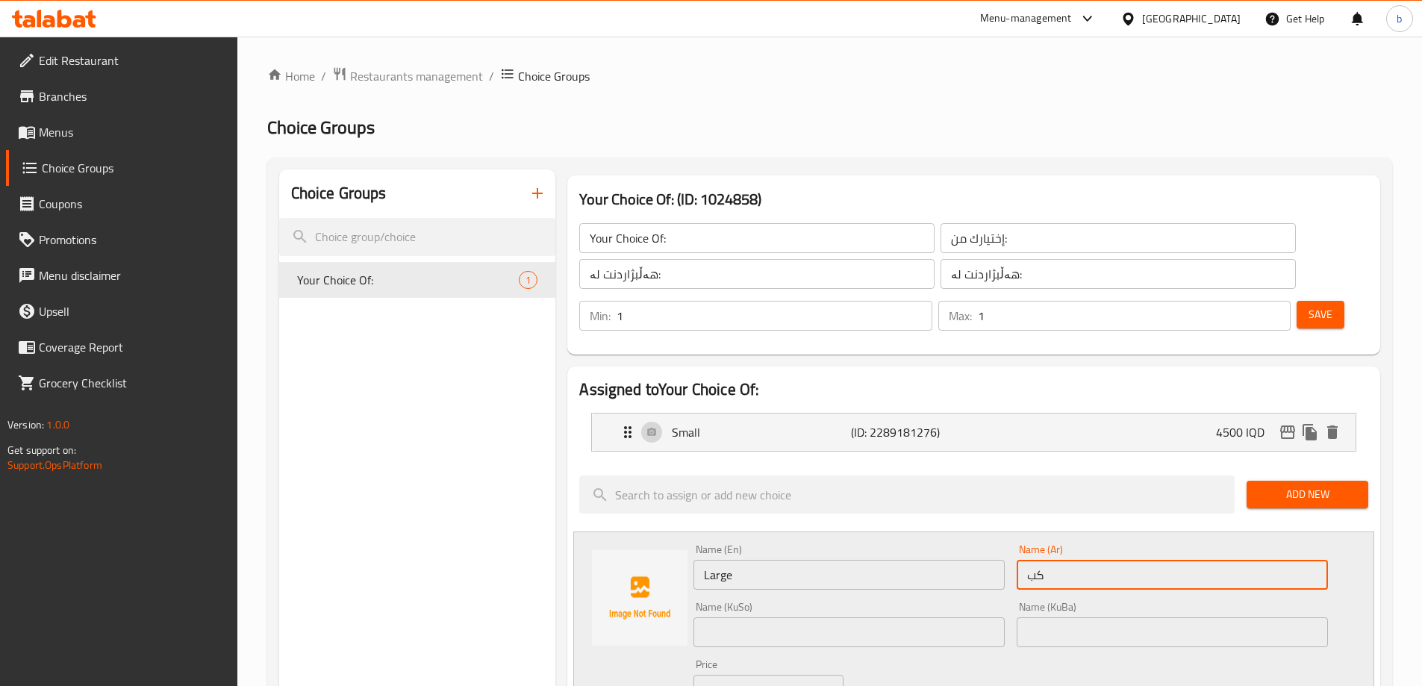
type input "كبير"
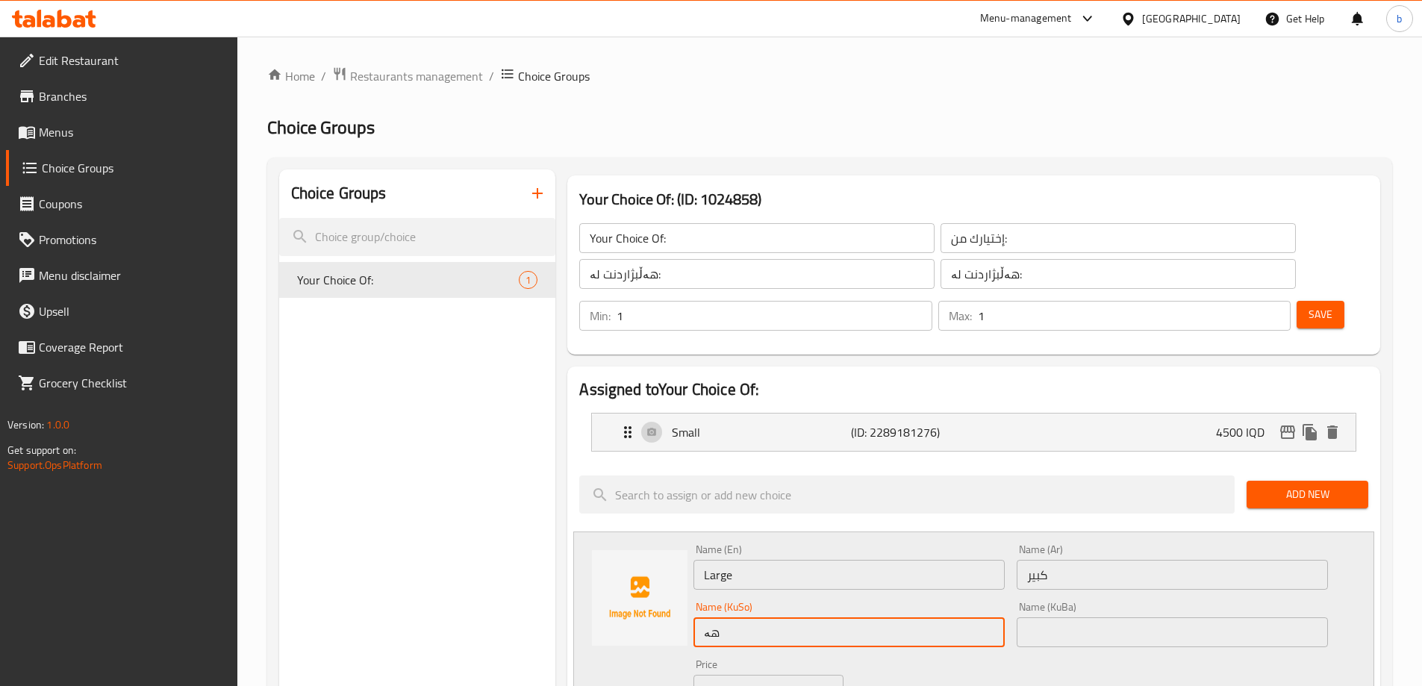
type input "ه"
type input "گەورە"
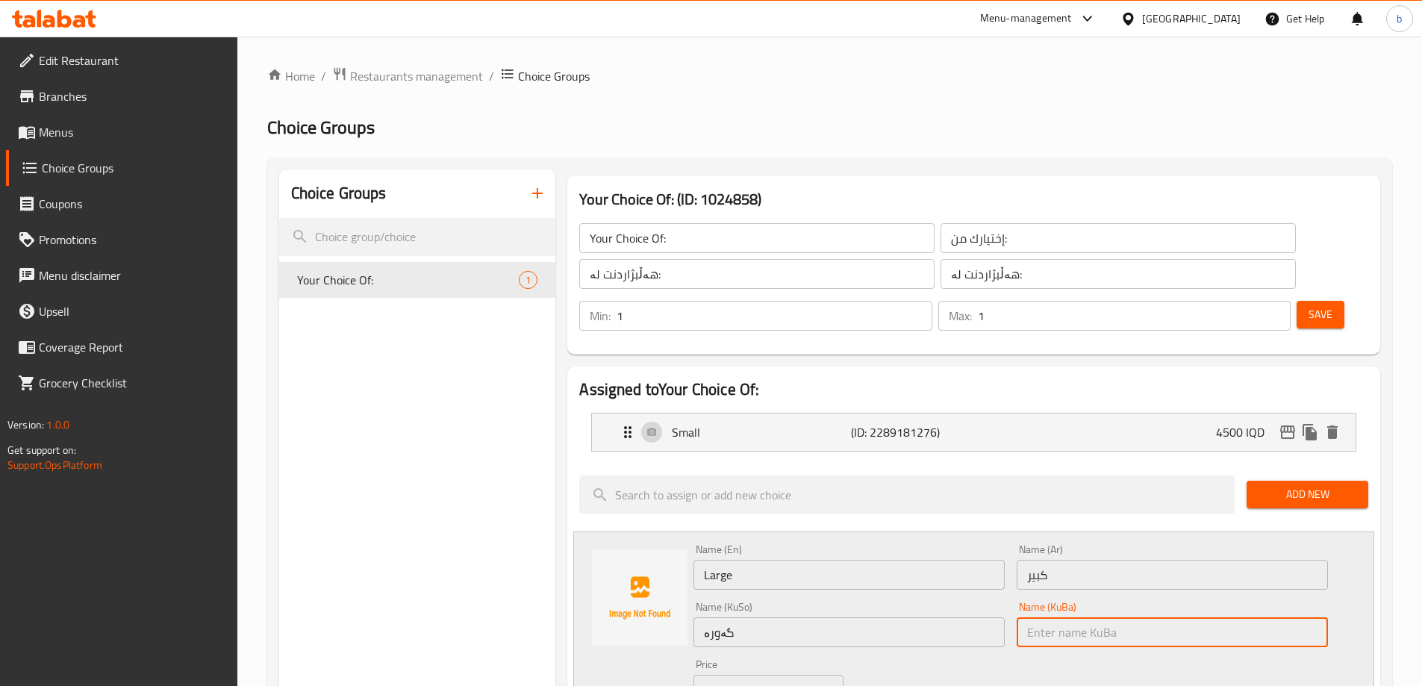
paste input "گەورە"
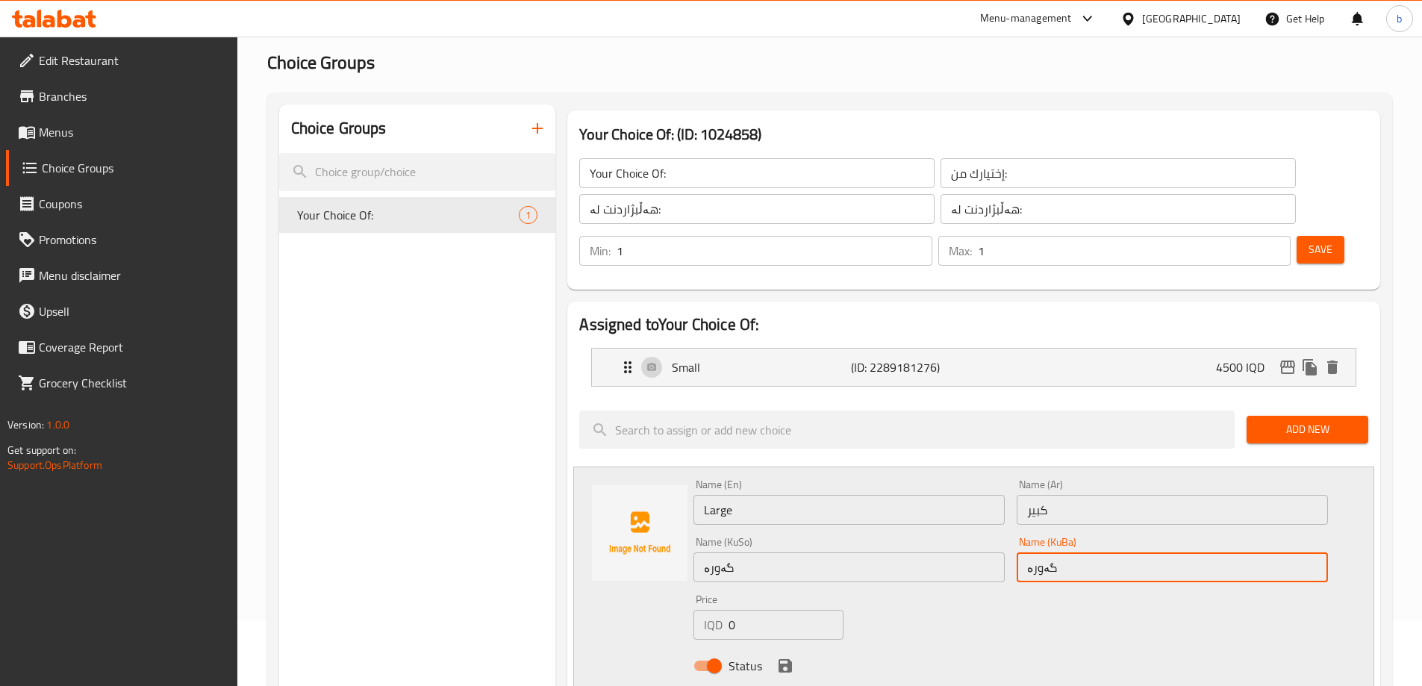
scroll to position [349, 0]
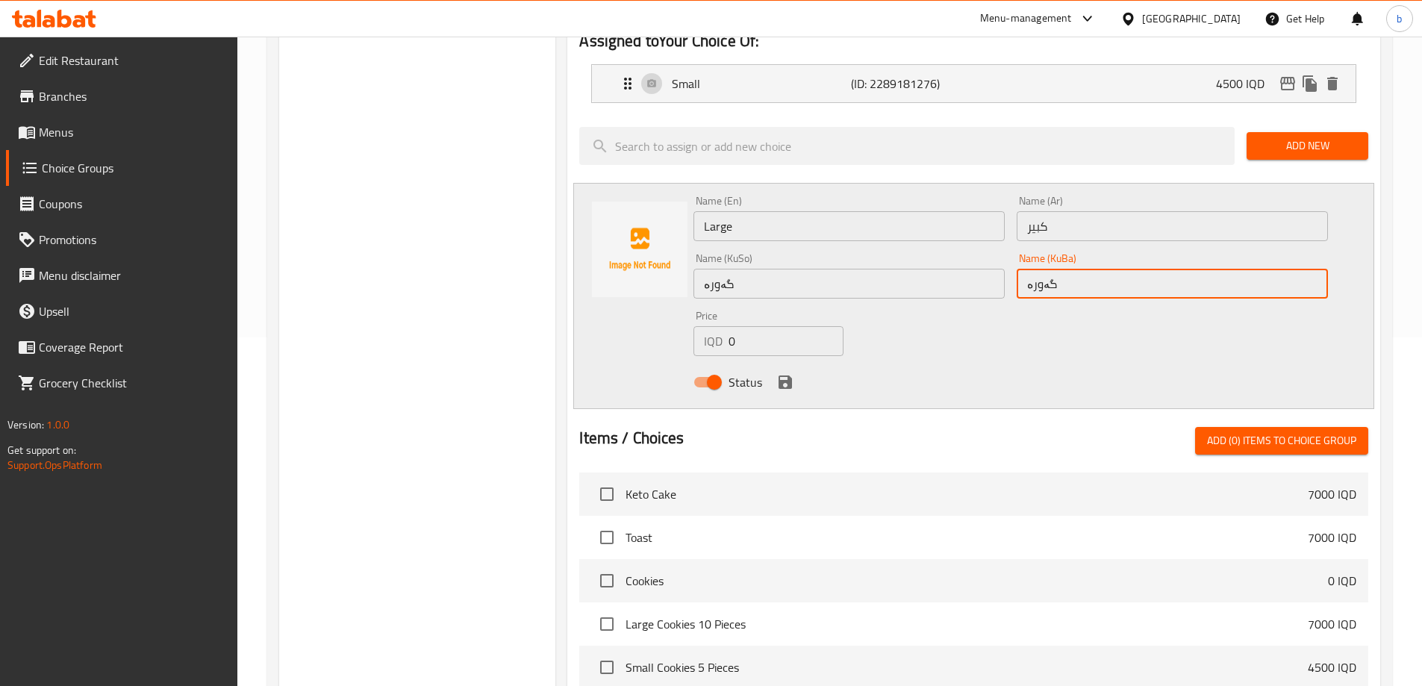
type input "گەورە"
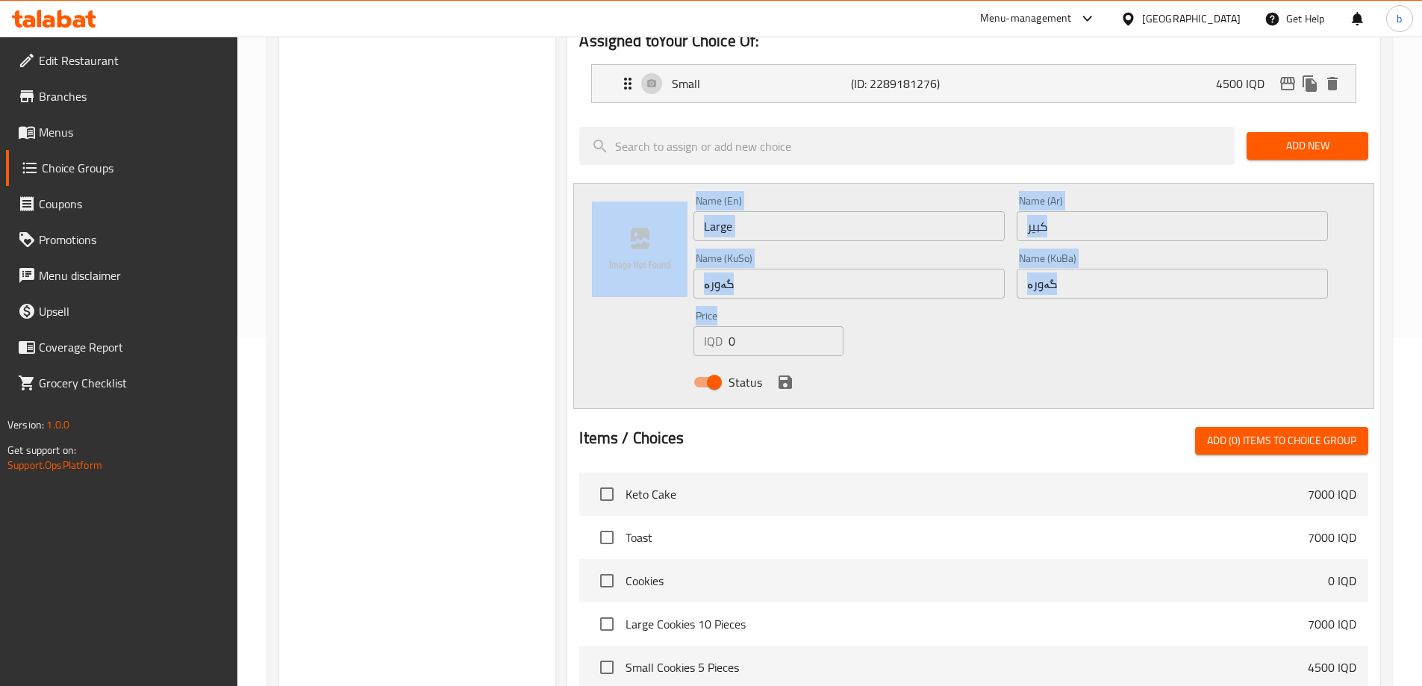
drag, startPoint x: 692, startPoint y: 275, endPoint x: 632, endPoint y: 275, distance: 60.5
click at [632, 275] on div "Name (En) Large Name (En) Name (Ar) كبير Name (Ar) Name (KuSo) گەورە Name (KuSo…" at bounding box center [973, 296] width 801 height 226
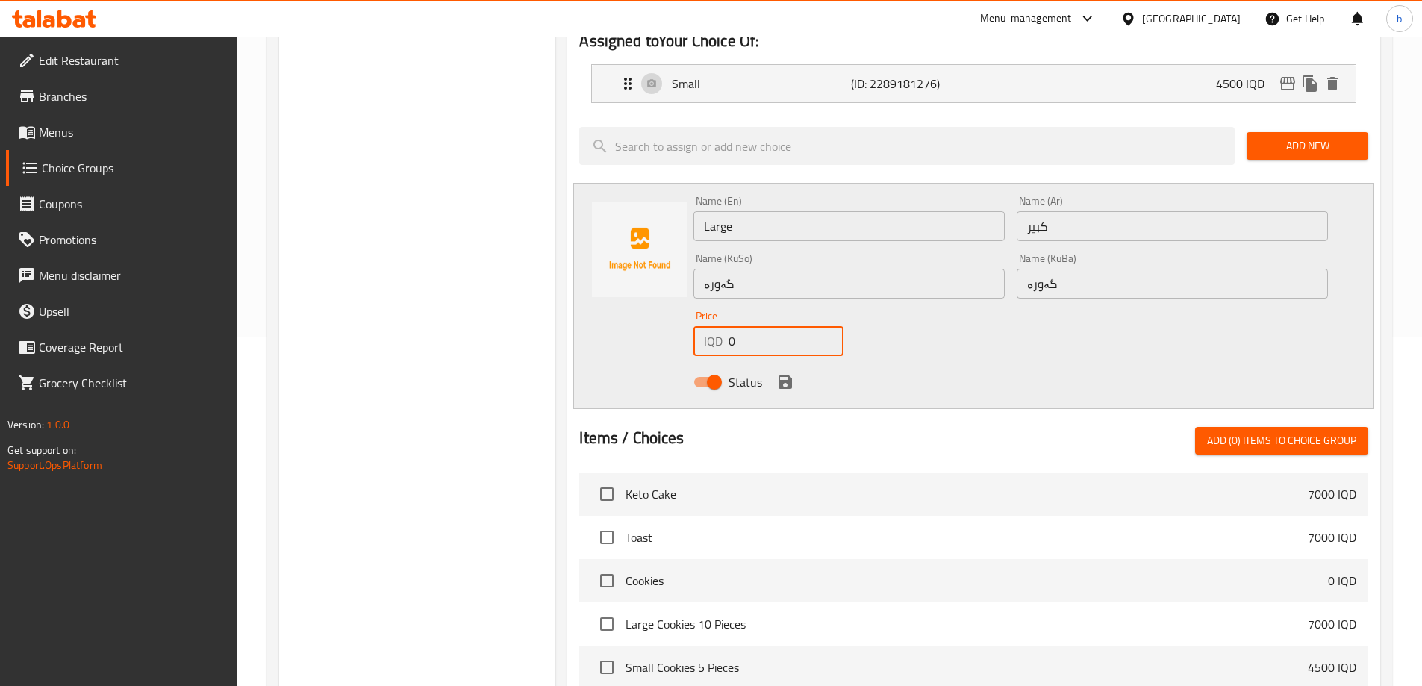
drag, startPoint x: 767, startPoint y: 298, endPoint x: 629, endPoint y: 302, distance: 138.9
click at [619, 300] on div "Name (En) Large Name (En) Name (Ar) كبير Name (Ar) Name (KuSo) گەورە Name (KuSo…" at bounding box center [973, 296] width 801 height 226
type input "7000"
click at [782, 373] on icon "save" at bounding box center [785, 382] width 18 height 18
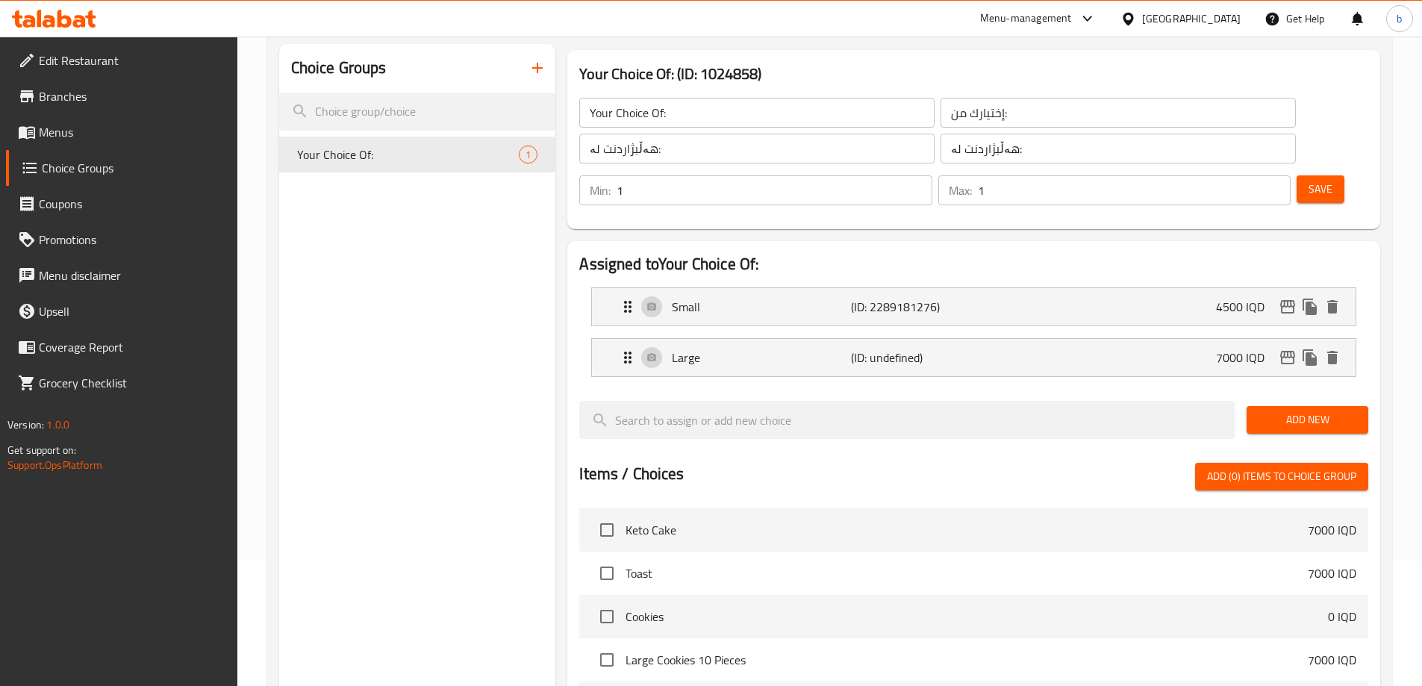
scroll to position [0, 0]
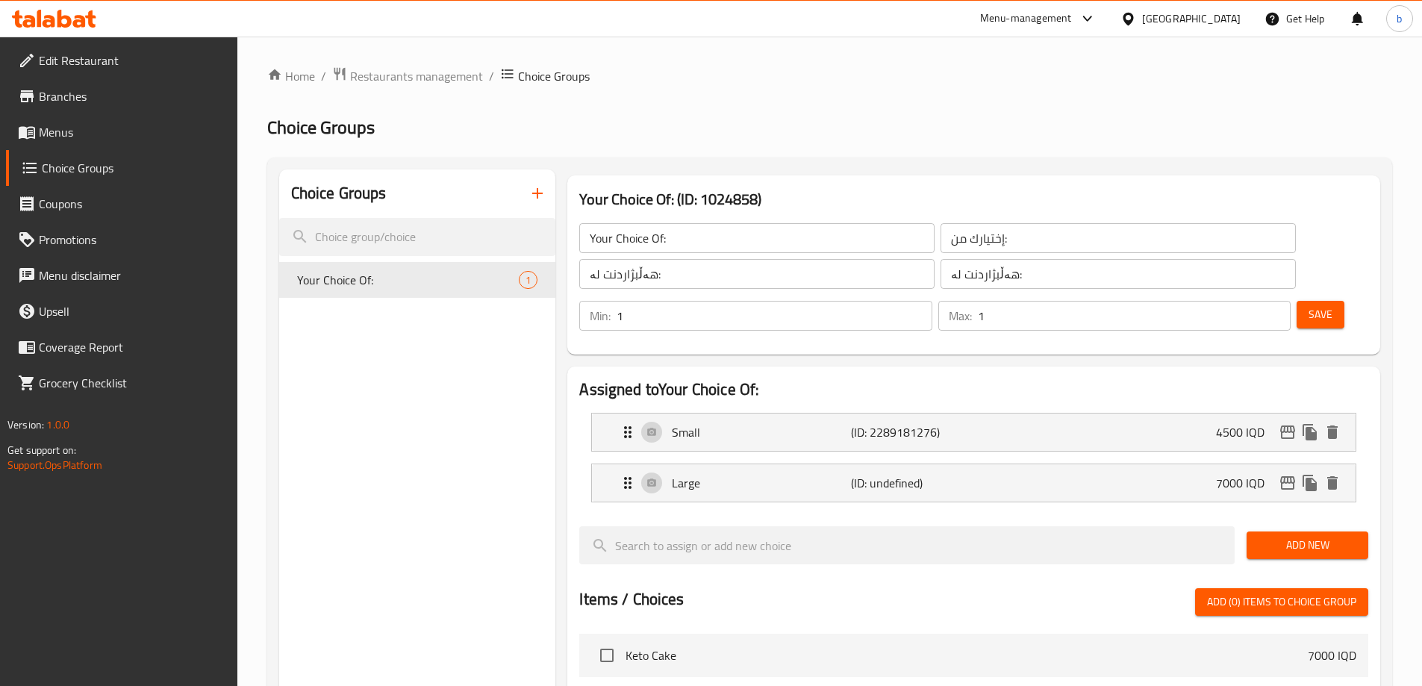
click at [1309, 305] on span "Save" at bounding box center [1321, 314] width 24 height 19
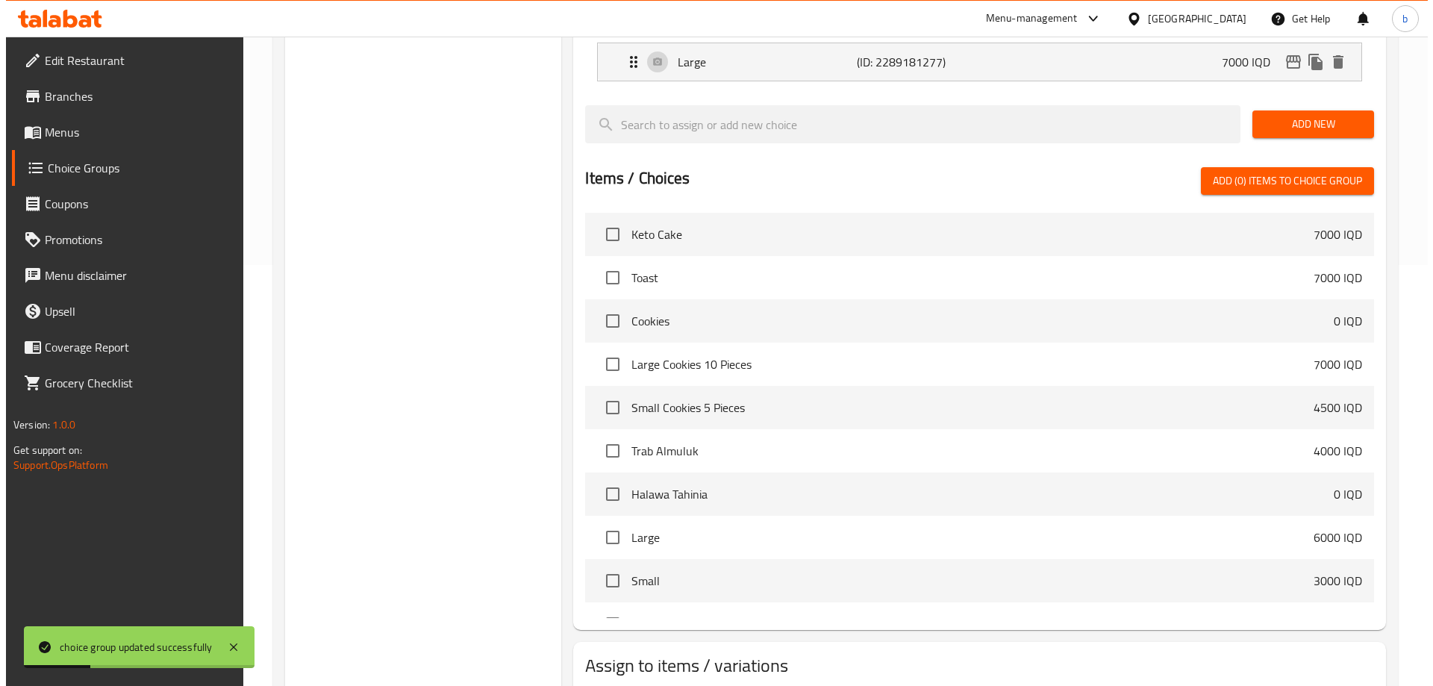
scroll to position [476, 0]
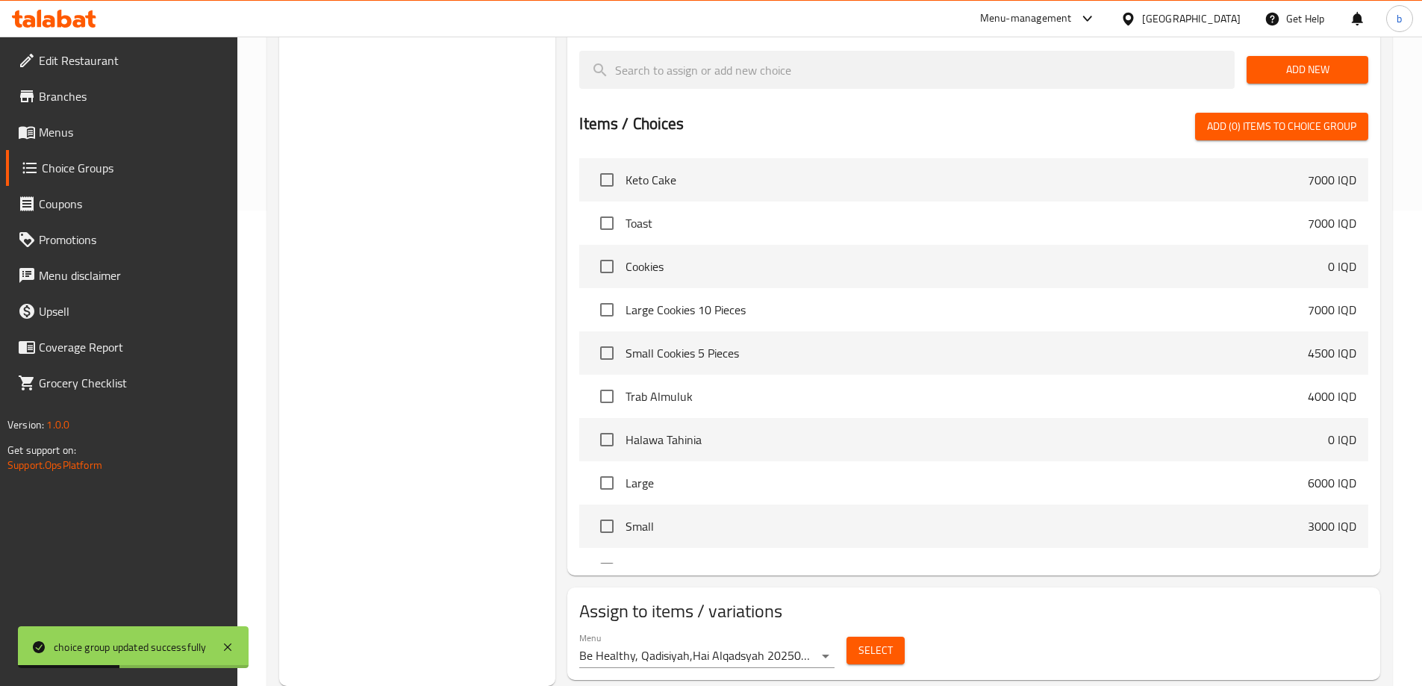
click at [861, 641] on span "Select" at bounding box center [876, 650] width 34 height 19
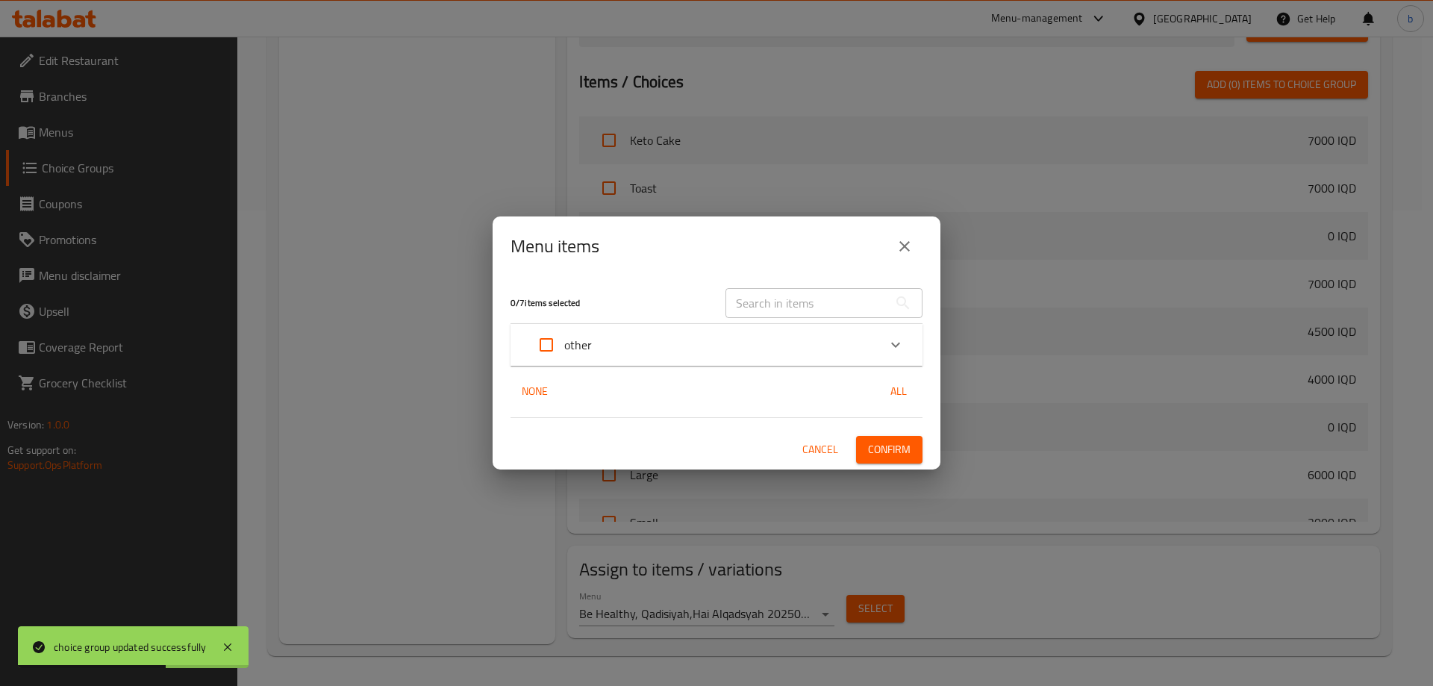
click at [896, 238] on icon "close" at bounding box center [905, 246] width 18 height 18
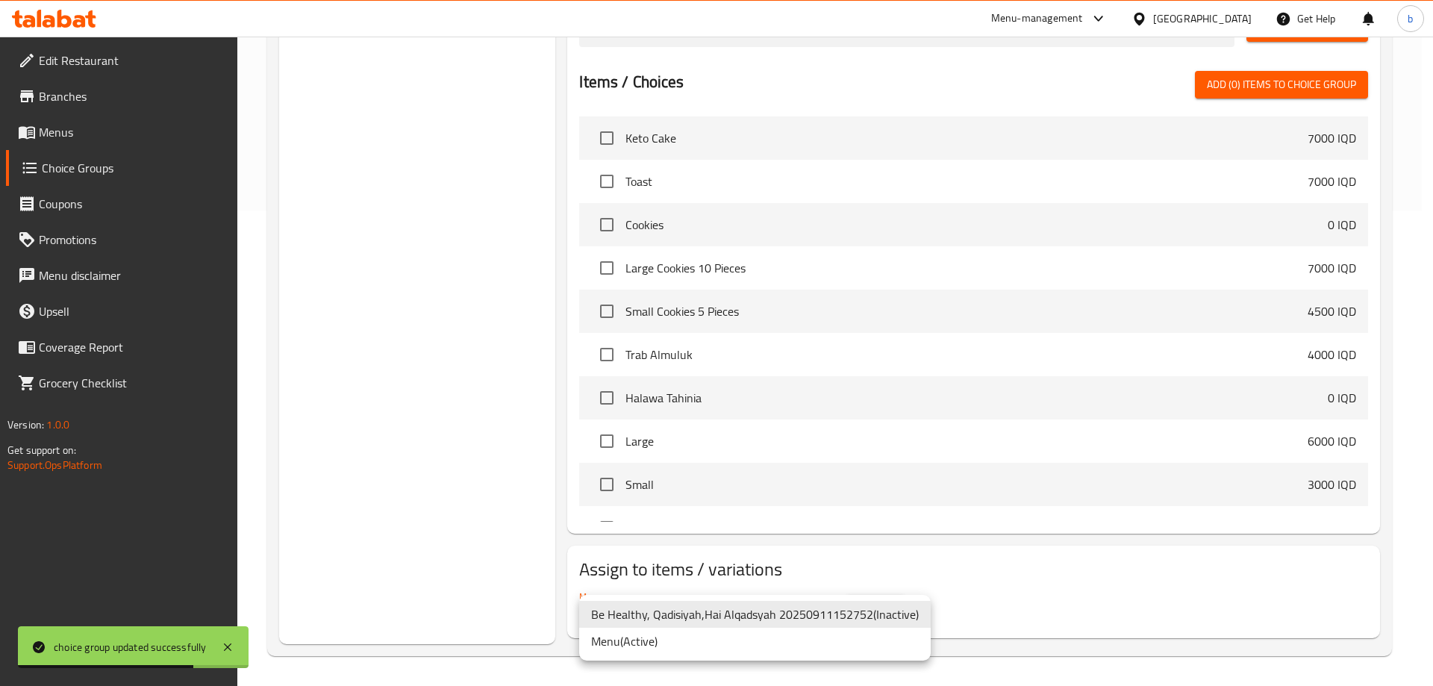
click at [622, 641] on li "Menu ( Active )" at bounding box center [755, 641] width 352 height 27
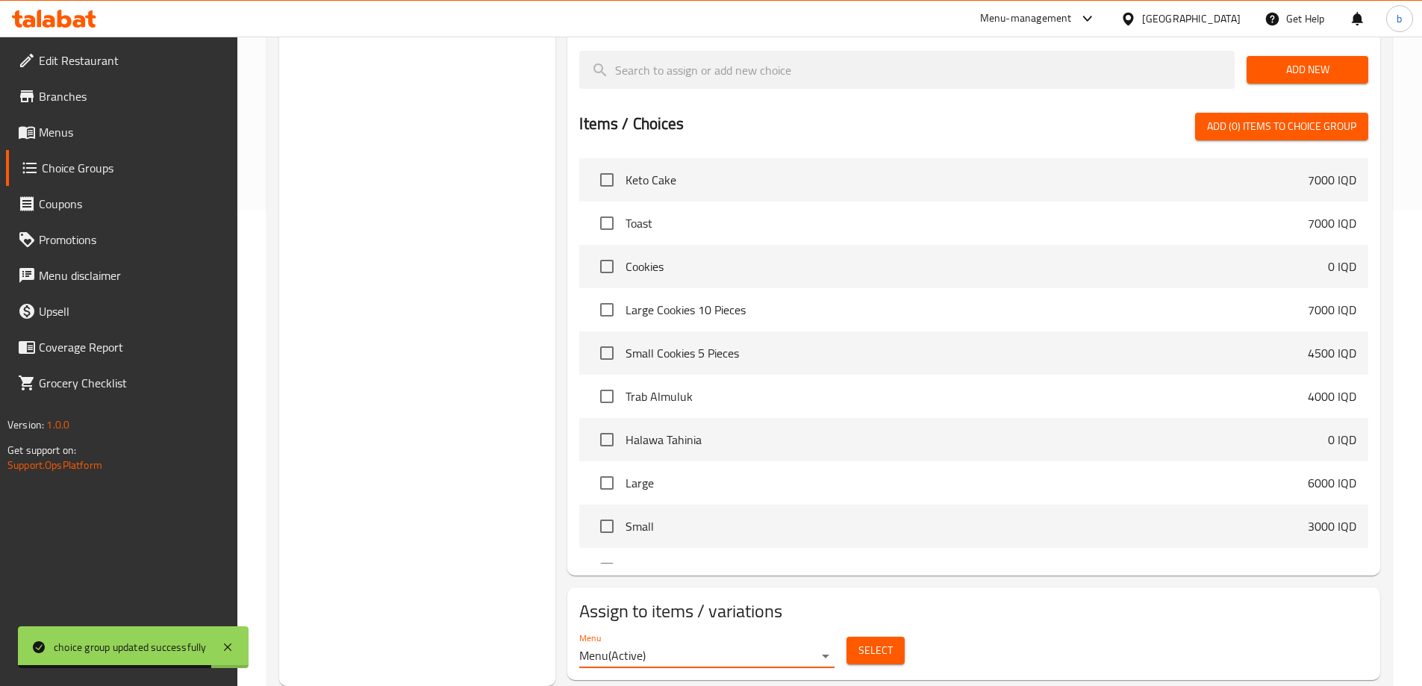
click at [859, 641] on span "Select" at bounding box center [876, 650] width 34 height 19
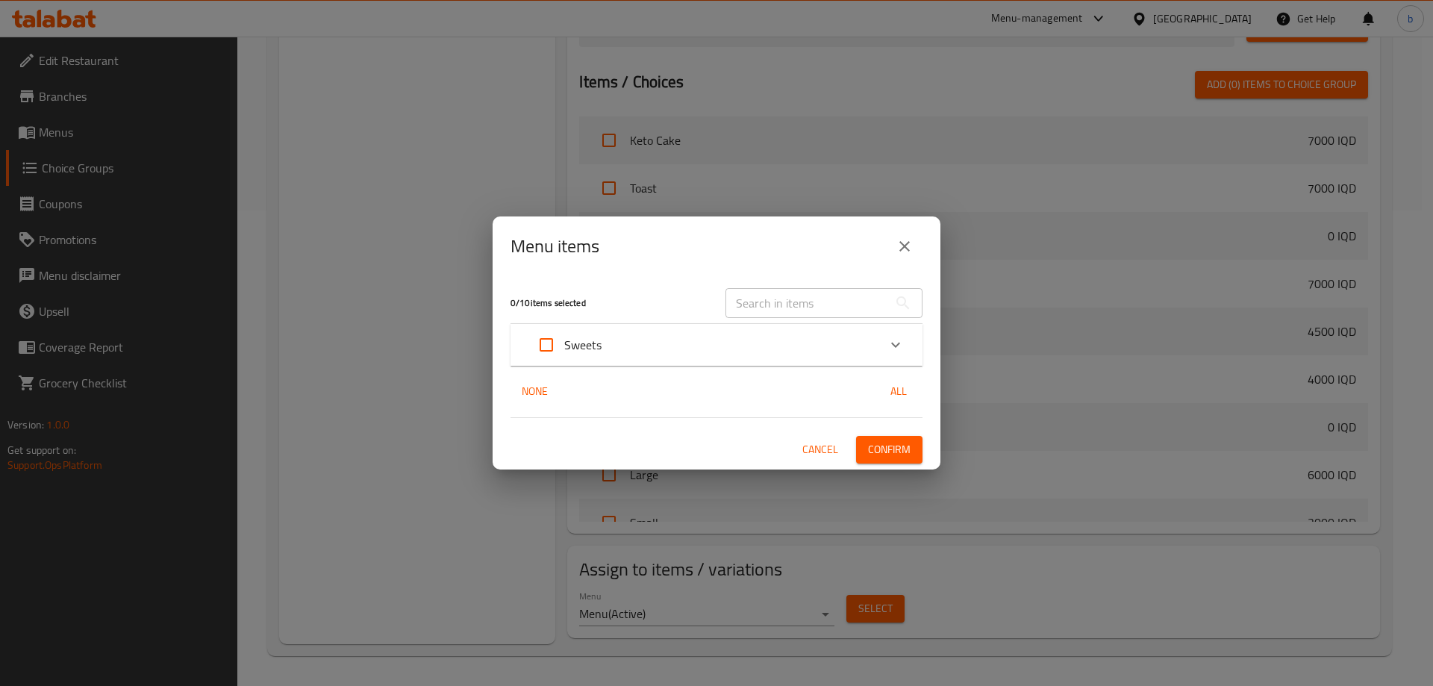
click at [761, 344] on div "Sweets" at bounding box center [703, 345] width 349 height 36
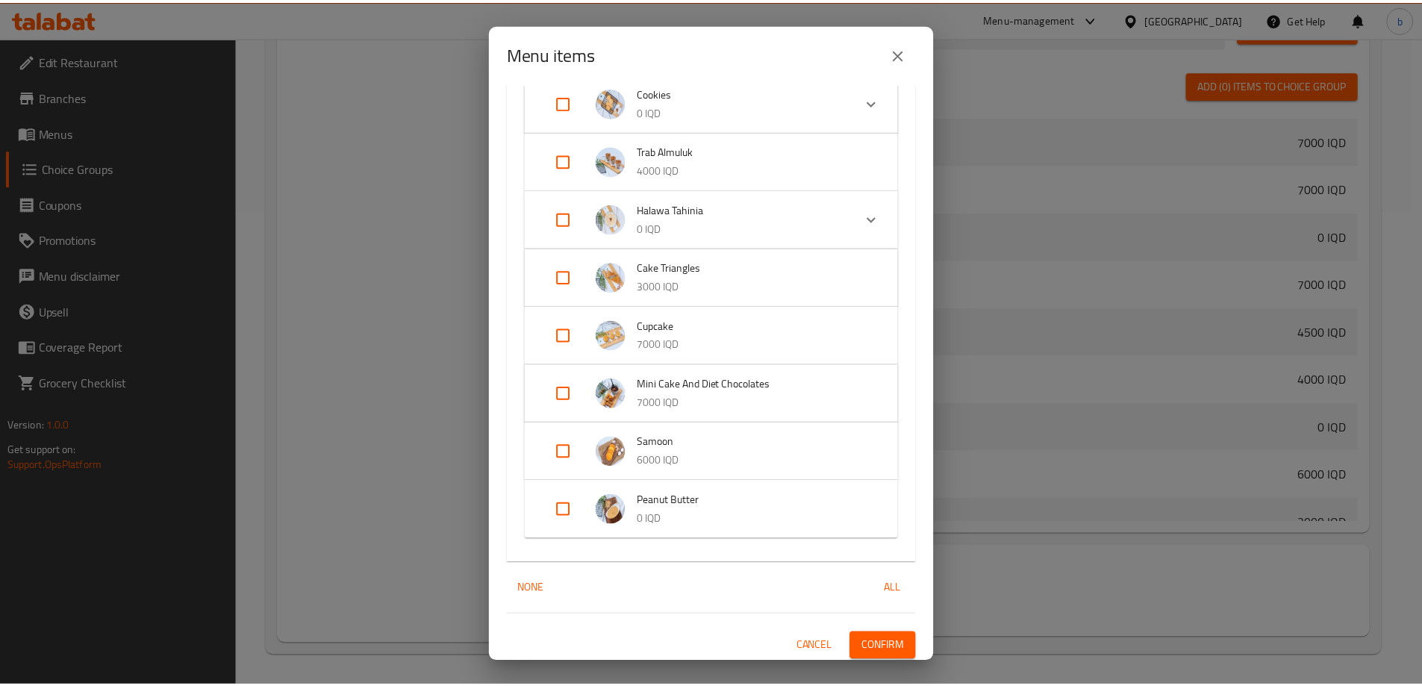
scroll to position [250, 0]
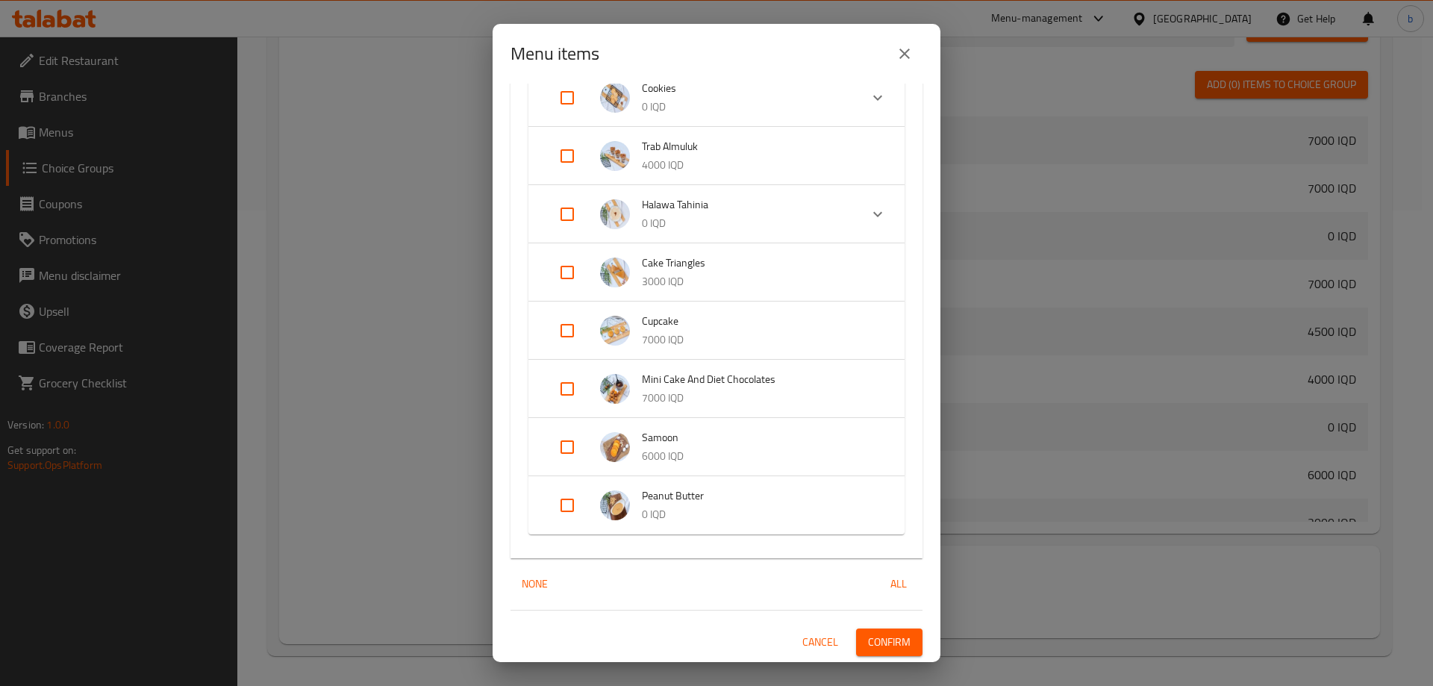
click at [564, 504] on input "Expand" at bounding box center [567, 506] width 36 height 36
checkbox input "true"
click at [869, 638] on div "1 / 10 items selected ​ Sweets Keto Cake 7000 IQD Toast 7000 IQD Cookies 0 IQD …" at bounding box center [717, 373] width 448 height 579
click at [882, 648] on span "Confirm" at bounding box center [889, 654] width 43 height 19
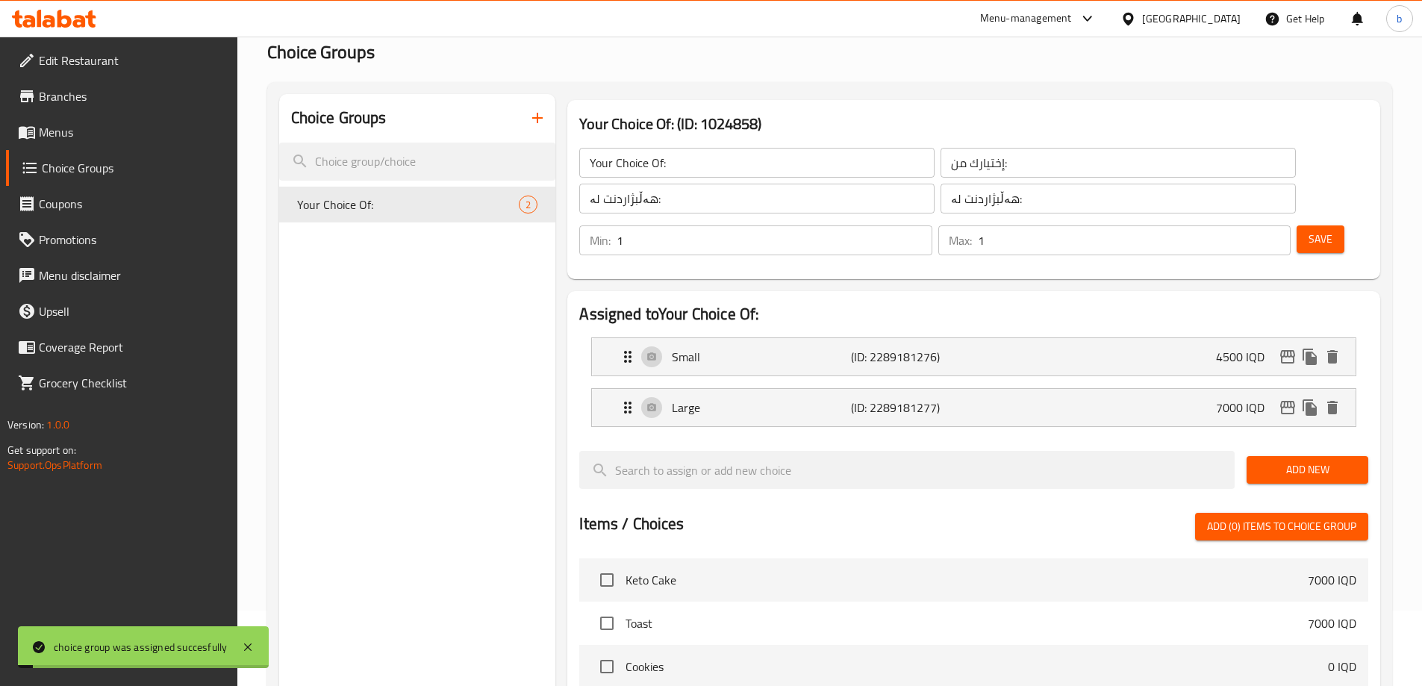
scroll to position [0, 0]
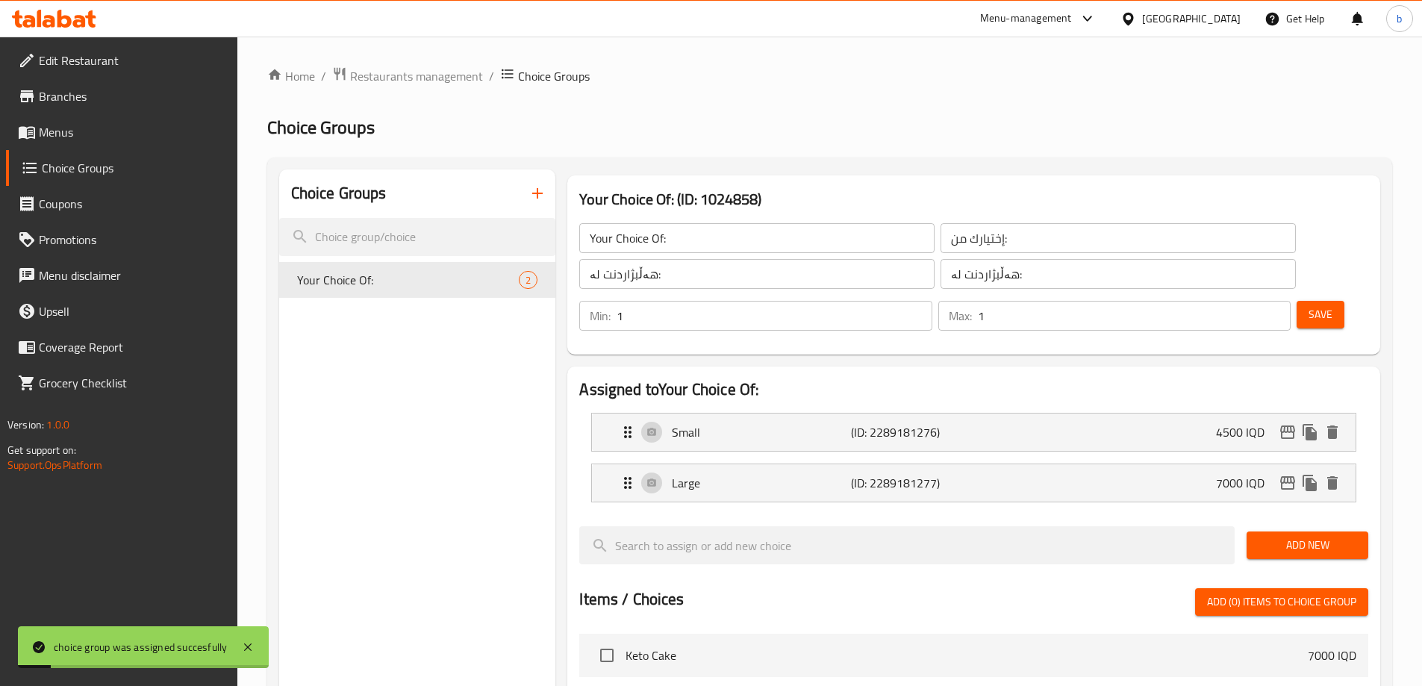
click at [148, 139] on span "Menus" at bounding box center [132, 132] width 187 height 18
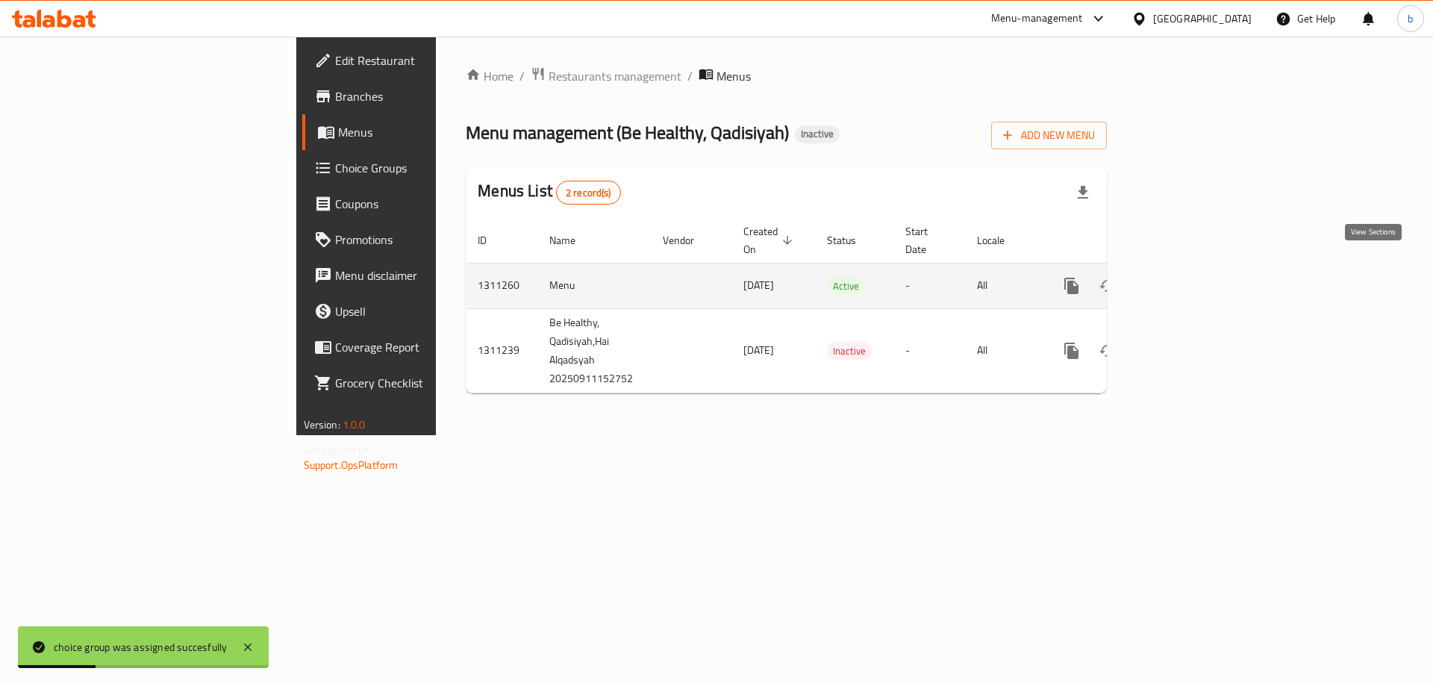
click at [1186, 279] on icon "enhanced table" at bounding box center [1179, 285] width 13 height 13
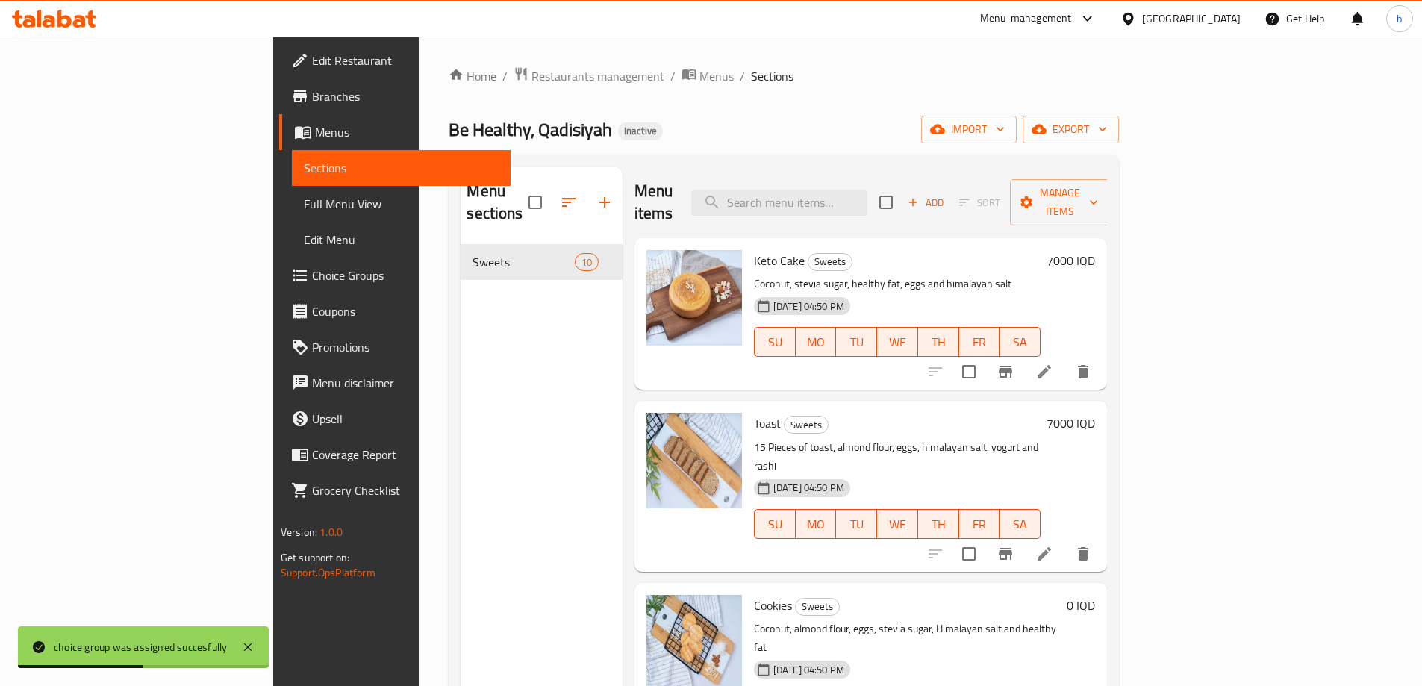
click at [292, 192] on link "Full Menu View" at bounding box center [401, 204] width 219 height 36
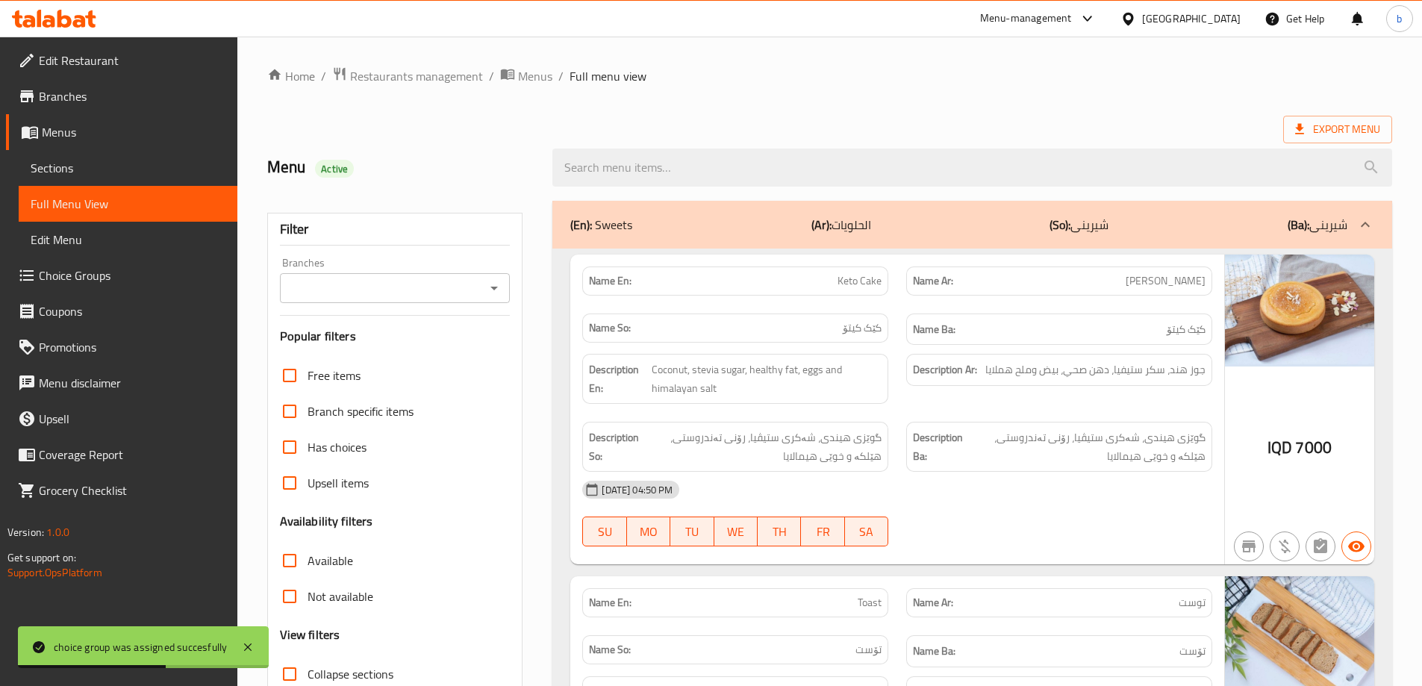
click at [500, 288] on icon "Open" at bounding box center [494, 288] width 18 height 18
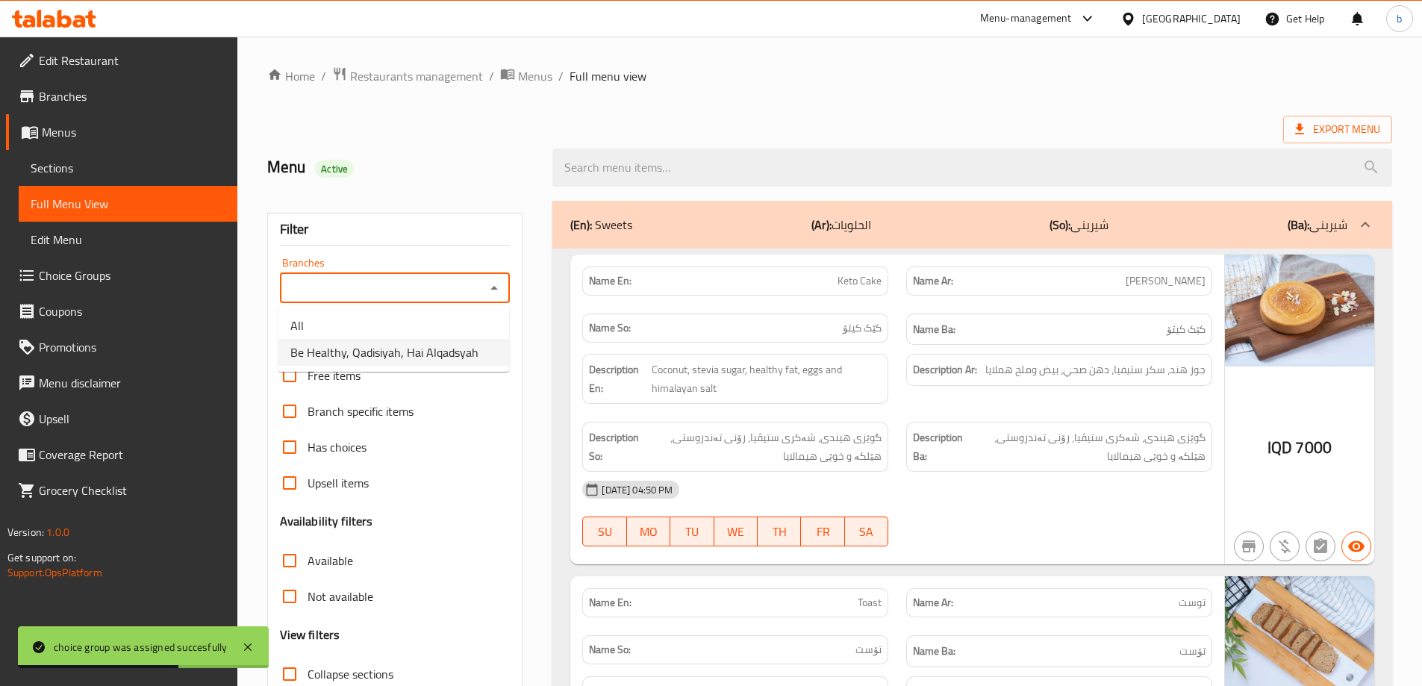
click at [406, 355] on span "Be Healthy, Qadisiyah, Hai Alqadsyah" at bounding box center [384, 352] width 188 height 18
type input "Be Healthy, Qadisiyah, Hai Alqadsyah"
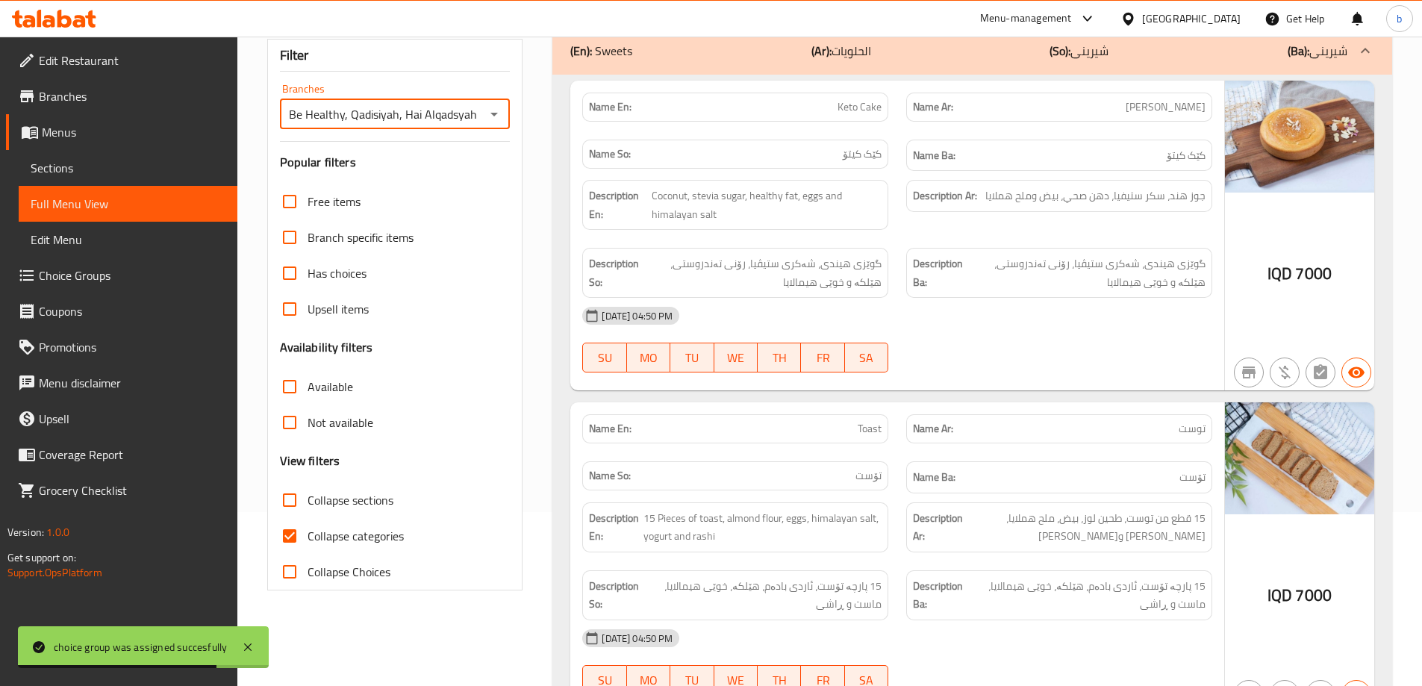
click at [284, 546] on input "Collapse categories" at bounding box center [290, 536] width 36 height 36
checkbox input "false"
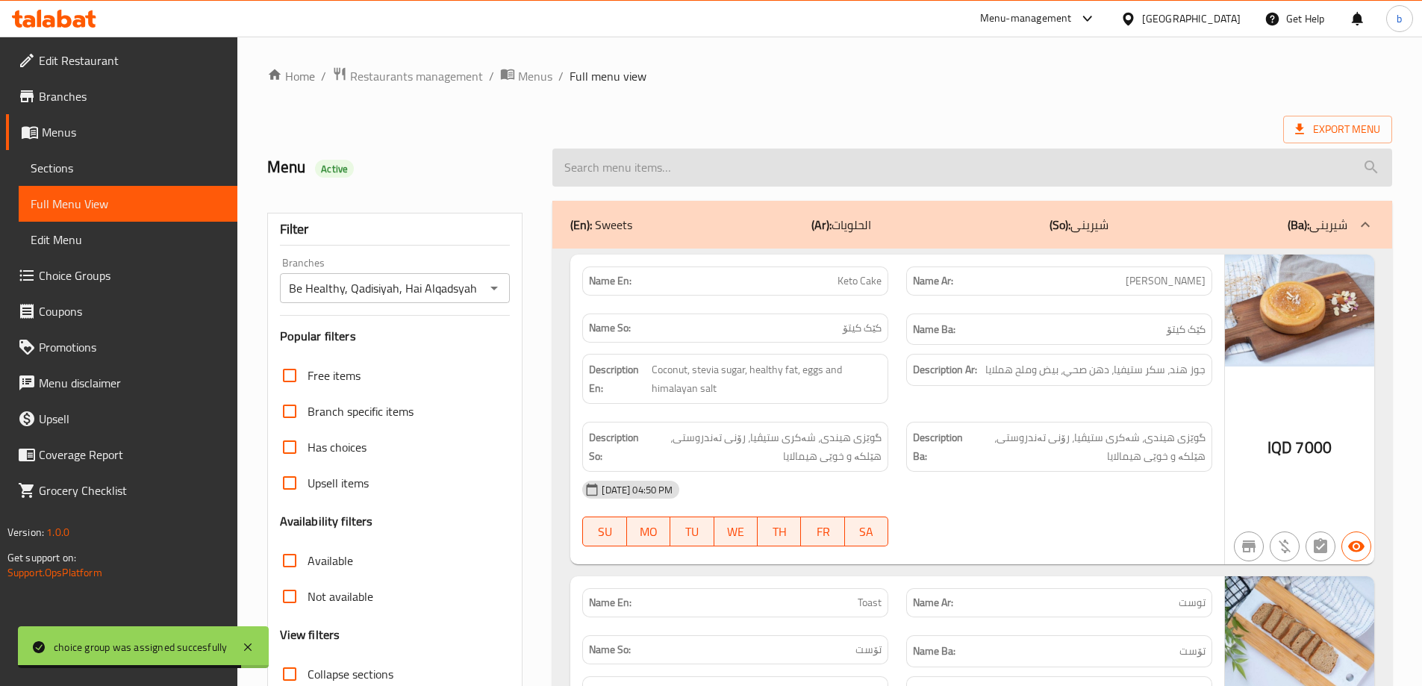
click at [741, 163] on input "search" at bounding box center [972, 168] width 840 height 38
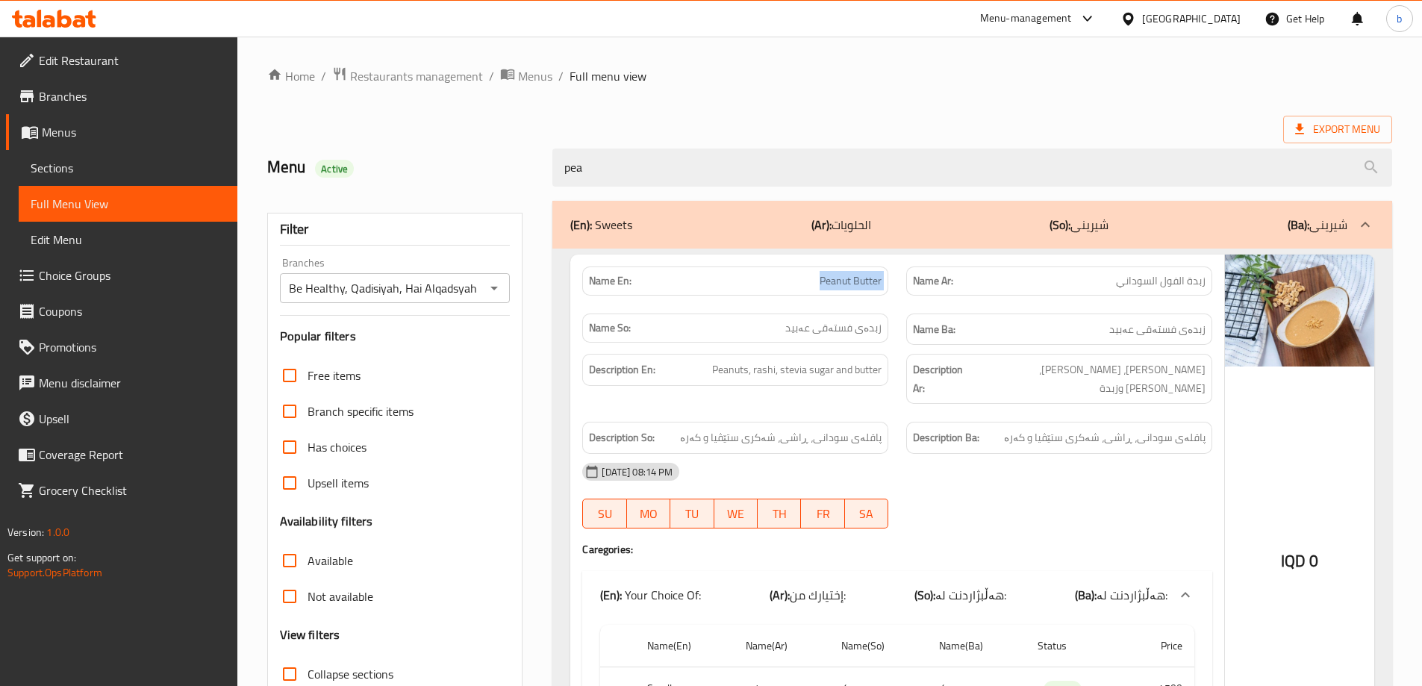
drag, startPoint x: 810, startPoint y: 284, endPoint x: 896, endPoint y: 293, distance: 86.3
click at [897, 293] on div "Name En: Peanut Butter" at bounding box center [735, 281] width 324 height 47
copy span "Peanut Butter"
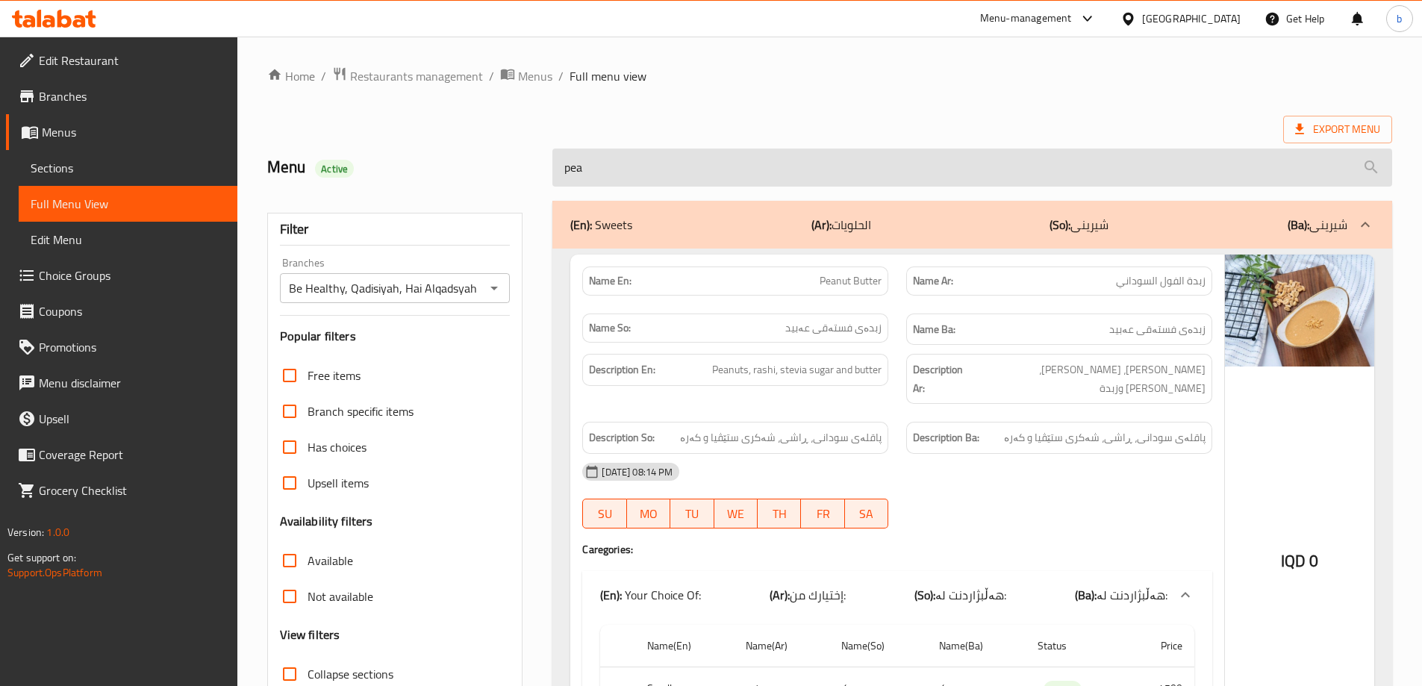
click at [667, 173] on input "pea" at bounding box center [972, 168] width 840 height 38
paste input "Peanut Butter"
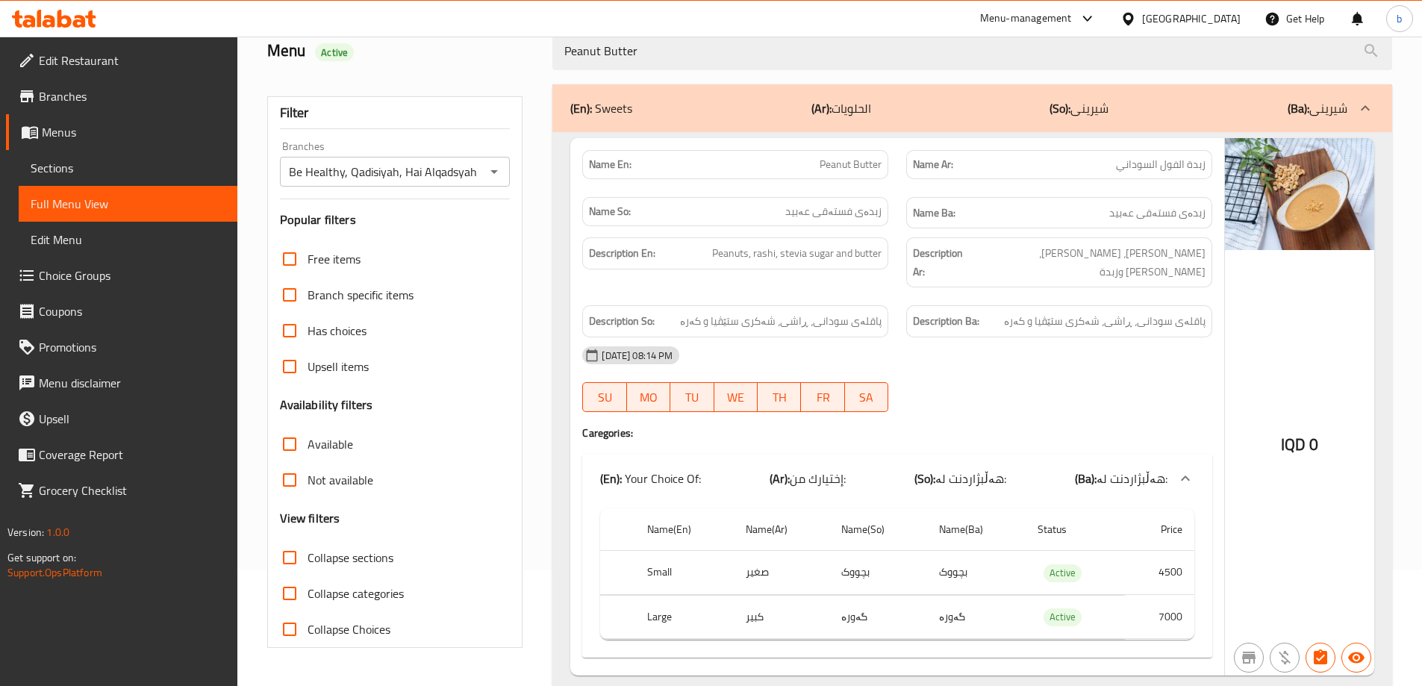
scroll to position [148, 0]
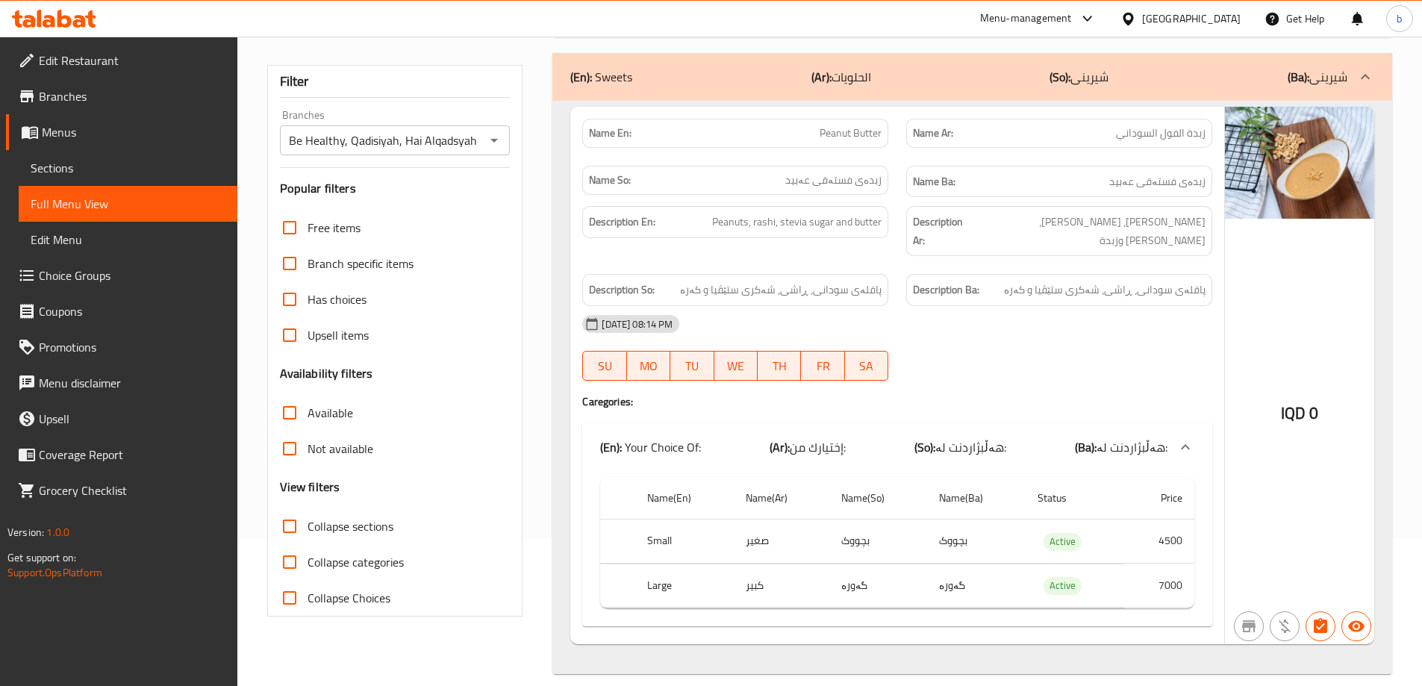
type input "Peanut Butter"
click at [65, 15] on icon at bounding box center [54, 19] width 84 height 18
